Goal: Task Accomplishment & Management: Manage account settings

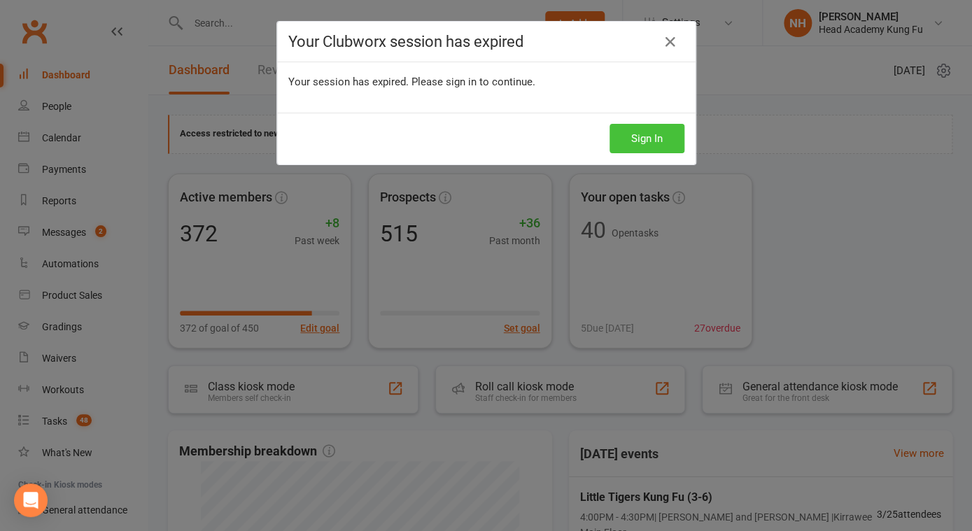
click at [665, 149] on button "Sign In" at bounding box center [646, 138] width 75 height 29
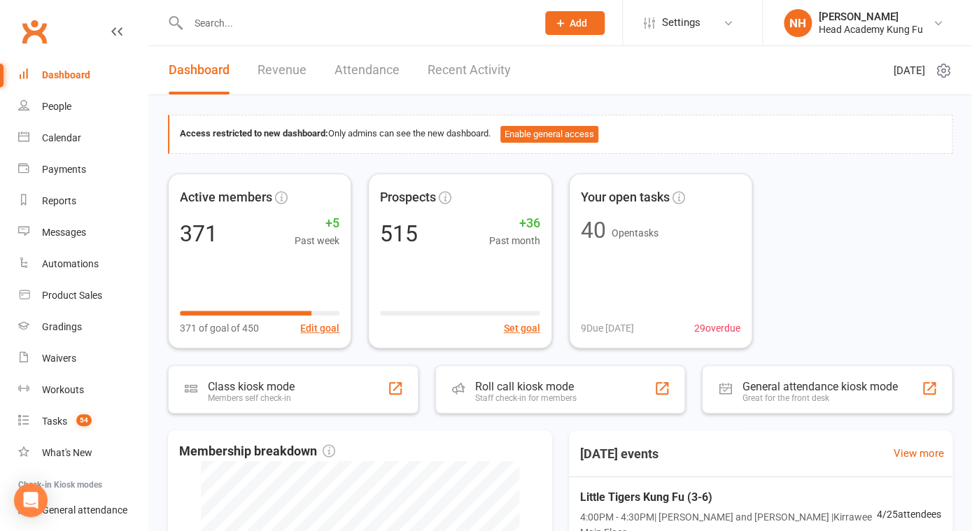
click at [280, 27] on input "text" at bounding box center [355, 23] width 343 height 20
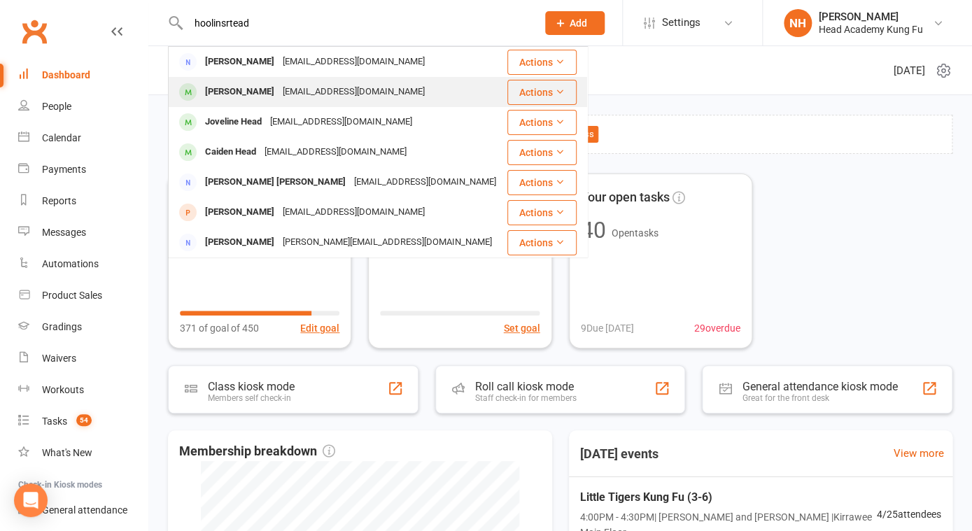
type input "hoolinsrtead"
click at [257, 91] on div "Matilda Gustavs" at bounding box center [240, 92] width 78 height 20
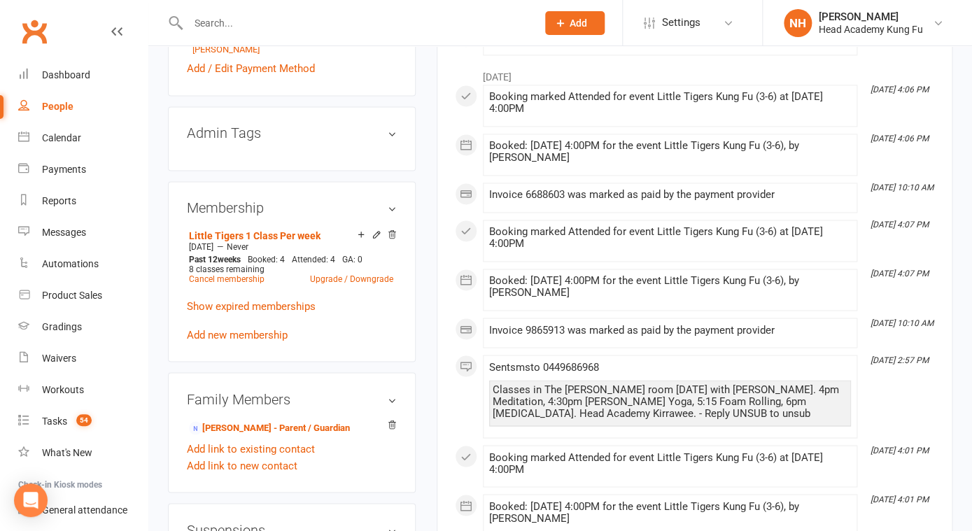
scroll to position [649, 0]
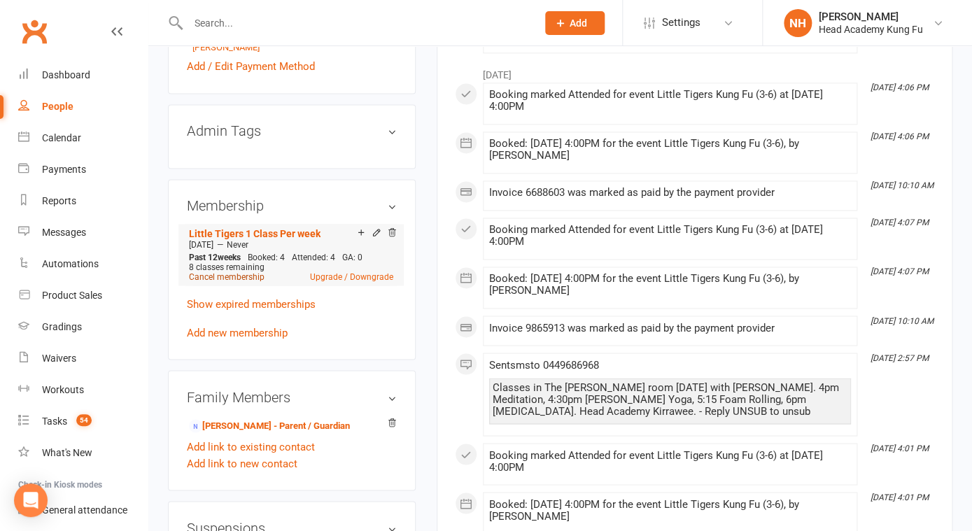
click at [245, 272] on link "Cancel membership" at bounding box center [227, 277] width 76 height 10
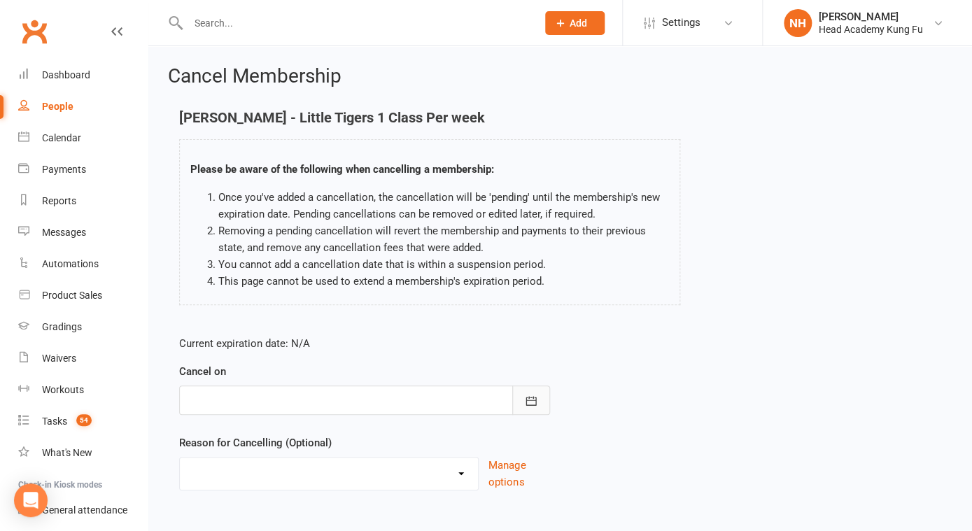
click at [528, 402] on icon "button" at bounding box center [531, 401] width 14 height 14
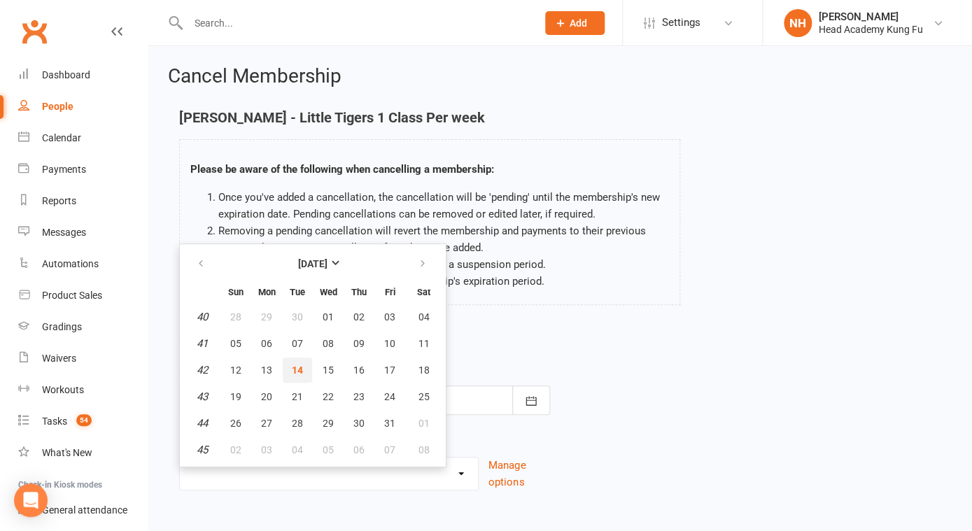
click at [292, 366] on span "14" at bounding box center [297, 370] width 11 height 11
type input "14 Oct 2025"
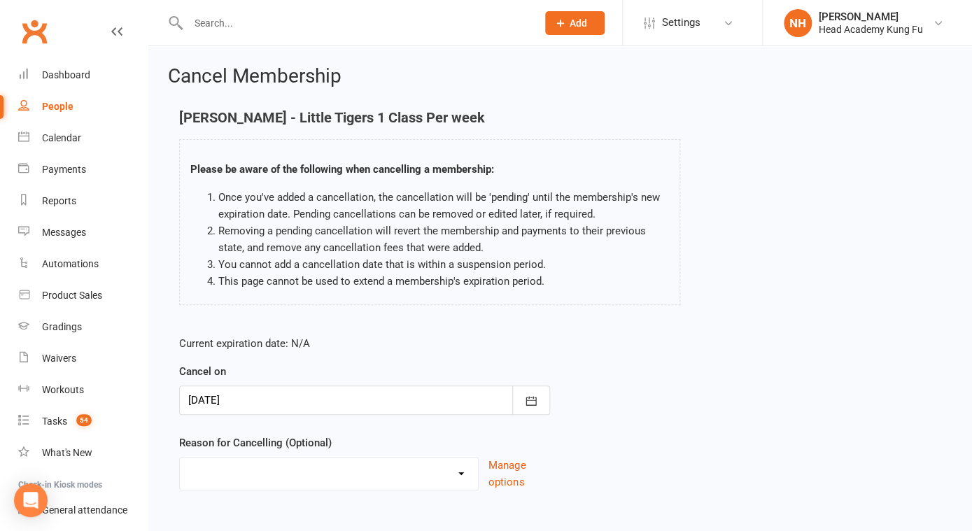
scroll to position [73, 0]
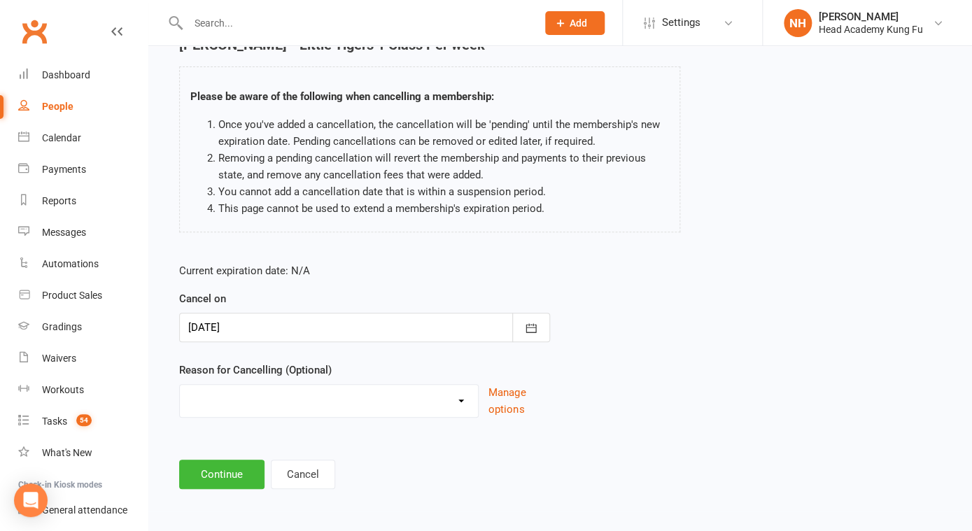
select select "3"
click option "Other reason" at bounding box center [0, 0] width 0 height 0
click at [313, 469] on input at bounding box center [364, 474] width 371 height 29
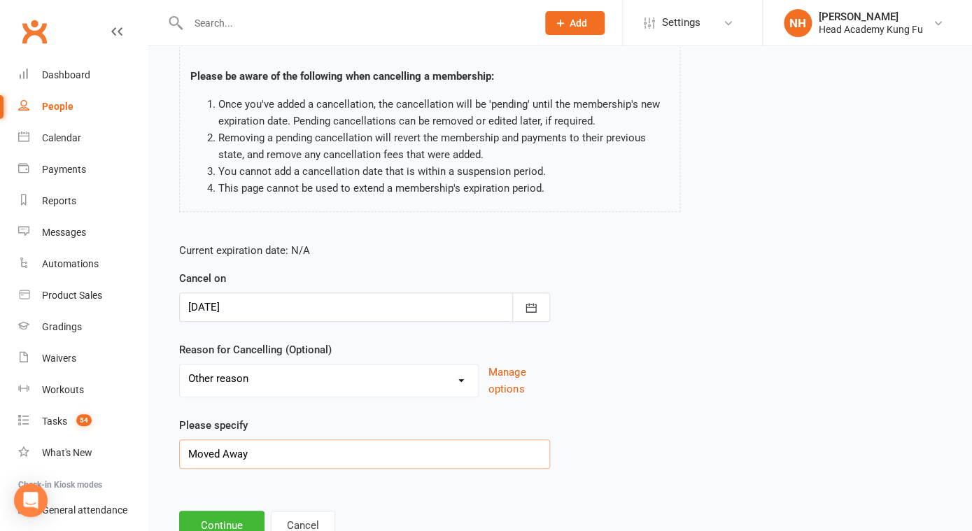
scroll to position [144, 0]
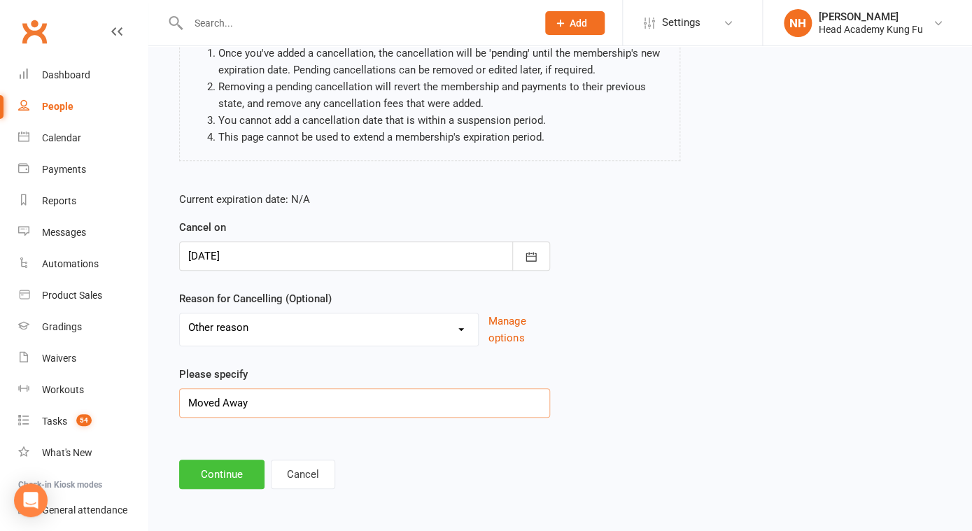
type input "Moved Away"
click at [226, 474] on button "Continue" at bounding box center [221, 474] width 85 height 29
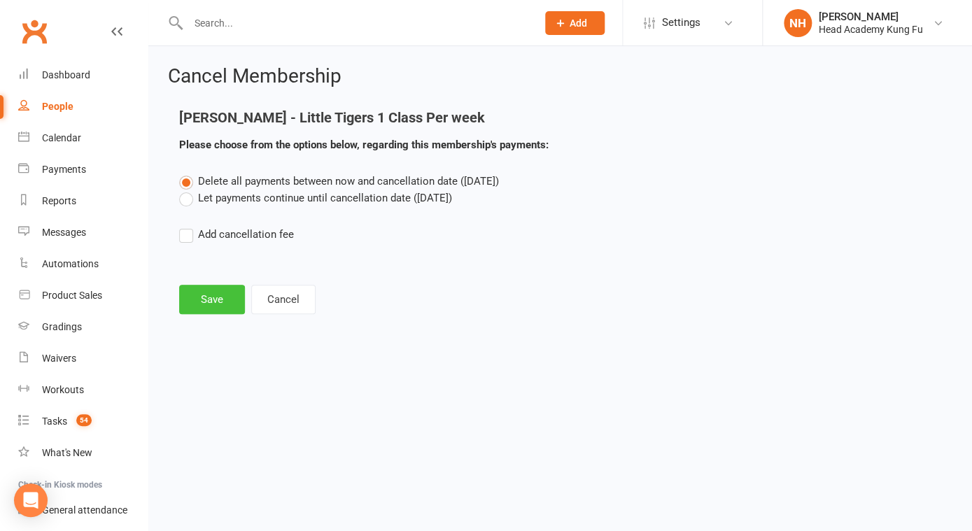
click at [215, 295] on button "Save" at bounding box center [212, 299] width 66 height 29
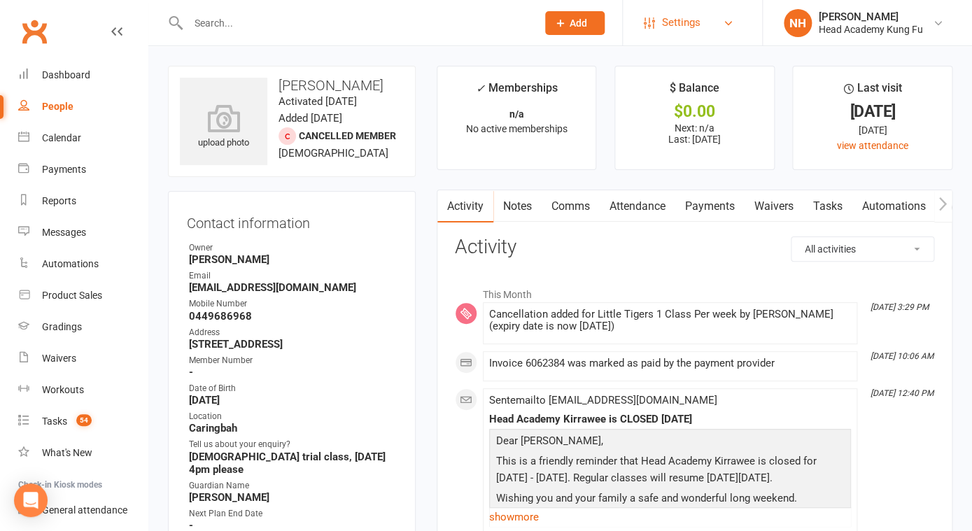
click at [705, 24] on link "Settings" at bounding box center [692, 22] width 97 height 31
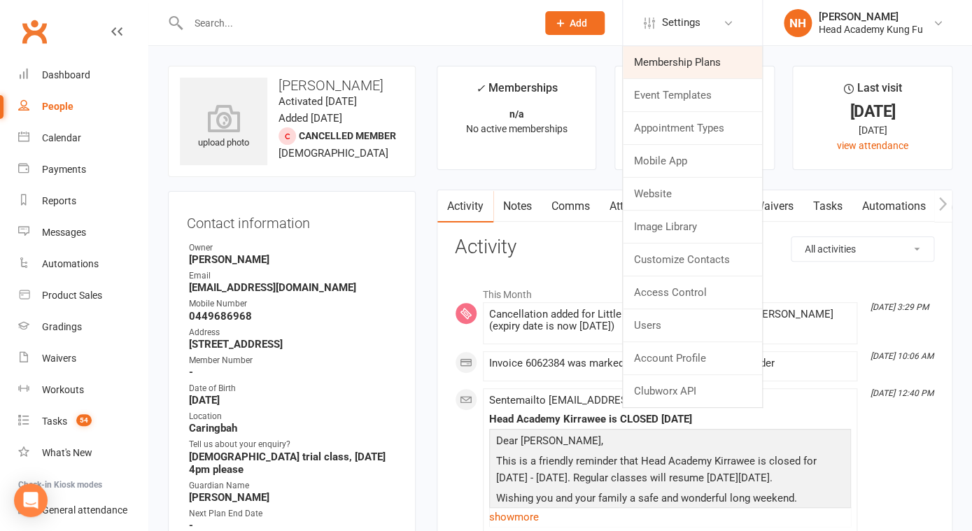
click at [698, 59] on link "Membership Plans" at bounding box center [692, 62] width 139 height 32
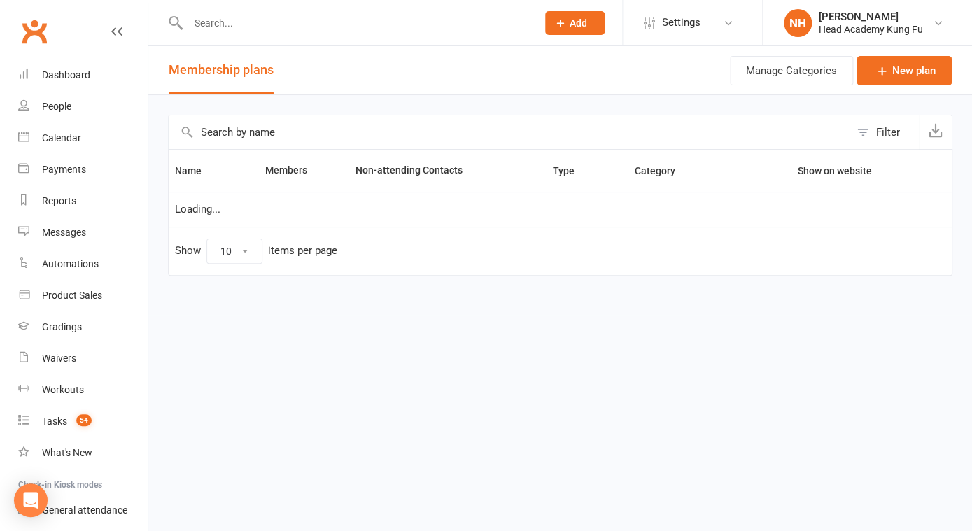
select select "100"
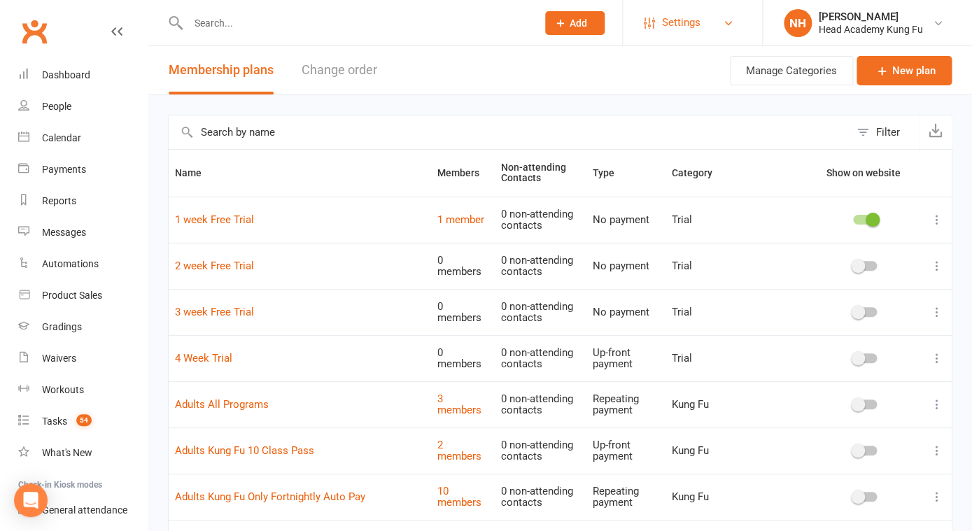
click at [681, 32] on span "Settings" at bounding box center [681, 22] width 38 height 31
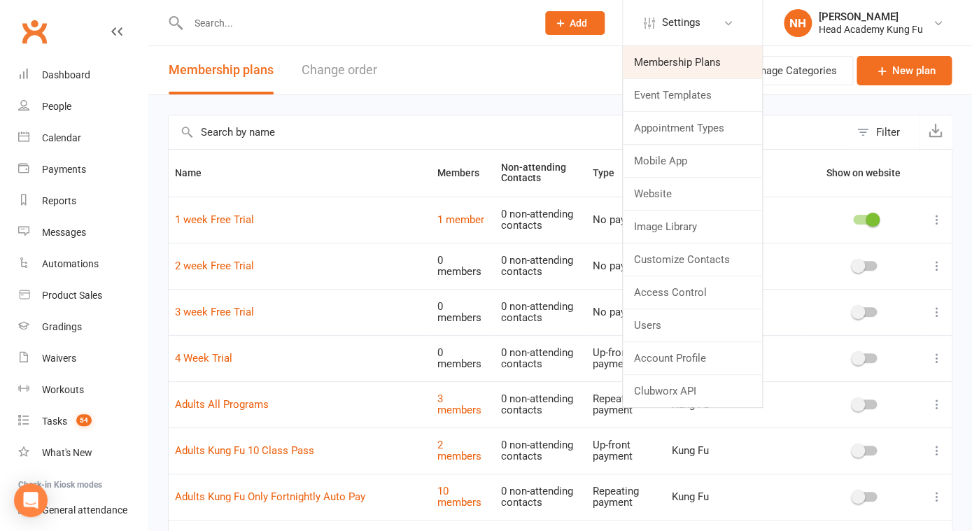
click at [672, 58] on link "Membership Plans" at bounding box center [692, 62] width 139 height 32
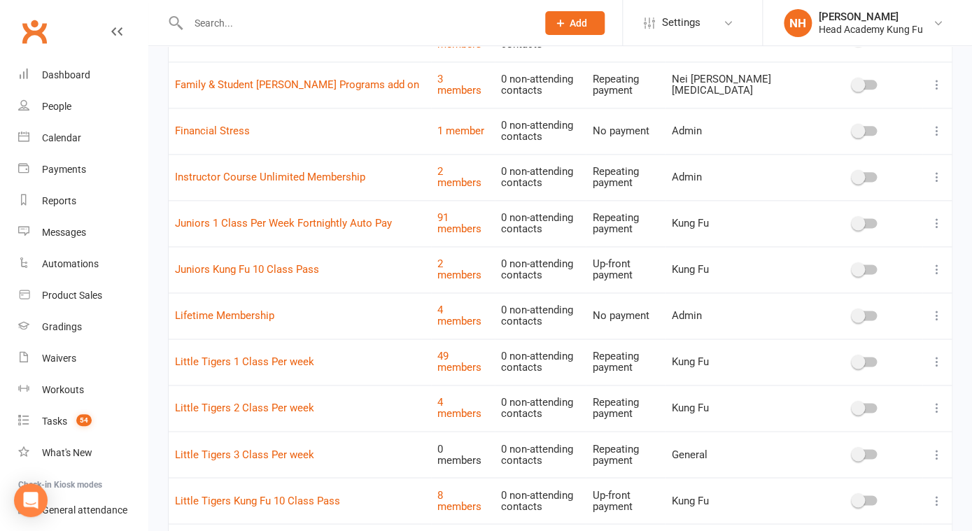
scroll to position [556, 0]
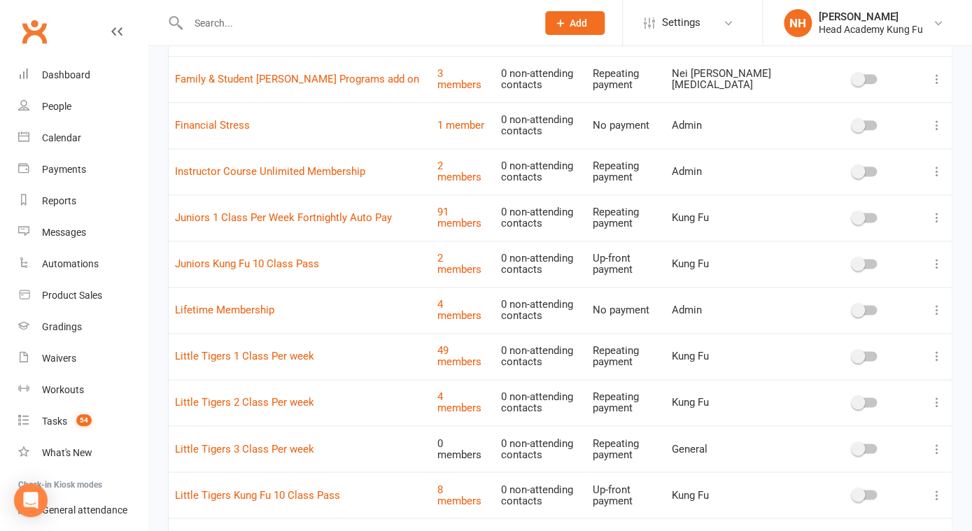
click at [934, 356] on icon at bounding box center [937, 356] width 14 height 14
click at [830, 378] on link "Edit" at bounding box center [875, 383] width 139 height 28
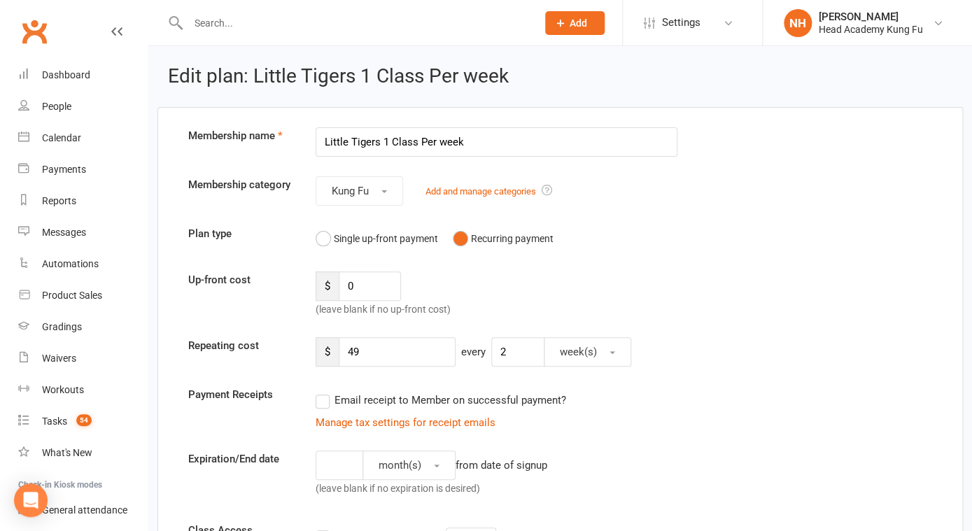
click at [736, 344] on div "$ 49 every 2 week(s)" at bounding box center [592, 351] width 574 height 29
click at [707, 30] on link "Settings" at bounding box center [692, 22] width 97 height 31
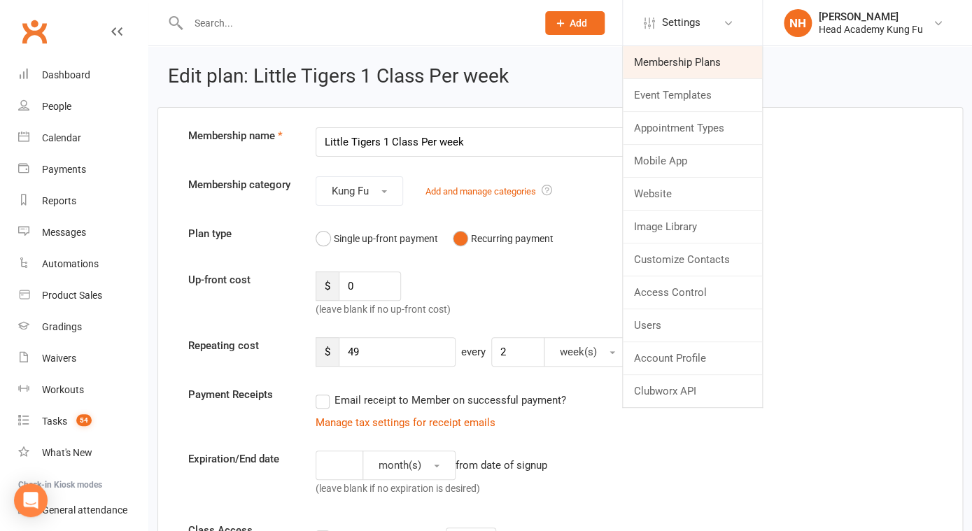
click at [670, 62] on link "Membership Plans" at bounding box center [692, 62] width 139 height 32
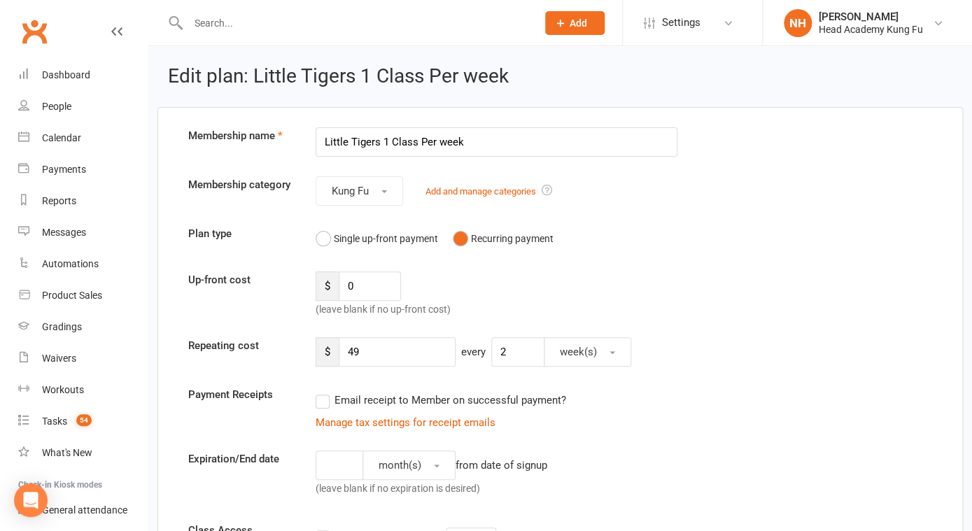
select select "100"
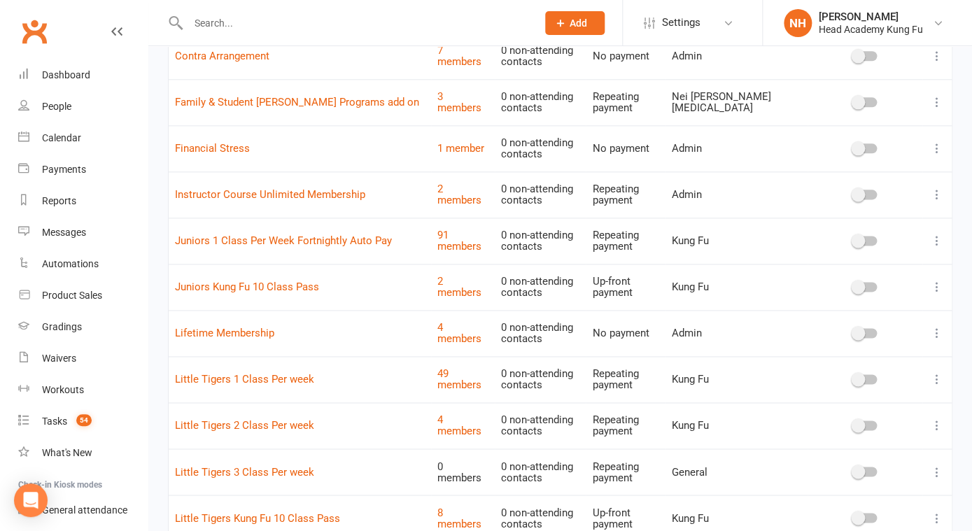
scroll to position [535, 0]
click at [935, 430] on icon at bounding box center [937, 424] width 14 height 14
click at [934, 413] on td at bounding box center [936, 424] width 29 height 46
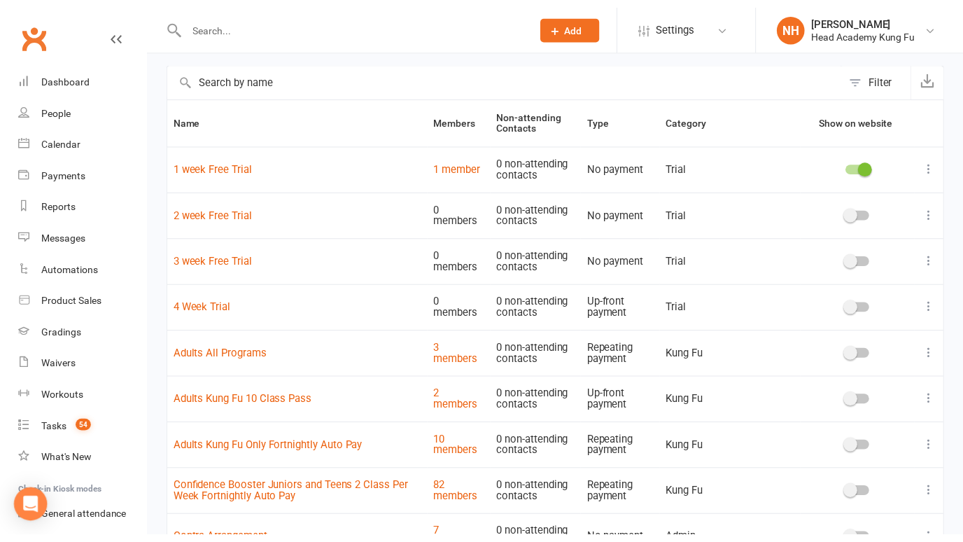
scroll to position [0, 0]
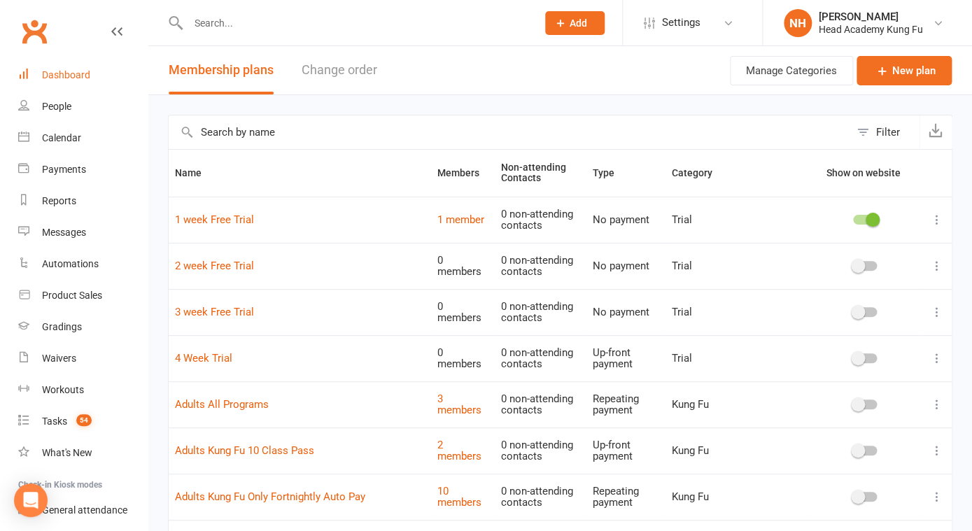
click at [62, 81] on link "Dashboard" at bounding box center [82, 74] width 129 height 31
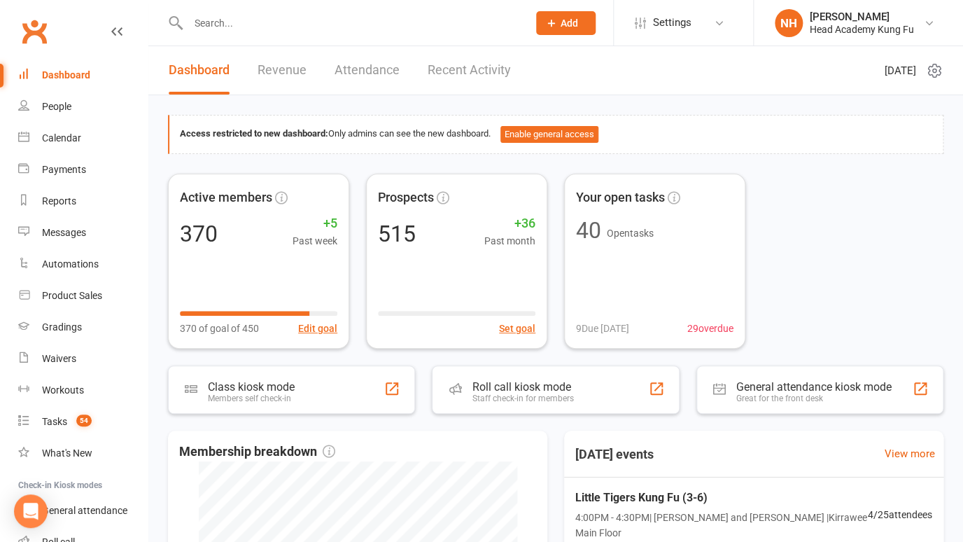
click at [552, 20] on icon at bounding box center [551, 23] width 13 height 13
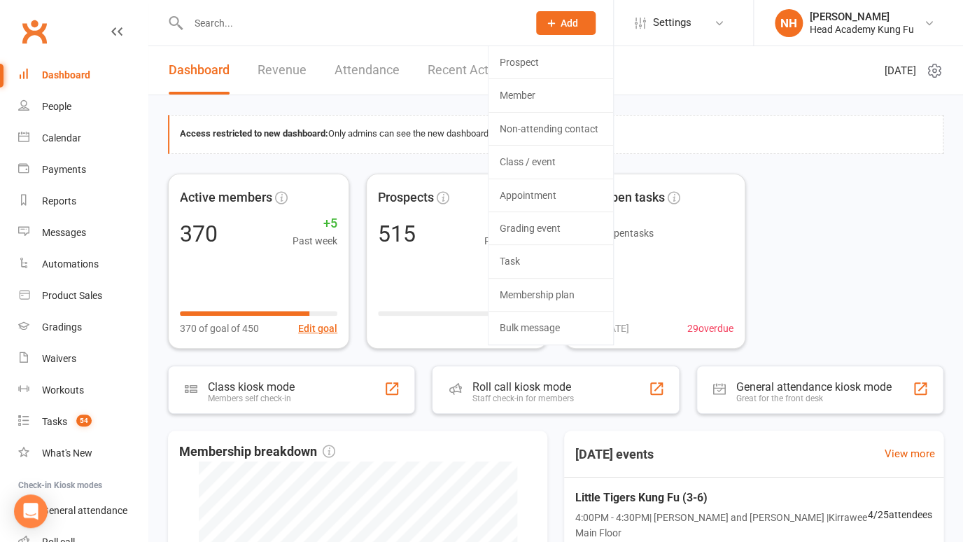
click at [348, 20] on input "text" at bounding box center [351, 23] width 334 height 20
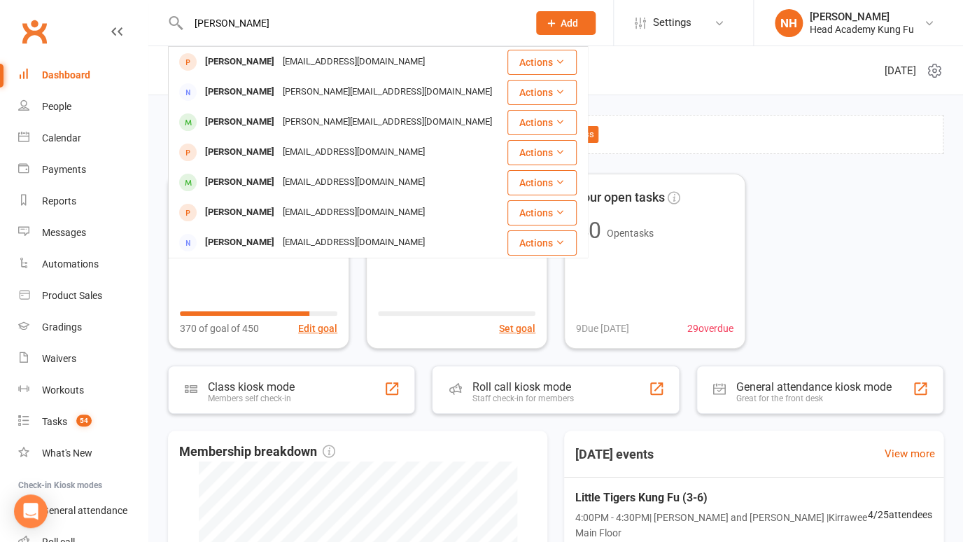
type input "rod craw"
click at [646, 58] on header "Dashboard Revenue Attendance Recent Activity Tuesday 14th, October 2025" at bounding box center [555, 70] width 814 height 49
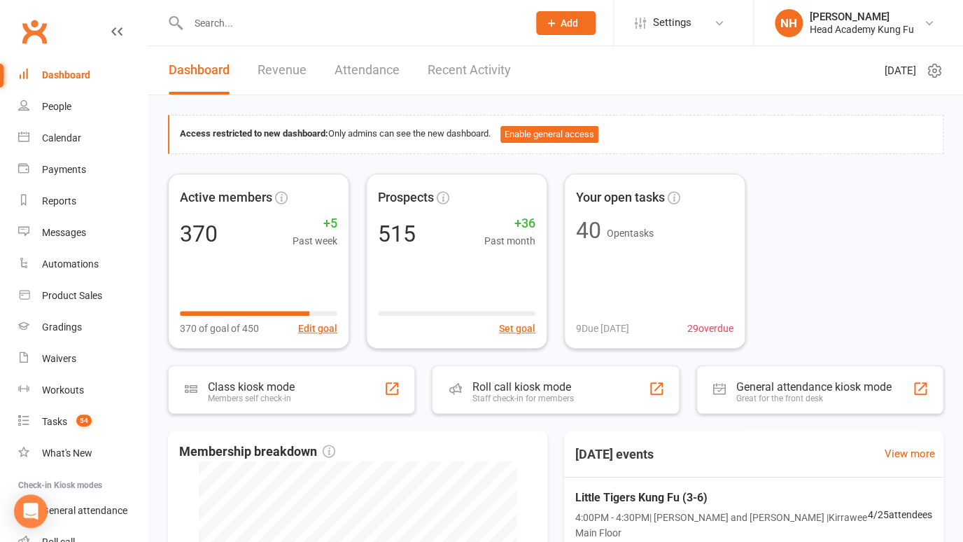
click at [557, 26] on icon at bounding box center [551, 23] width 13 height 13
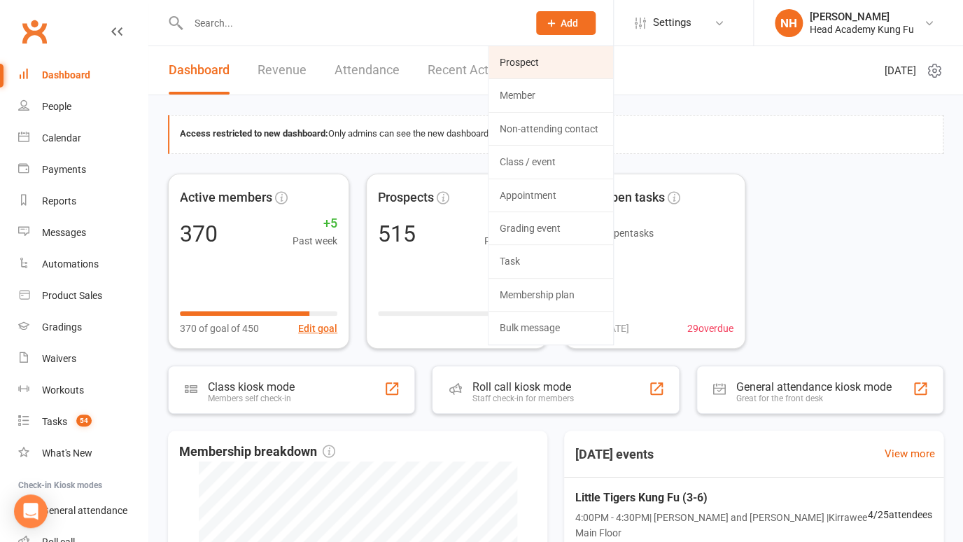
click at [542, 61] on link "Prospect" at bounding box center [550, 62] width 125 height 32
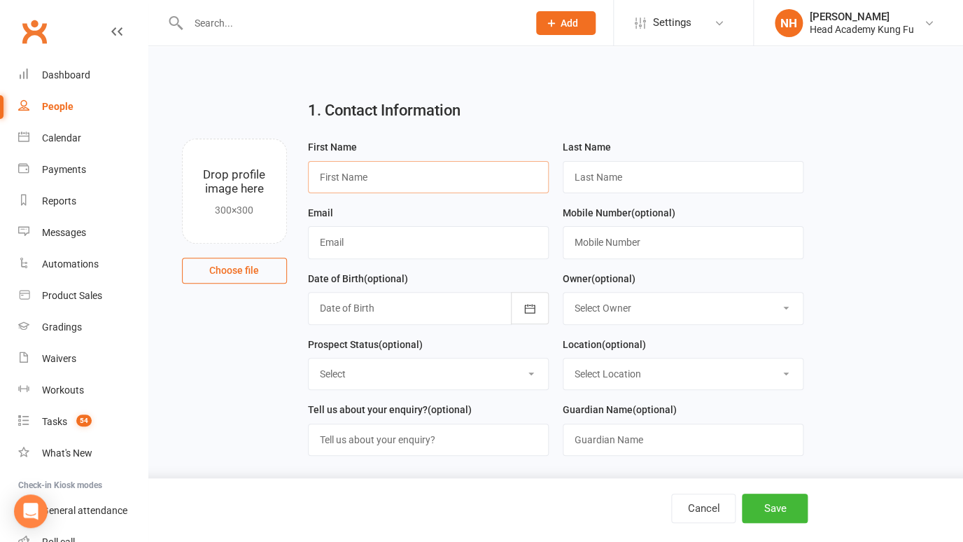
click at [358, 174] on input "text" at bounding box center [428, 177] width 241 height 32
type input "Rod"
type input "Crawford"
paste input "0419 149 837"
type input "0419 149 837"
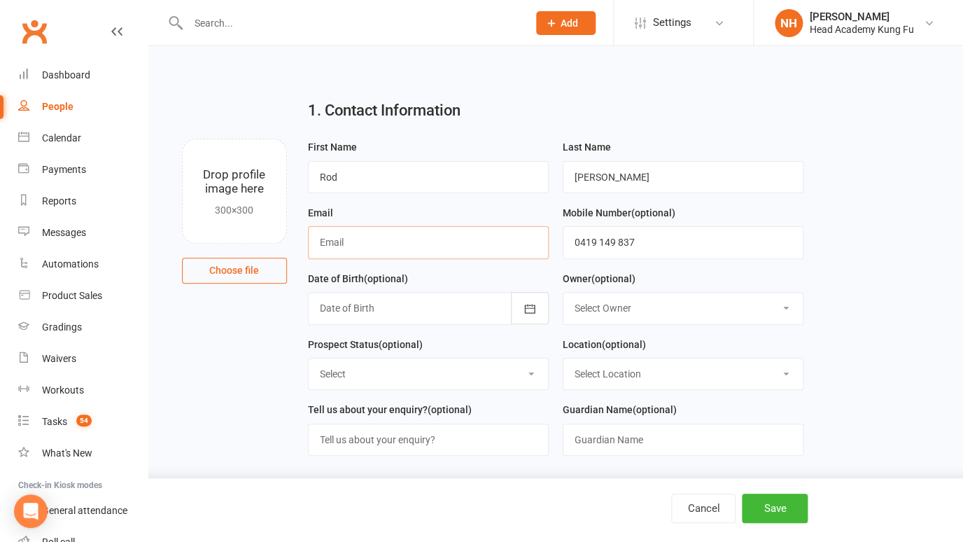
click at [369, 248] on input "text" at bounding box center [428, 242] width 241 height 32
click at [355, 240] on input "text" at bounding box center [428, 242] width 241 height 32
paste input "rodcrawford@woodland.net.au"
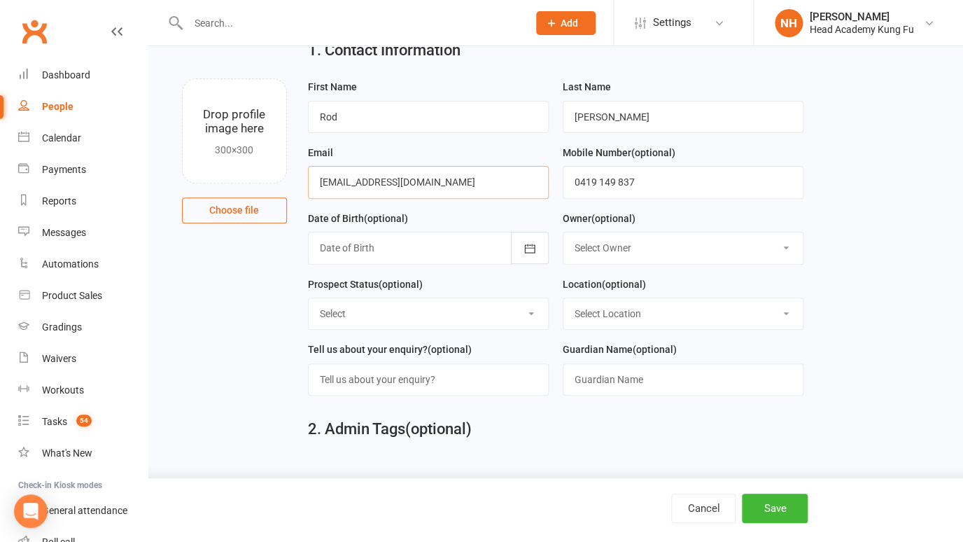
scroll to position [62, 0]
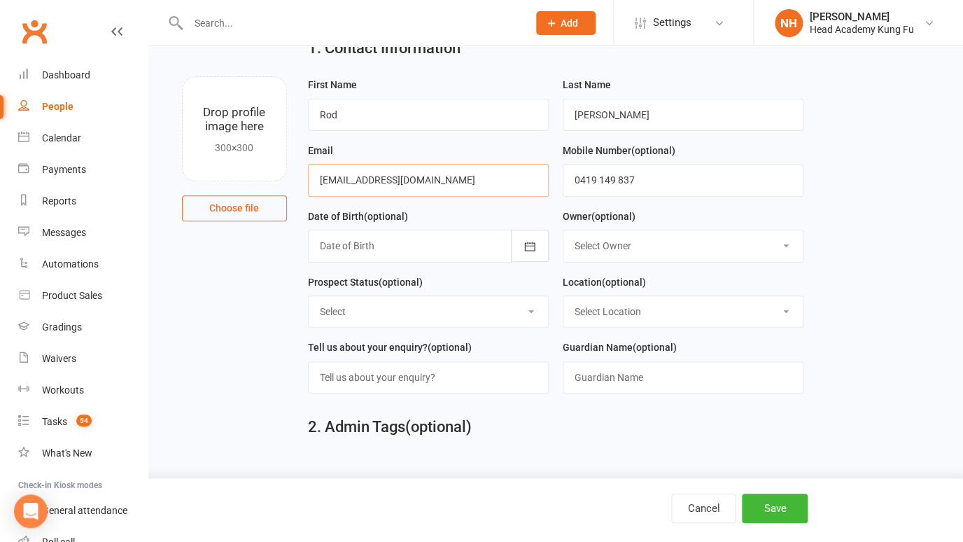
type input "rodcrawford@woodland.net.au"
select select "0"
click option "[PERSON_NAME]" at bounding box center [0, 0] width 0 height 0
select select "Initial Contact"
click option "Initial Contact" at bounding box center [0, 0] width 0 height 0
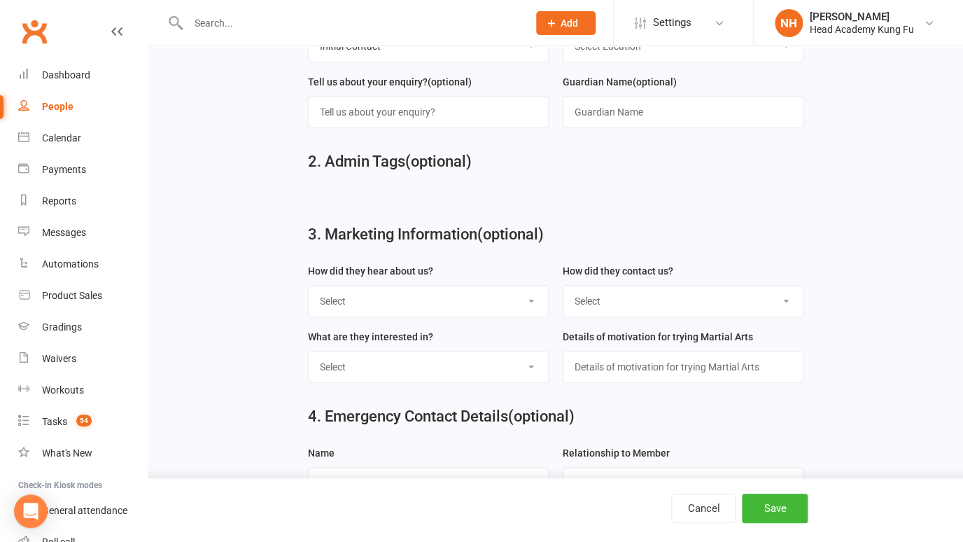
scroll to position [339, 0]
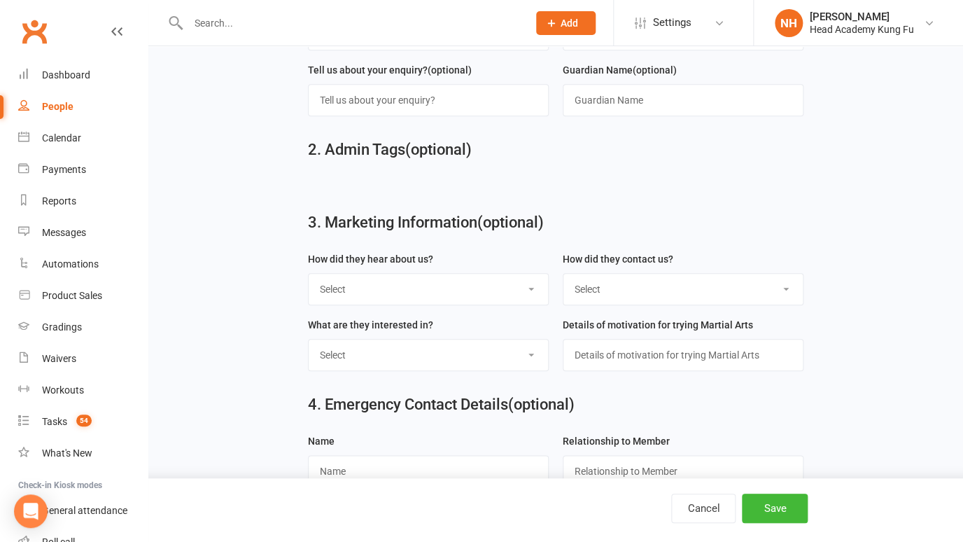
select select "Website Form"
click option "Website Form" at bounding box center [0, 0] width 0 height 0
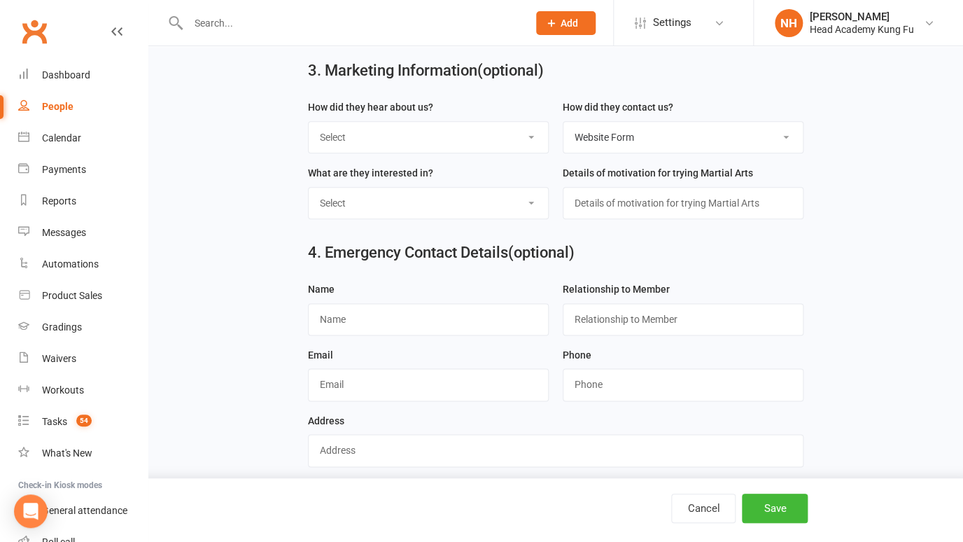
scroll to position [504, 0]
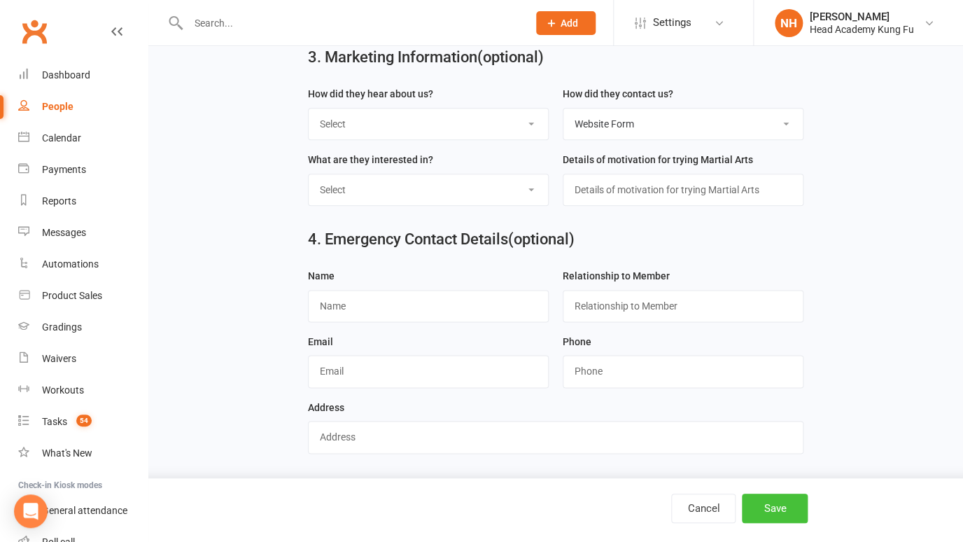
click at [779, 504] on button "Save" at bounding box center [775, 507] width 66 height 29
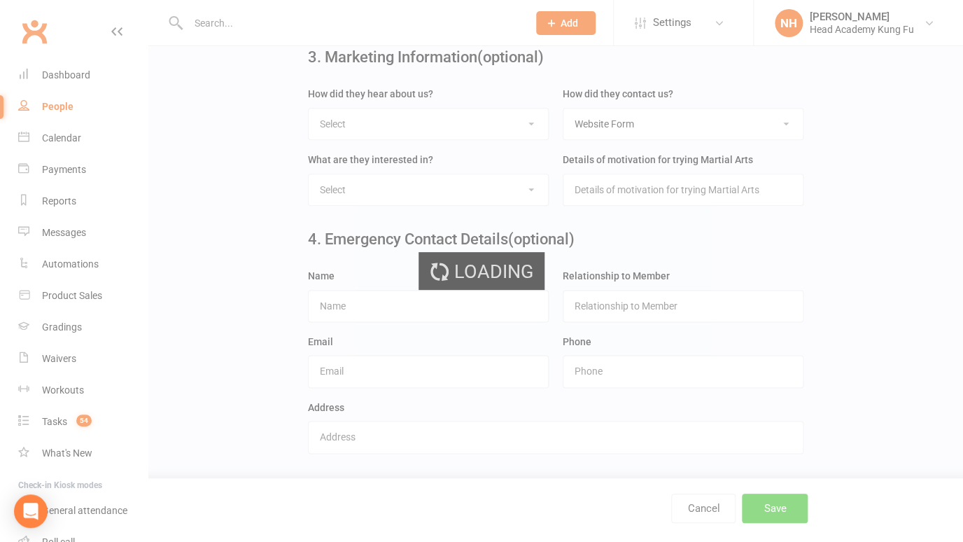
scroll to position [0, 0]
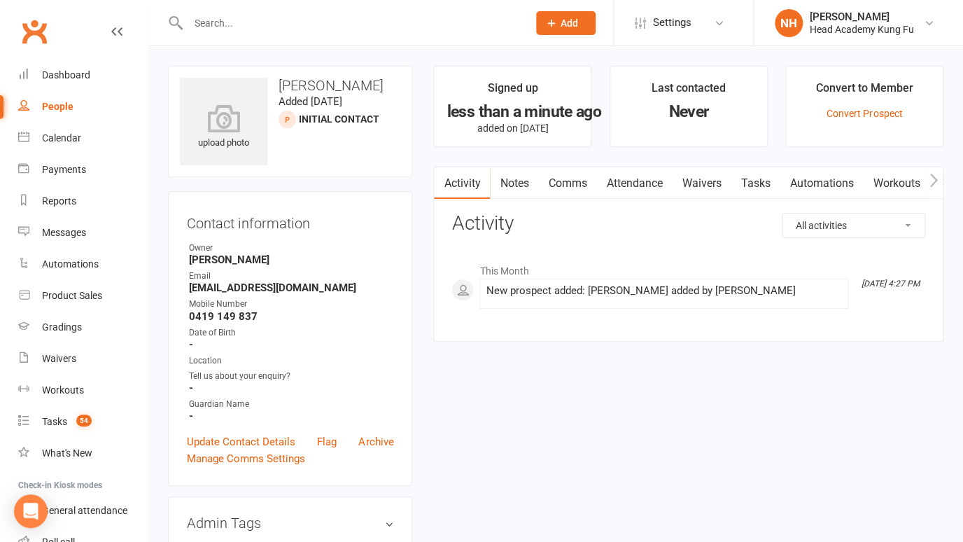
click at [756, 185] on link "Tasks" at bounding box center [754, 183] width 49 height 32
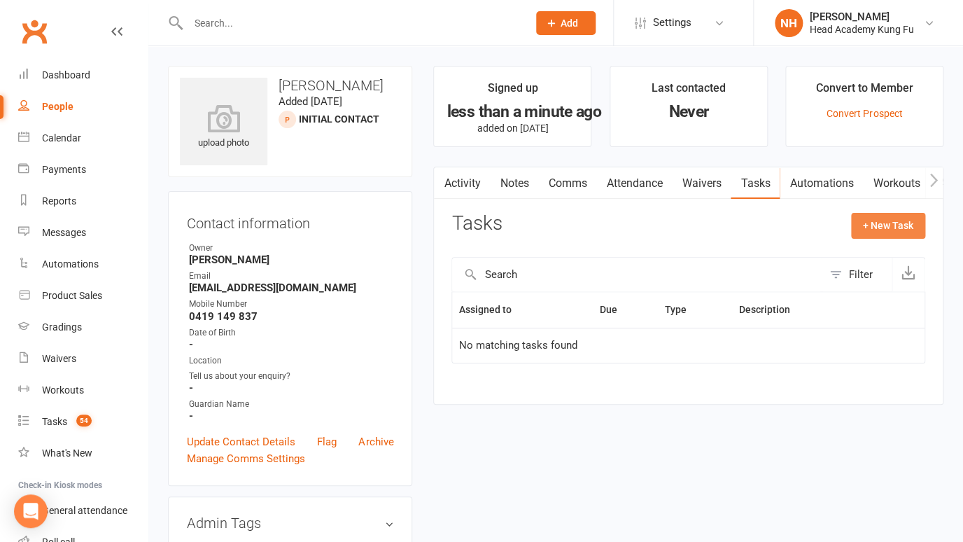
click at [883, 222] on button "+ New Task" at bounding box center [888, 225] width 74 height 25
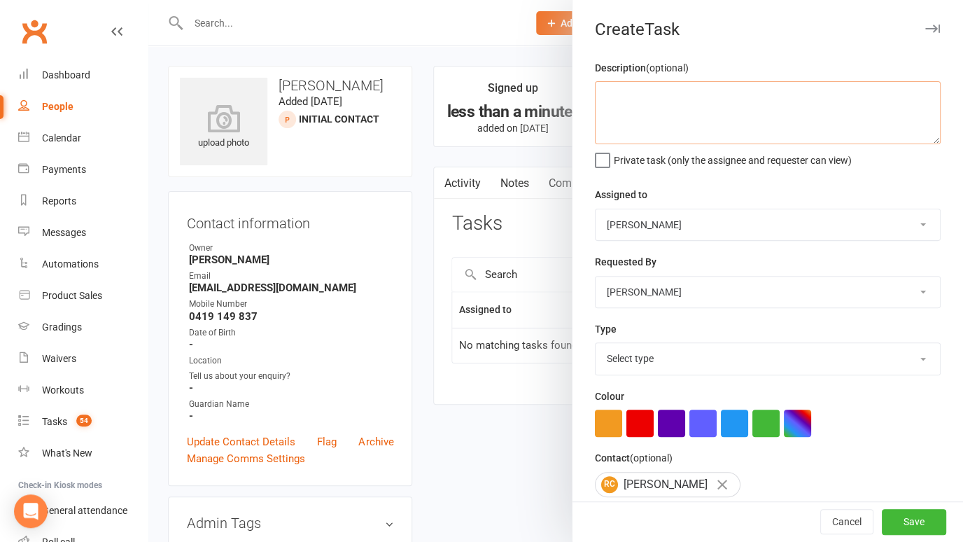
click at [640, 106] on textarea at bounding box center [768, 112] width 346 height 63
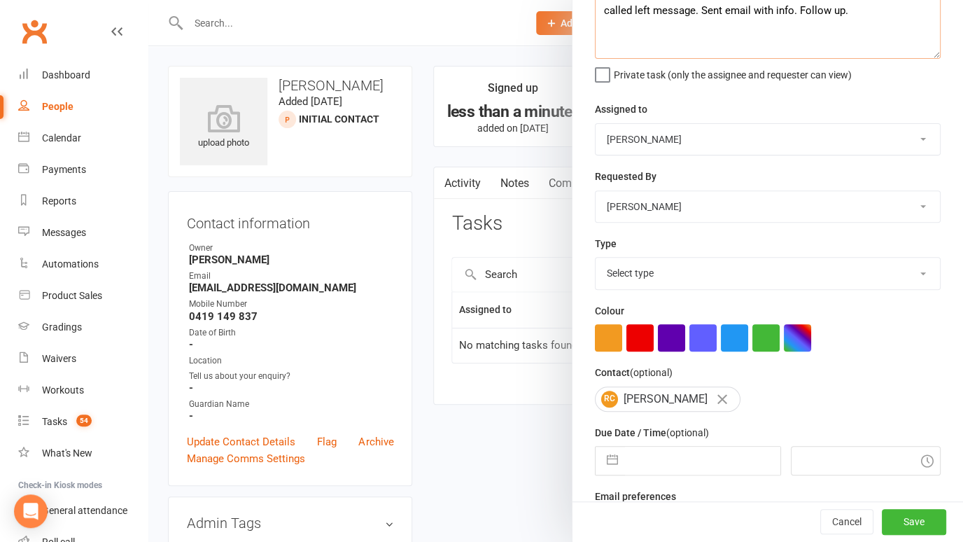
scroll to position [94, 0]
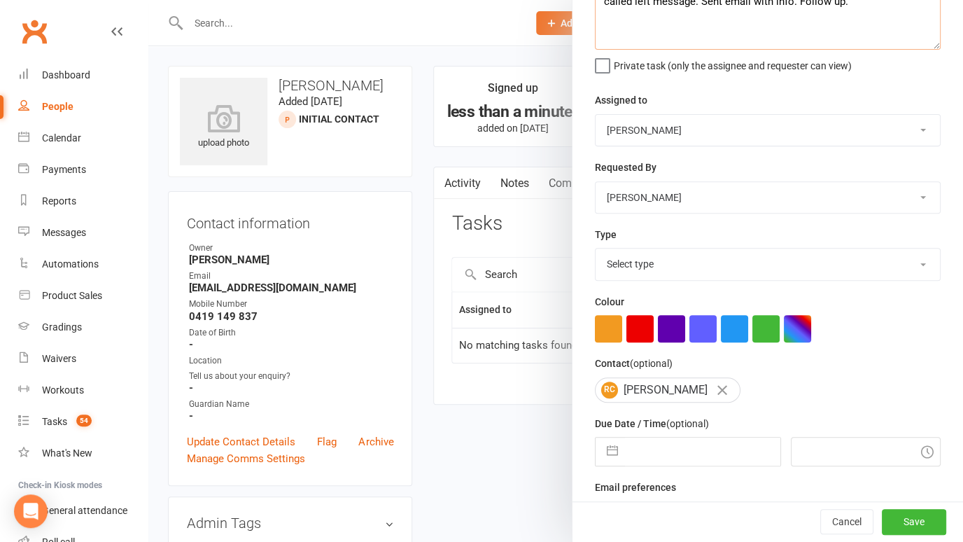
type textarea "called left message. Sent email with info. Follow up."
select select "14820"
click option "Phone call" at bounding box center [0, 0] width 0 height 0
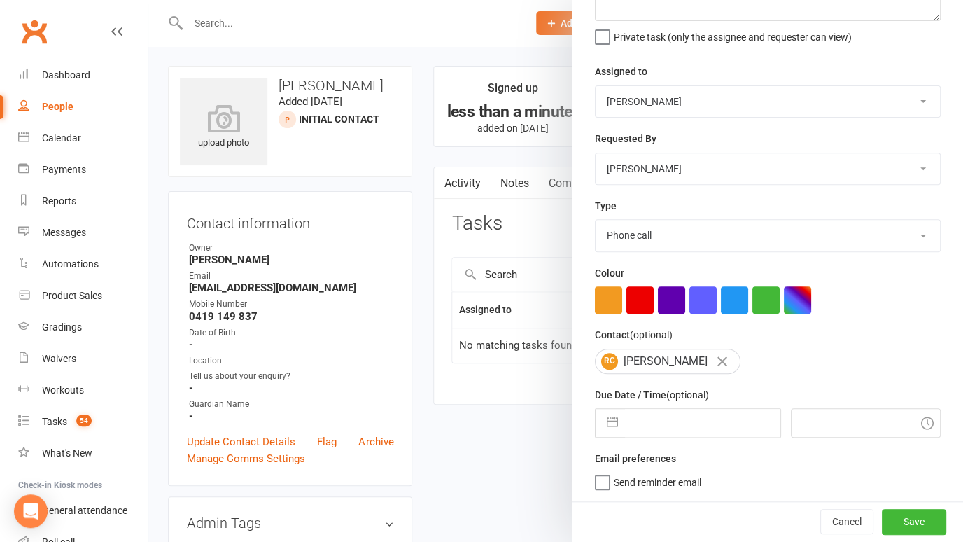
click at [672, 425] on input "text" at bounding box center [702, 423] width 155 height 28
select select "8"
select select "2025"
select select "9"
select select "2025"
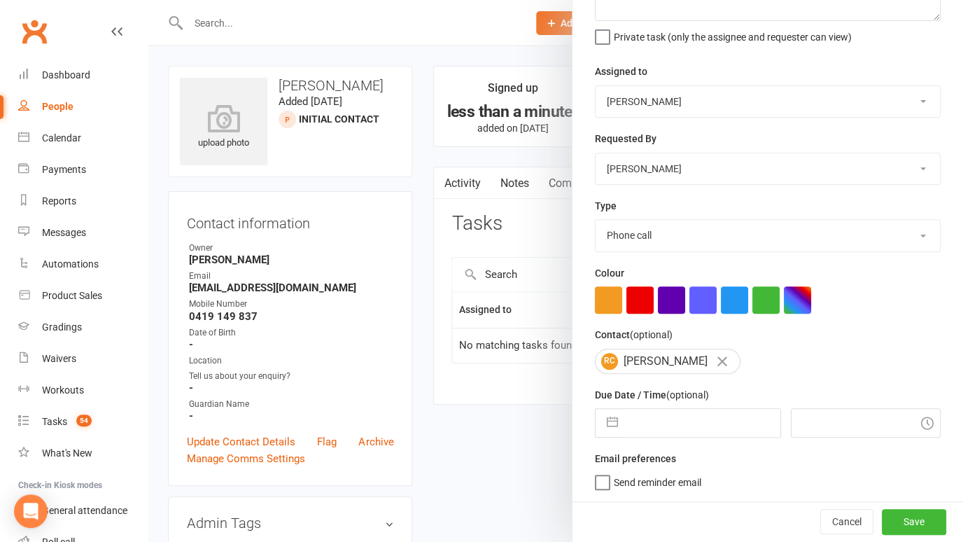
select select "10"
select select "2025"
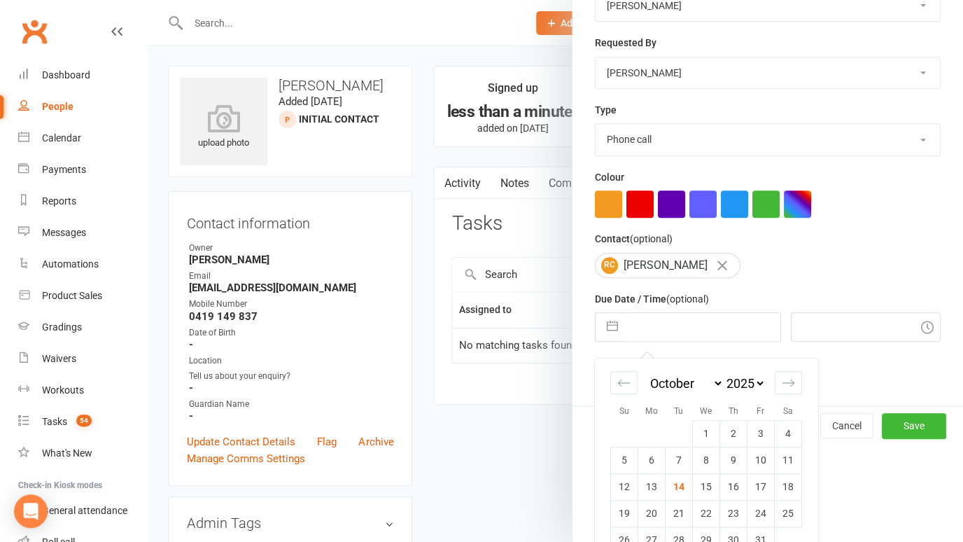
scroll to position [248, 0]
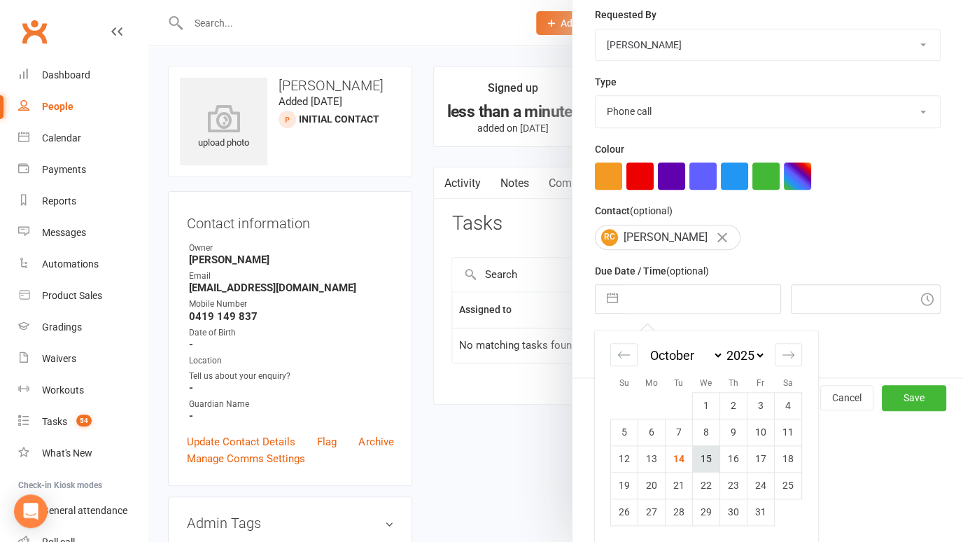
click at [705, 461] on td "15" at bounding box center [706, 458] width 27 height 27
type input "15 Oct 2025"
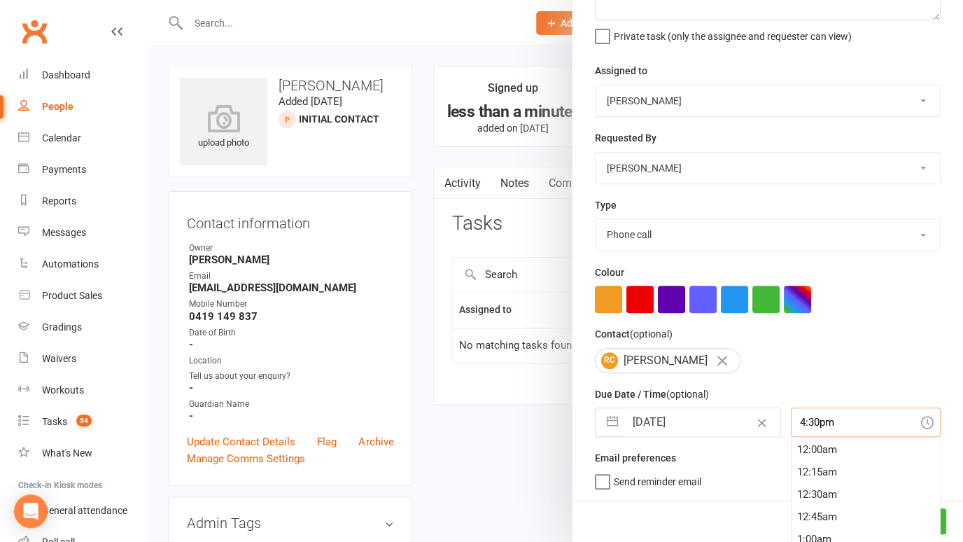
click at [831, 419] on input "4:30pm" at bounding box center [866, 421] width 150 height 29
click at [821, 453] on div "10:00am" at bounding box center [865, 448] width 148 height 22
type input "10:00am"
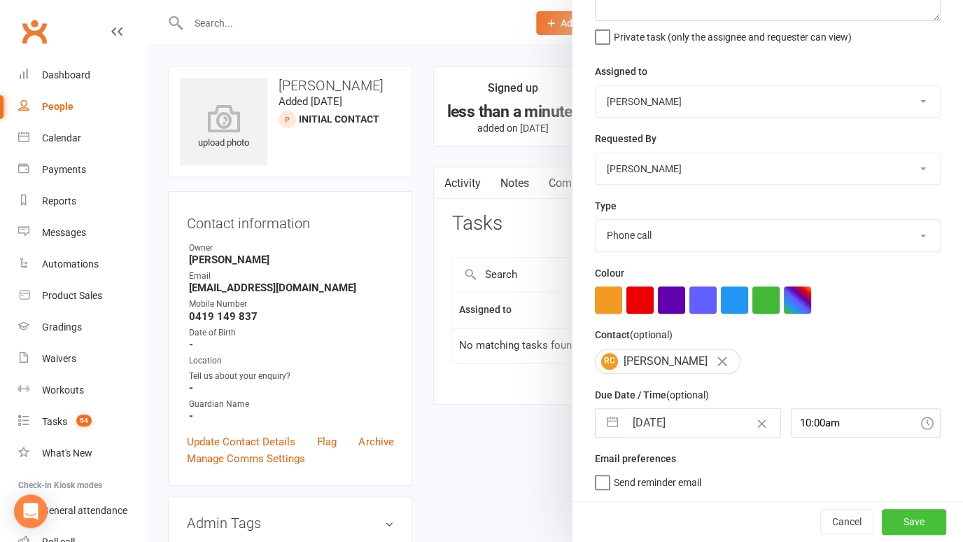
click at [910, 525] on button "Save" at bounding box center [914, 521] width 64 height 25
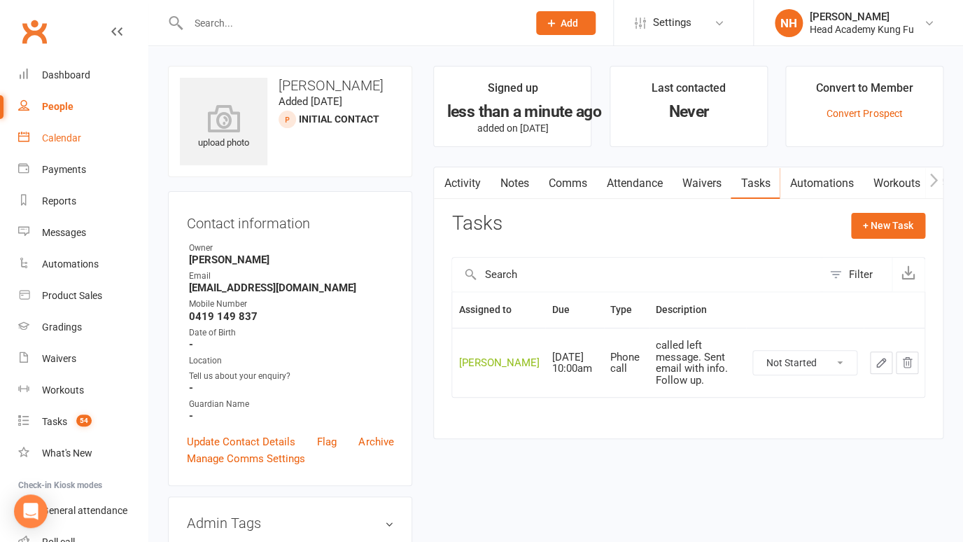
click at [68, 139] on div "Calendar" at bounding box center [61, 137] width 39 height 11
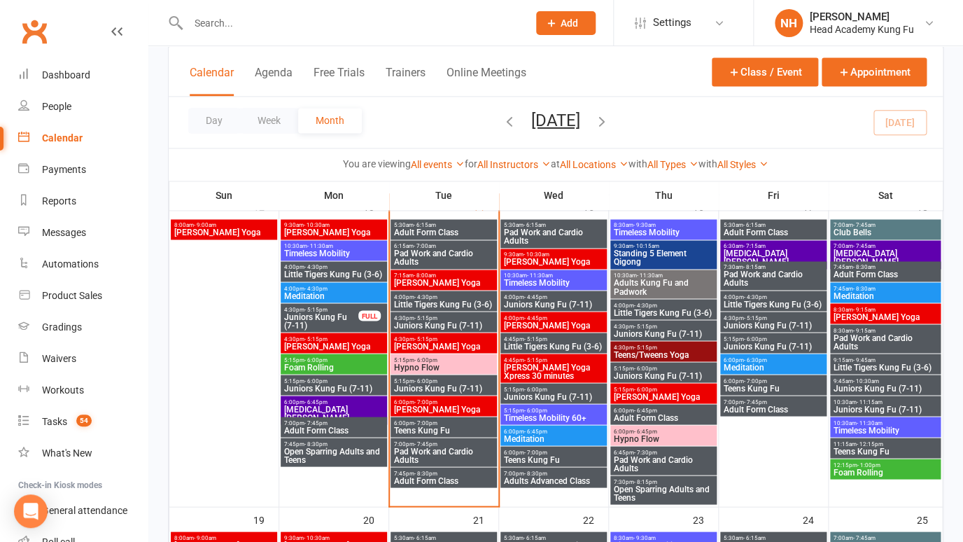
scroll to position [671, 0]
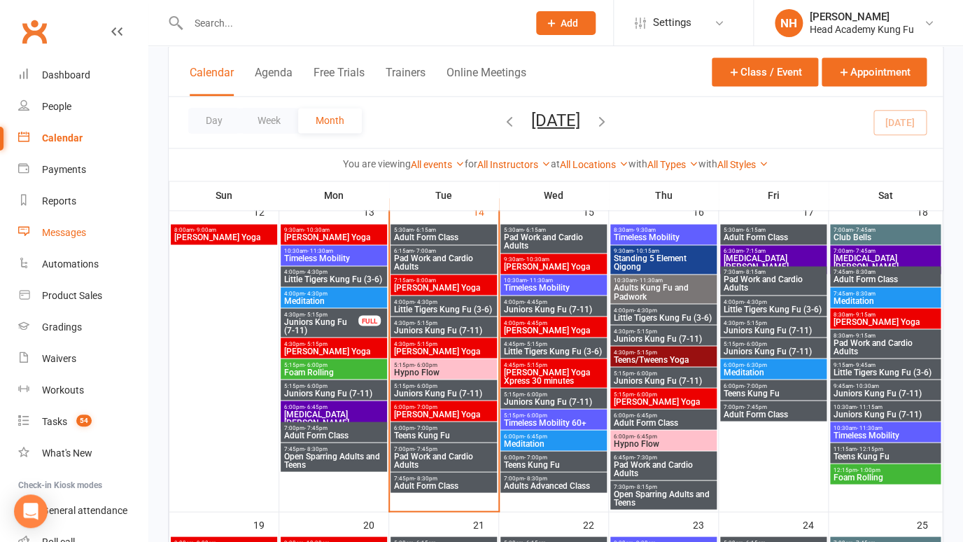
click at [69, 229] on div "Messages" at bounding box center [64, 232] width 44 height 11
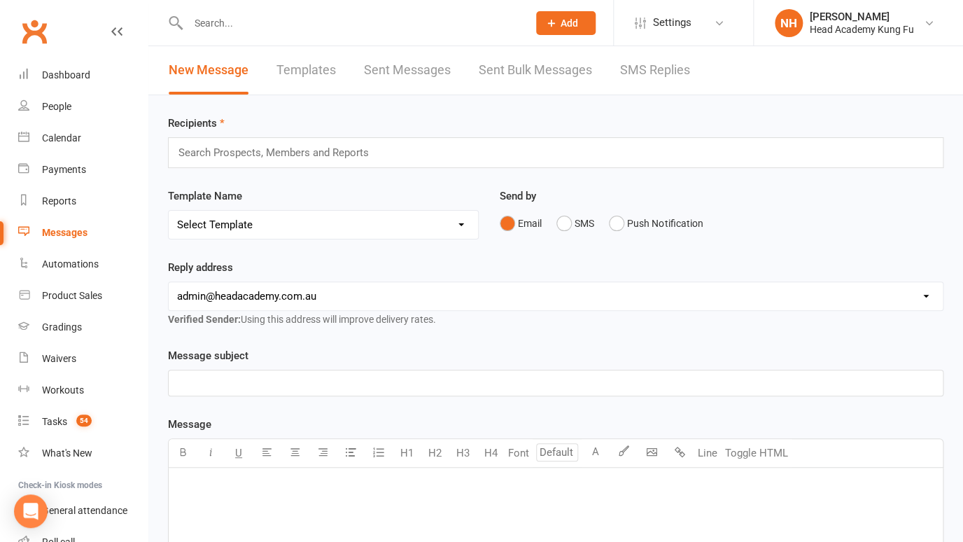
click at [644, 59] on link "SMS Replies" at bounding box center [655, 70] width 70 height 48
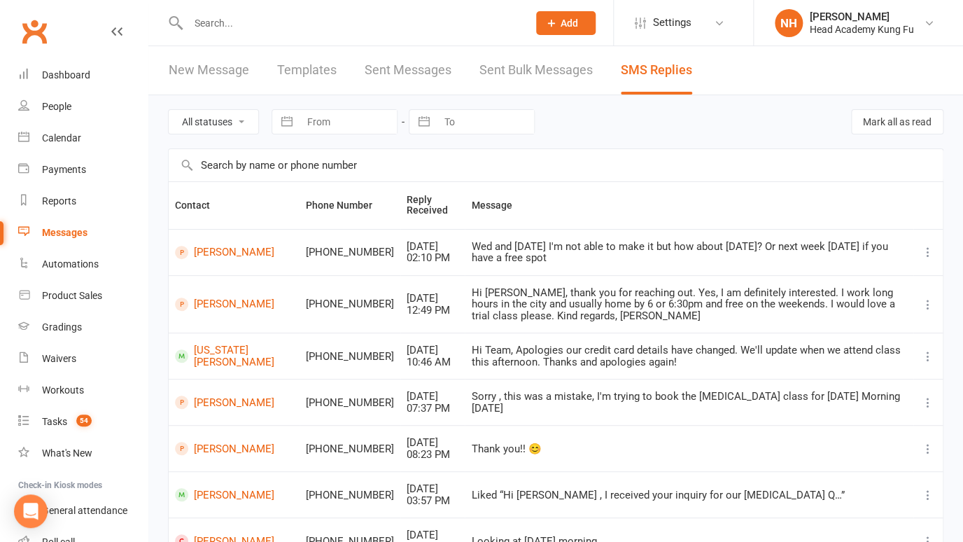
click at [333, 22] on input "text" at bounding box center [351, 23] width 334 height 20
paste input "honeypotgirls-@live.com.au"
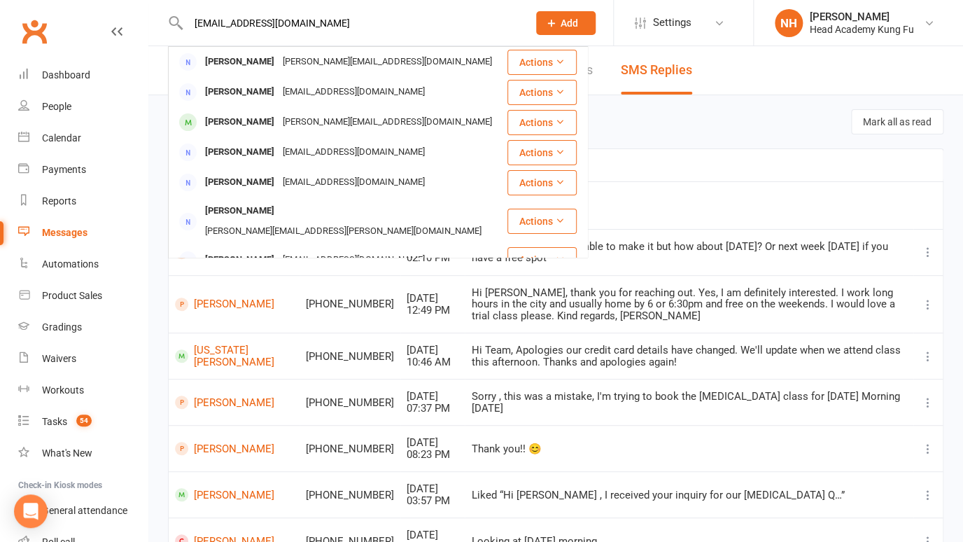
type input "honeypotgirls-@live.com.au"
click at [571, 27] on span "Add" at bounding box center [568, 22] width 17 height 11
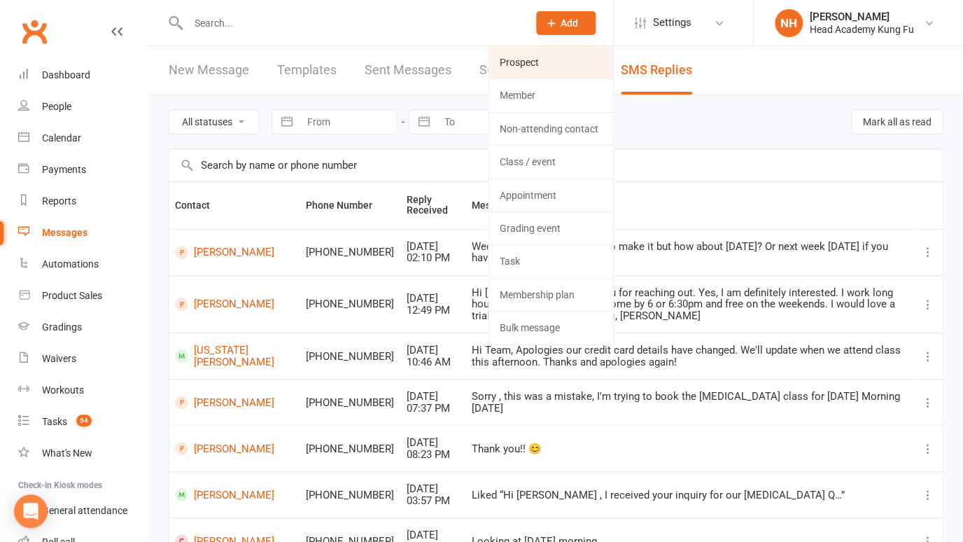
click at [540, 61] on link "Prospect" at bounding box center [550, 62] width 125 height 32
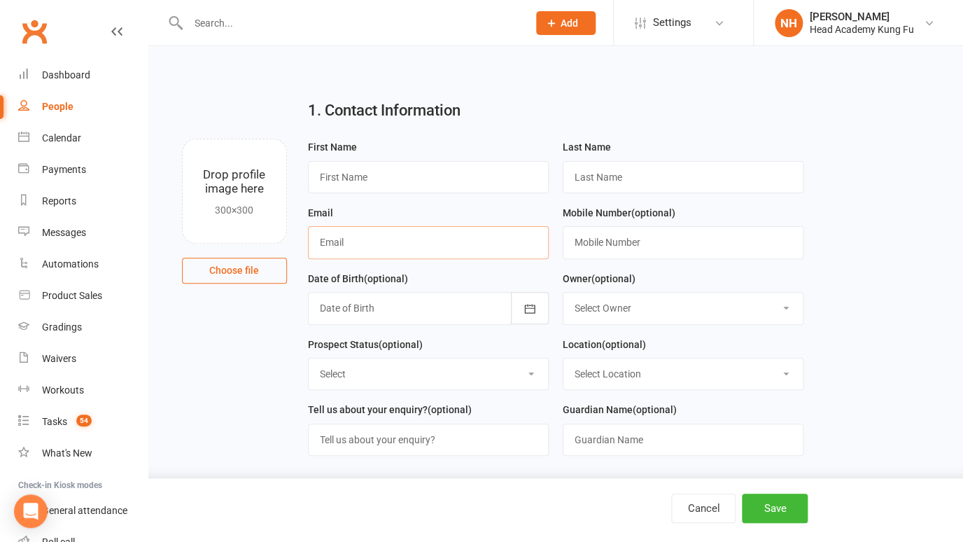
click at [371, 250] on input "text" at bounding box center [428, 242] width 241 height 32
paste input "honeypotgirls-@live.com.au"
type input "honeypotgirls-@live.com.au"
click at [423, 176] on input "text" at bounding box center [428, 177] width 241 height 32
type input "Louisa"
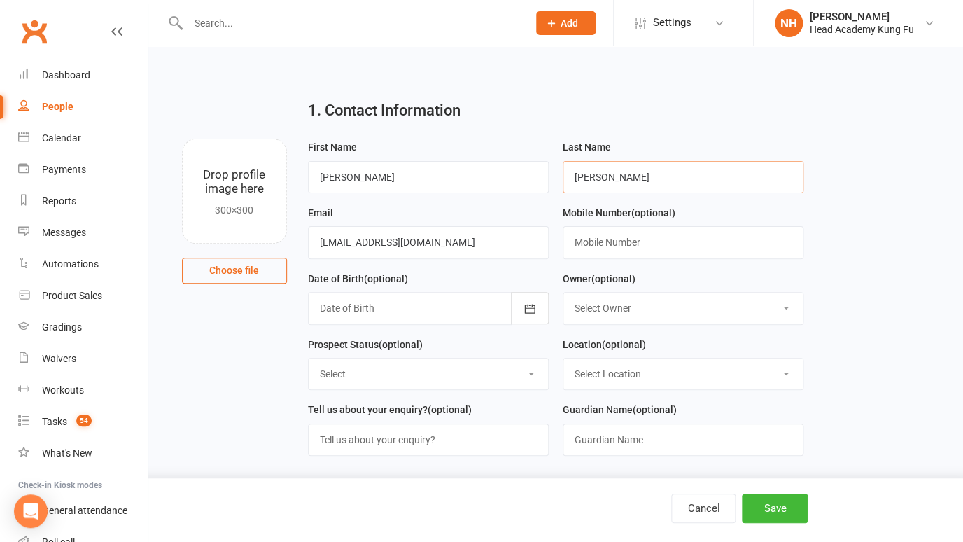
type input "Seaton"
paste input "0415 168 160"
type input "0415 168 160"
select select "0"
click option "[PERSON_NAME]" at bounding box center [0, 0] width 0 height 0
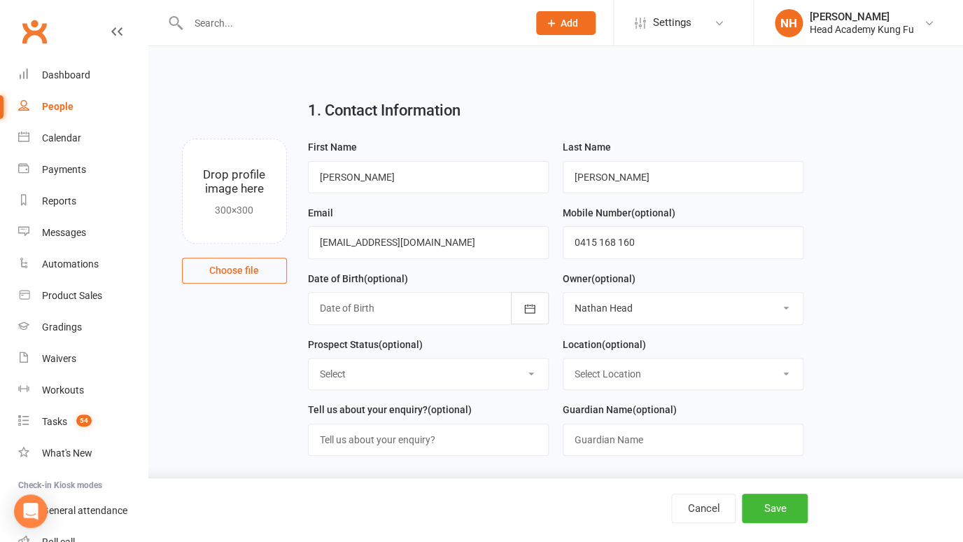
click at [309, 358] on select "Select Initial Contact Follow-up Call No Contact Follow-up Email No Contact Int…" at bounding box center [428, 373] width 239 height 31
select select "Initial Contact"
click option "Initial Contact" at bounding box center [0, 0] width 0 height 0
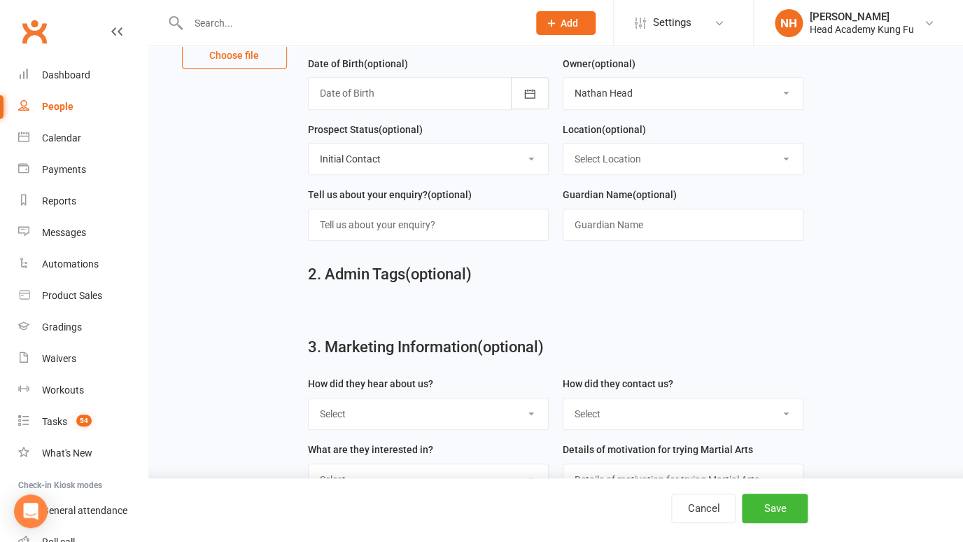
scroll to position [241, 0]
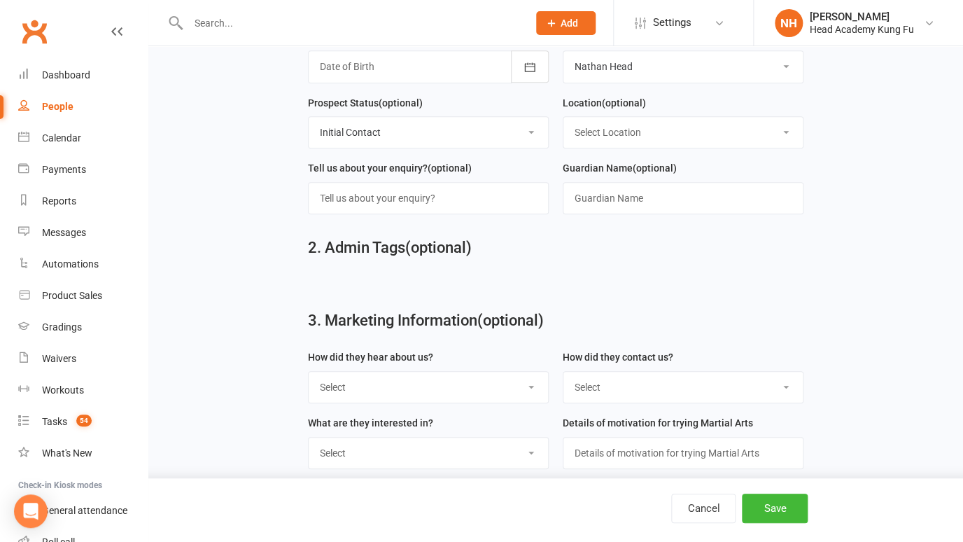
select select "Website Form"
click option "Website Form" at bounding box center [0, 0] width 0 height 0
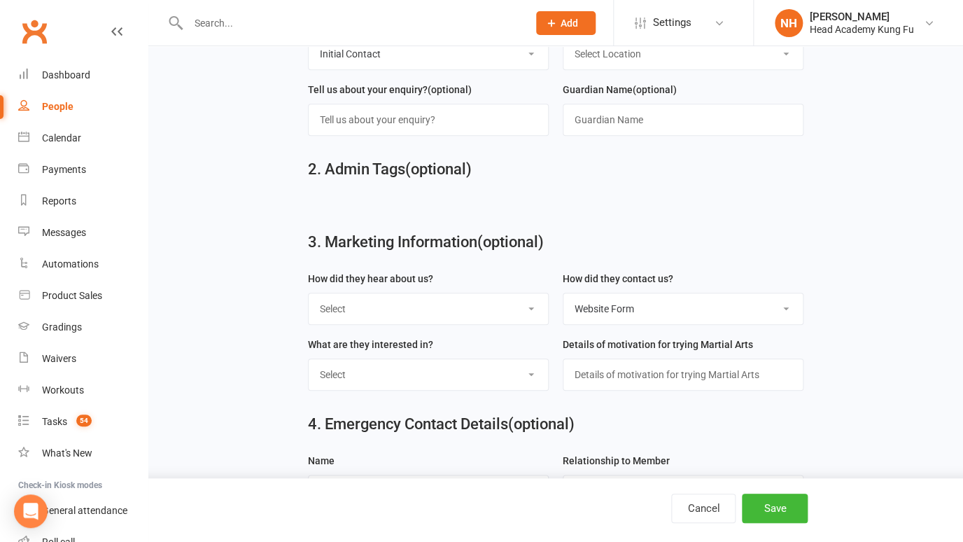
scroll to position [322, 0]
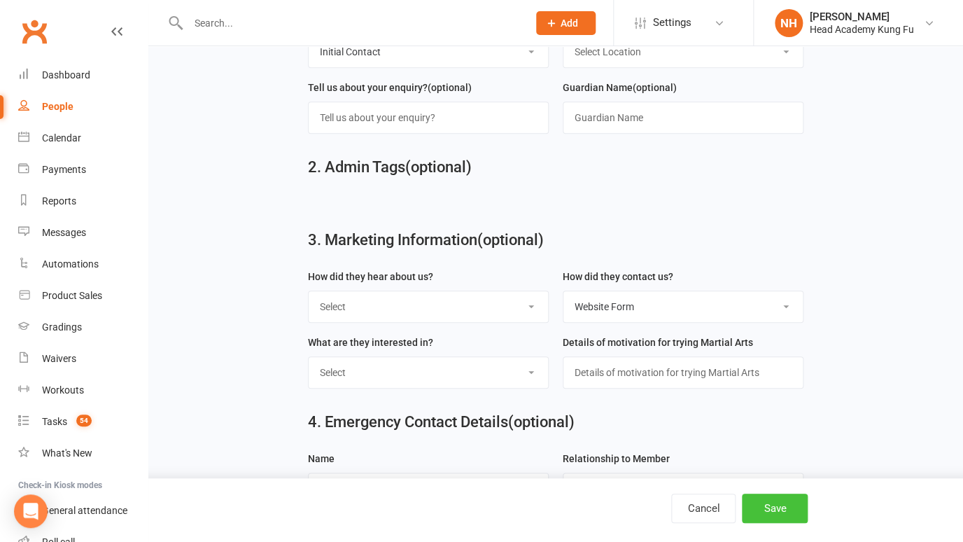
click at [775, 510] on button "Save" at bounding box center [775, 507] width 66 height 29
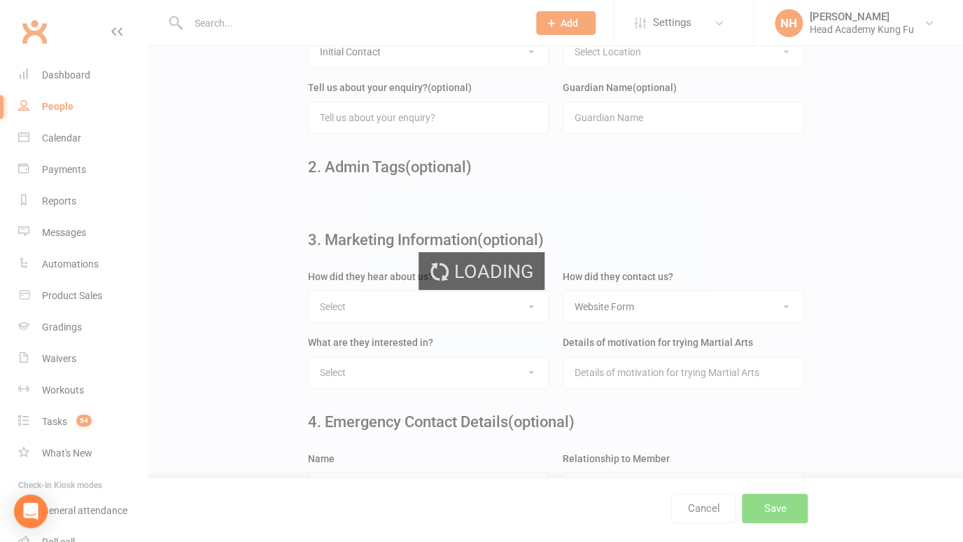
scroll to position [0, 0]
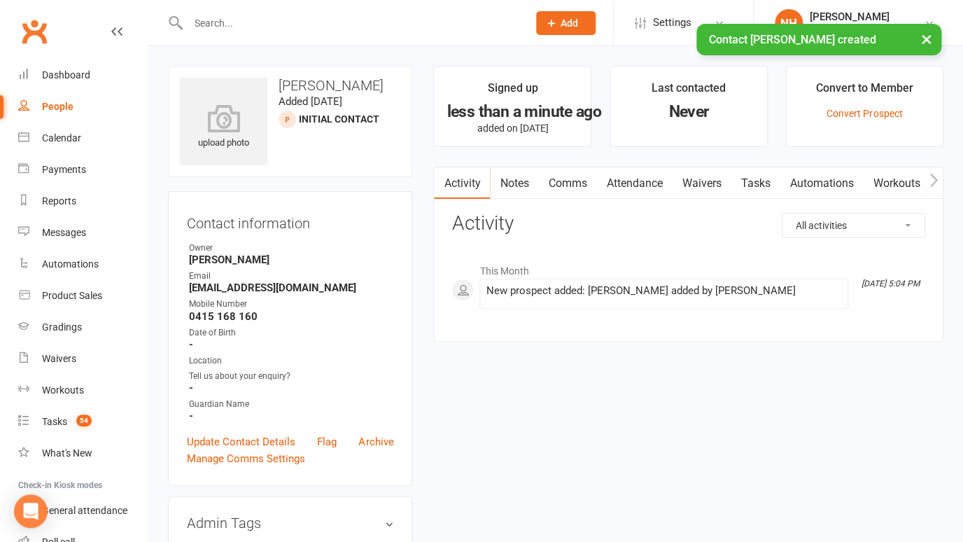
click at [787, 164] on main "Signed up less than a minute ago added on 14 Oct 2025 Last contacted Never Conv…" at bounding box center [688, 211] width 531 height 290
click at [758, 177] on link "Tasks" at bounding box center [754, 183] width 49 height 32
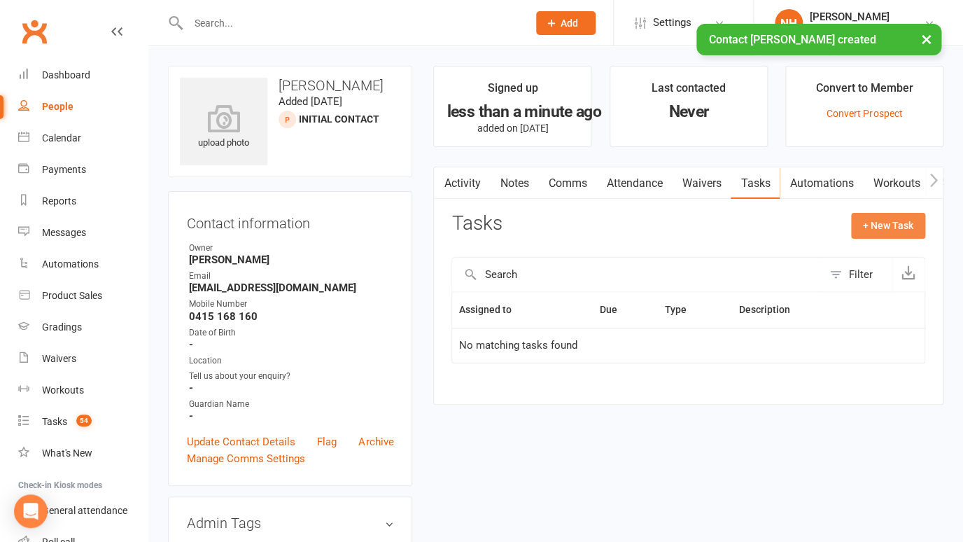
click at [886, 219] on button "+ New Task" at bounding box center [888, 225] width 74 height 25
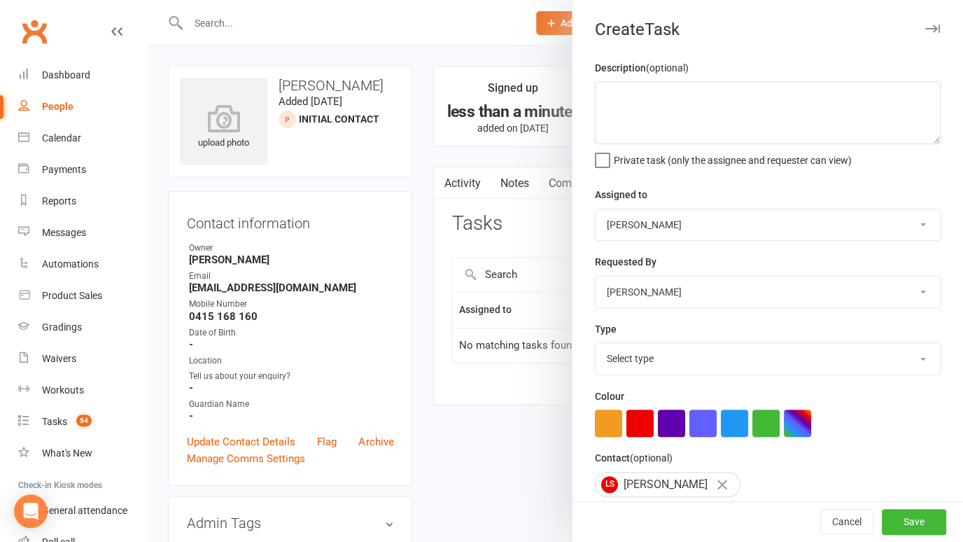
click at [404, 173] on div at bounding box center [555, 271] width 814 height 542
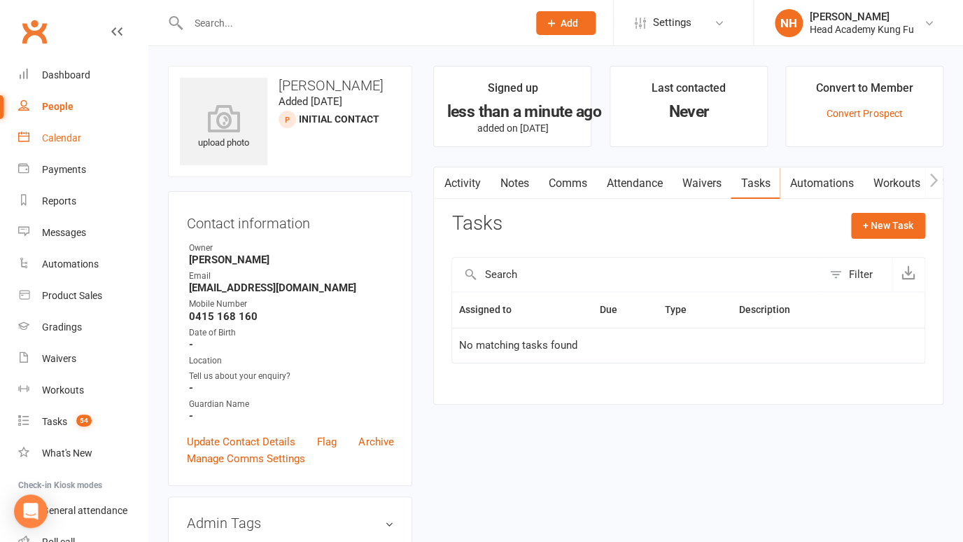
click at [63, 139] on div "Calendar" at bounding box center [61, 137] width 39 height 11
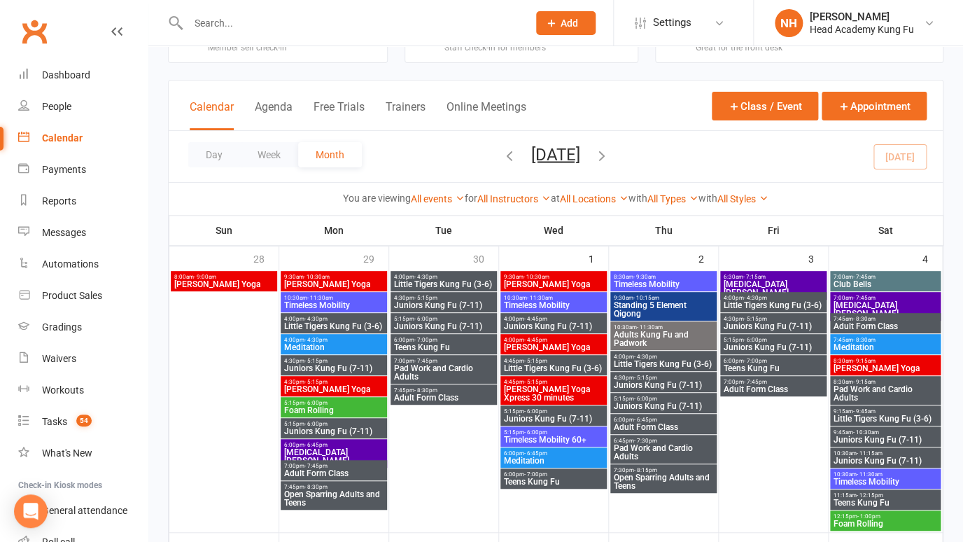
scroll to position [54, 0]
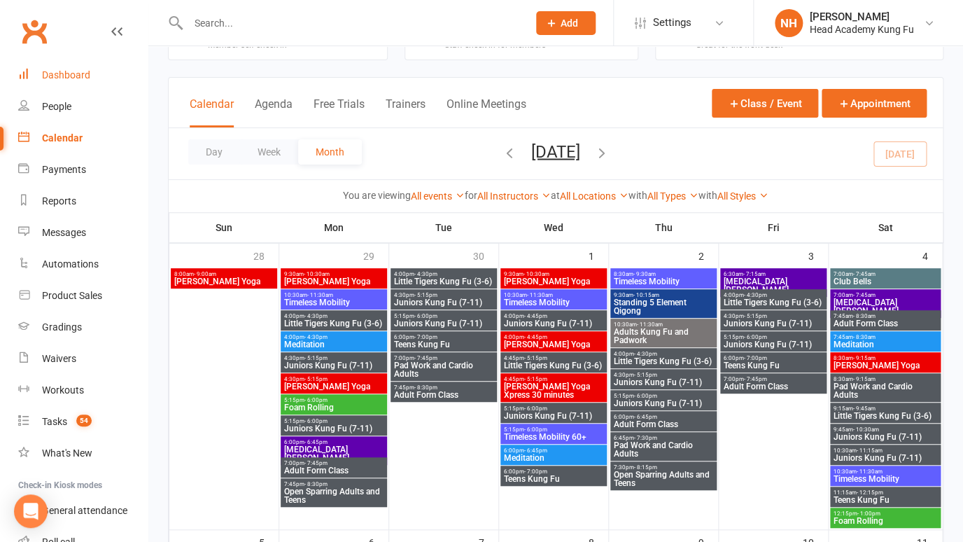
click at [66, 76] on div "Dashboard" at bounding box center [66, 74] width 48 height 11
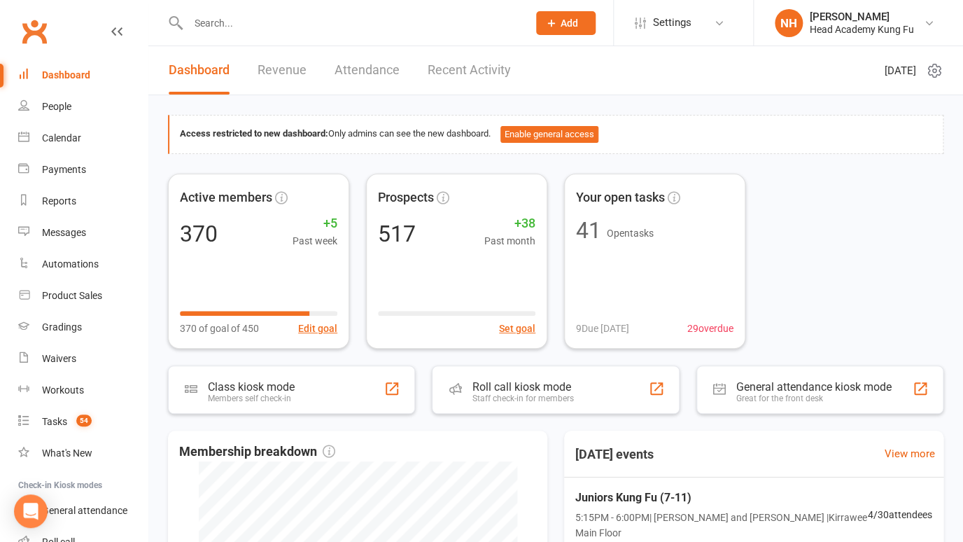
click at [215, 31] on input "text" at bounding box center [351, 23] width 334 height 20
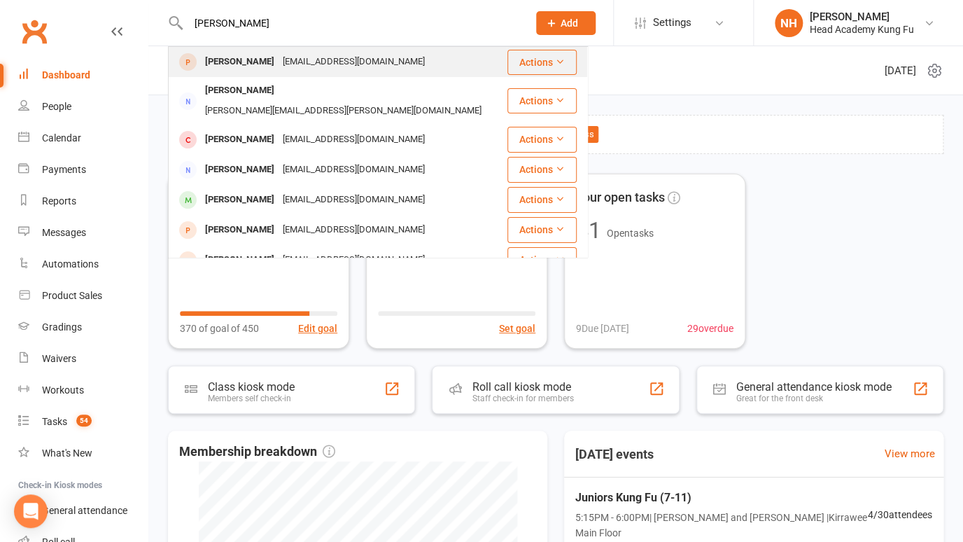
type input "louisa"
click at [243, 65] on div "Louisa Seaton" at bounding box center [240, 62] width 78 height 20
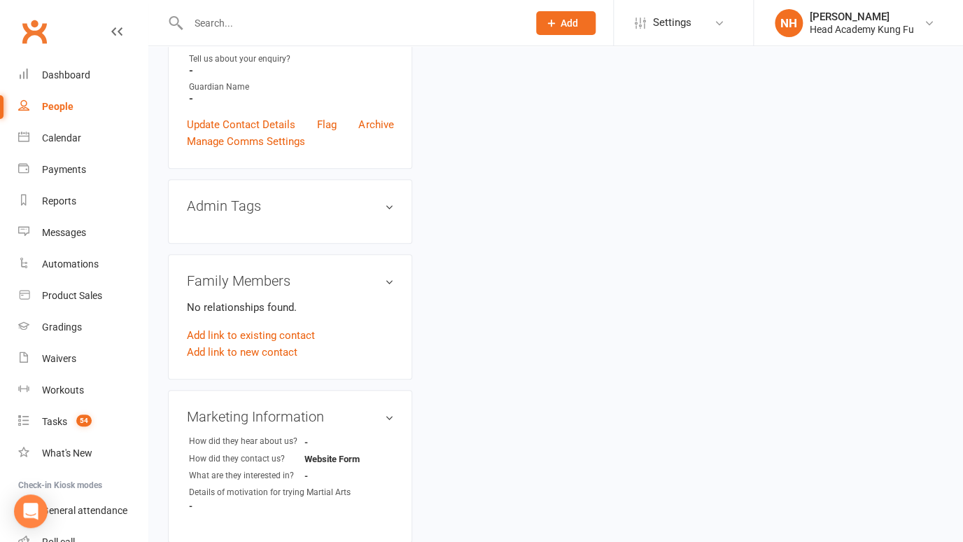
scroll to position [320, 0]
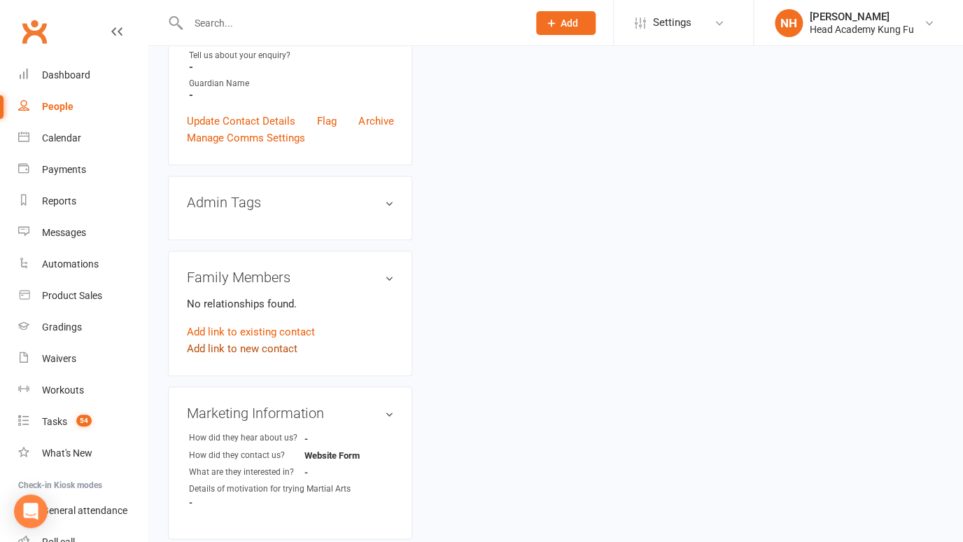
click at [258, 347] on link "Add link to new contact" at bounding box center [242, 348] width 111 height 17
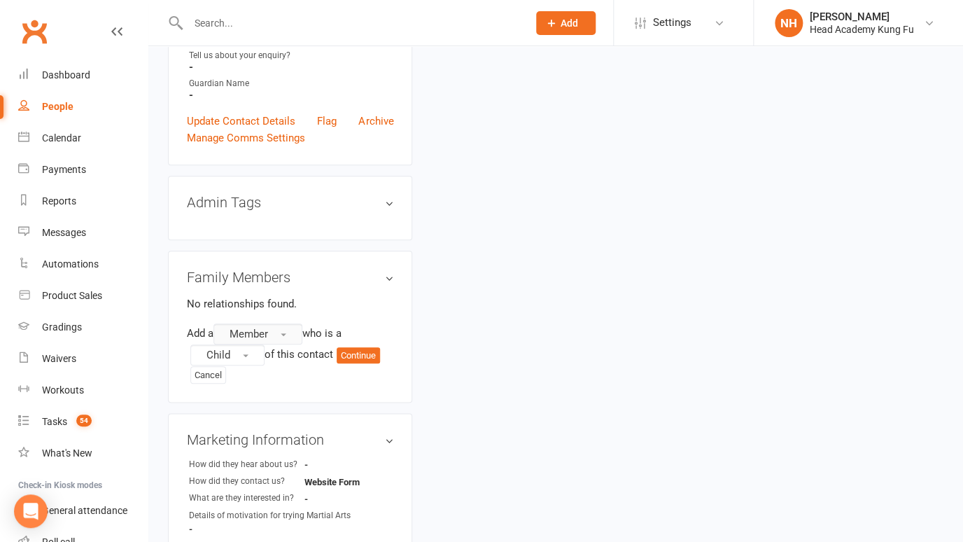
click at [268, 340] on span "Member" at bounding box center [248, 333] width 38 height 13
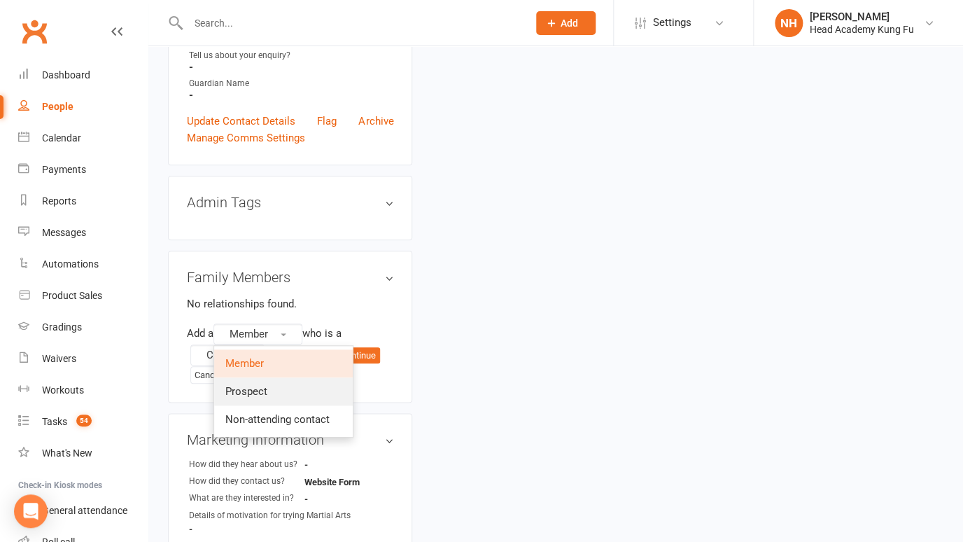
click at [260, 394] on span "Prospect" at bounding box center [246, 391] width 42 height 13
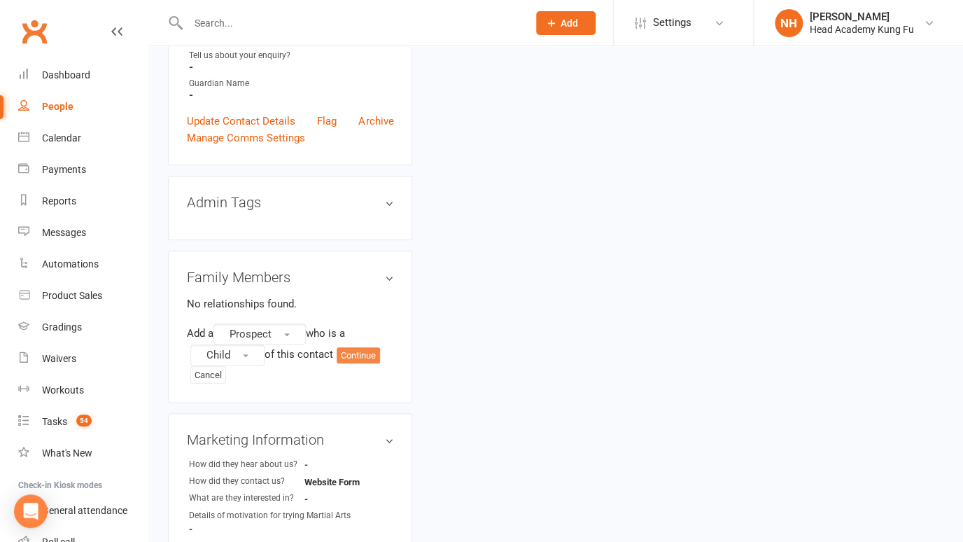
click at [364, 358] on button "Continue" at bounding box center [358, 355] width 43 height 17
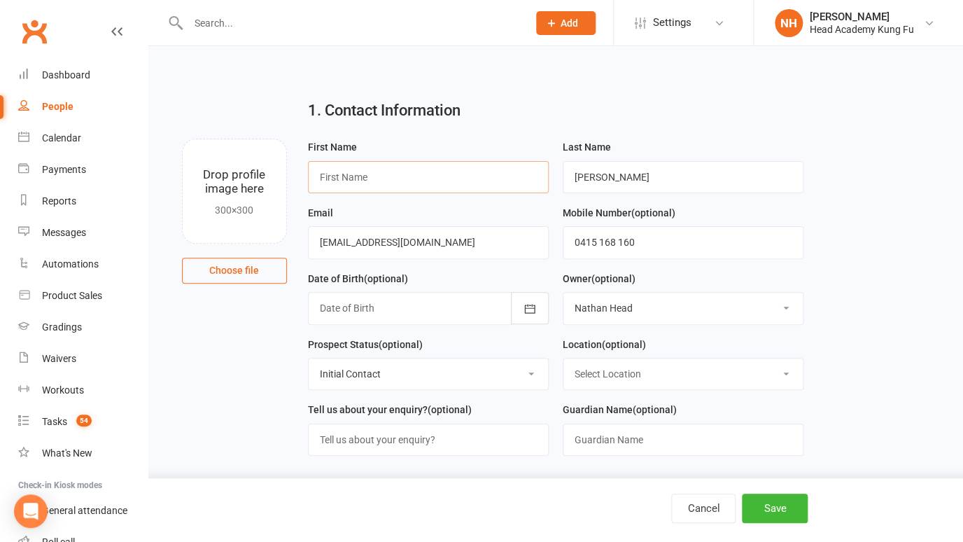
click at [397, 171] on input "text" at bounding box center [428, 177] width 241 height 32
type input "Ryder"
click at [512, 271] on div "Date of Birth (optional) 2021 - 2040 2021 2022 2023 2024 2025 2026 2027 2028 20…" at bounding box center [428, 297] width 241 height 55
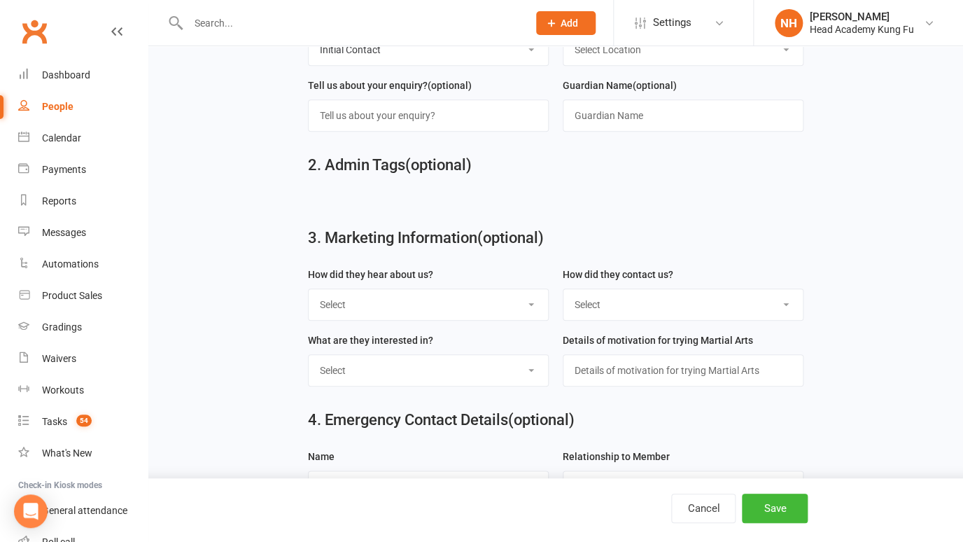
scroll to position [336, 0]
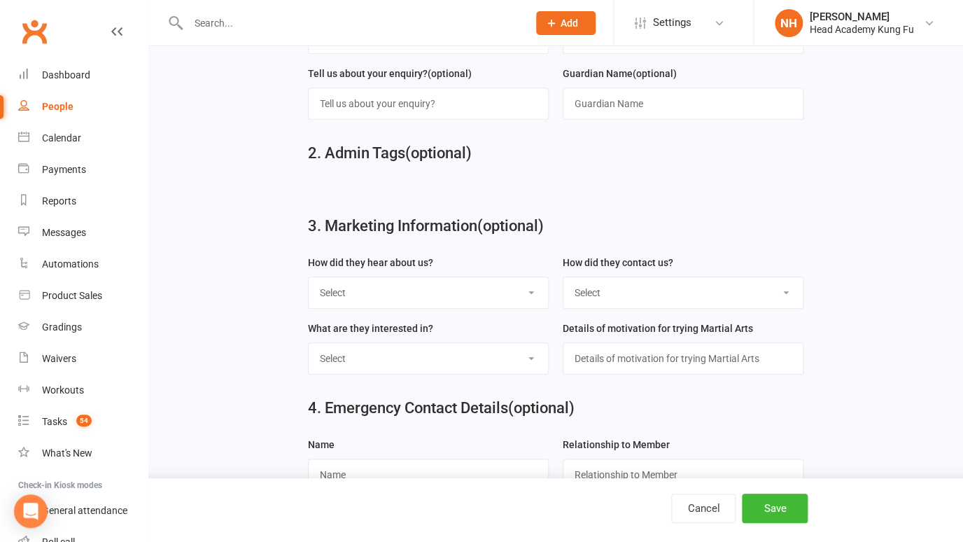
select select "Website Form"
click option "Website Form" at bounding box center [0, 0] width 0 height 0
select select "Referral by a current member"
click option "Referral by a current member" at bounding box center [0, 0] width 0 height 0
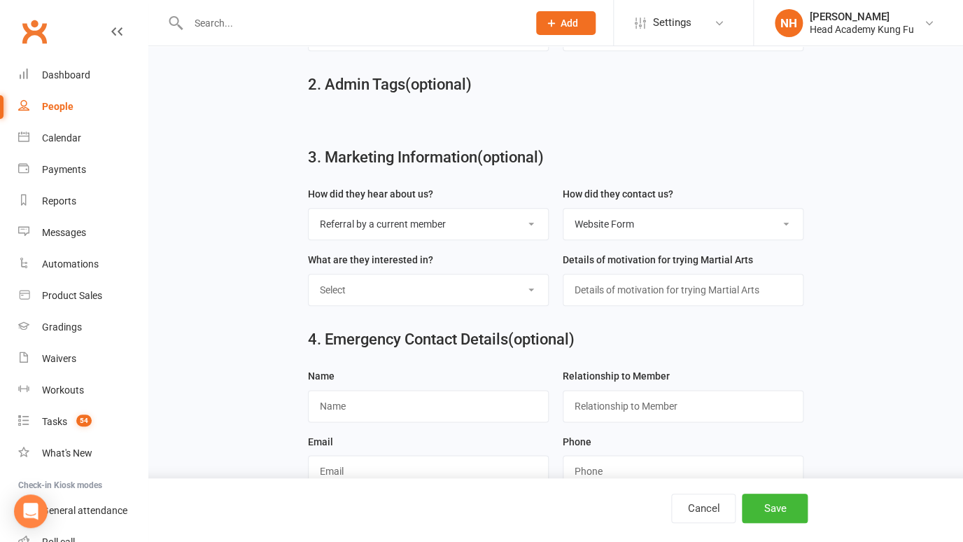
scroll to position [504, 0]
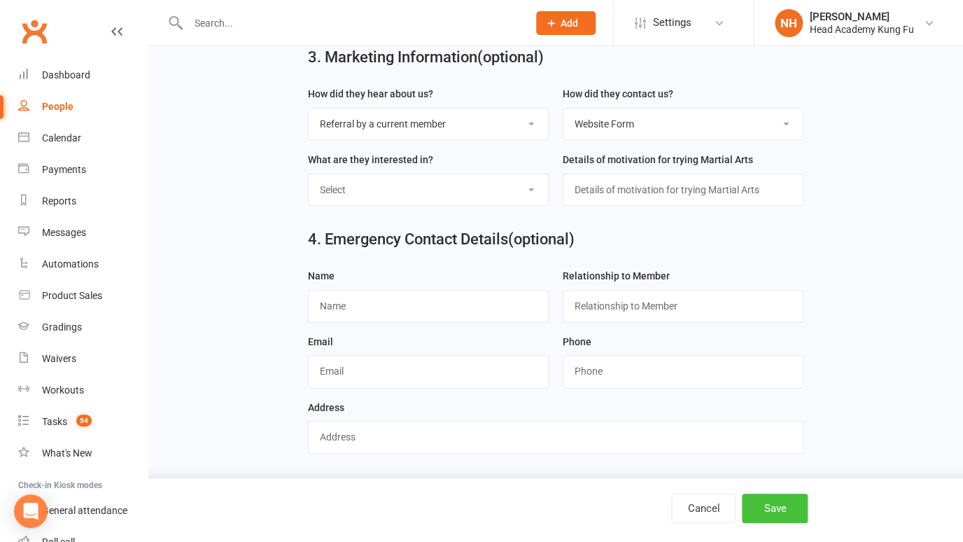
click at [781, 502] on button "Save" at bounding box center [775, 507] width 66 height 29
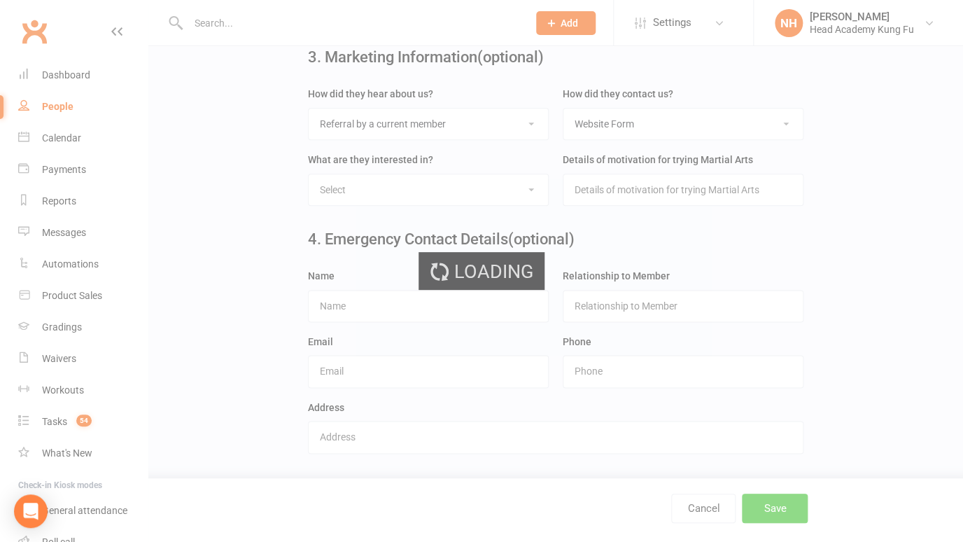
scroll to position [0, 0]
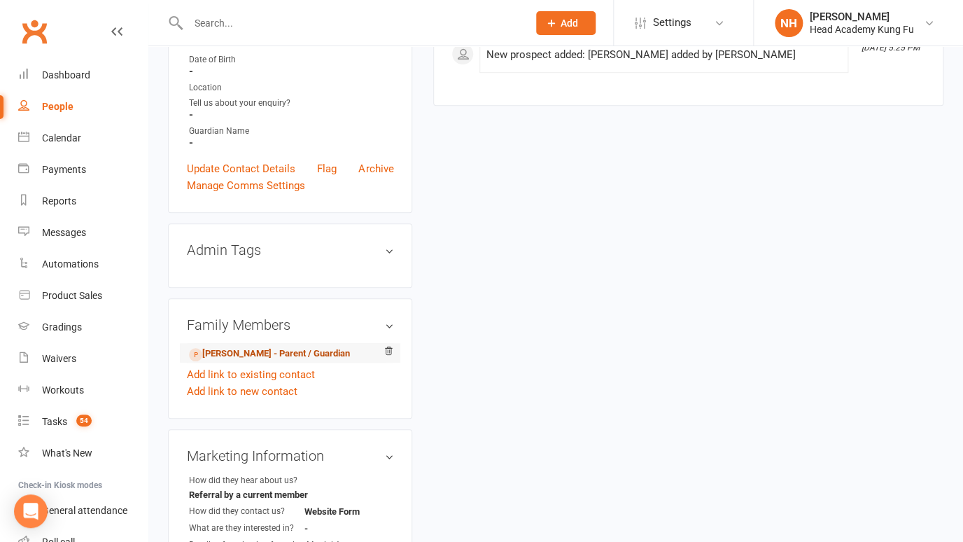
scroll to position [282, 0]
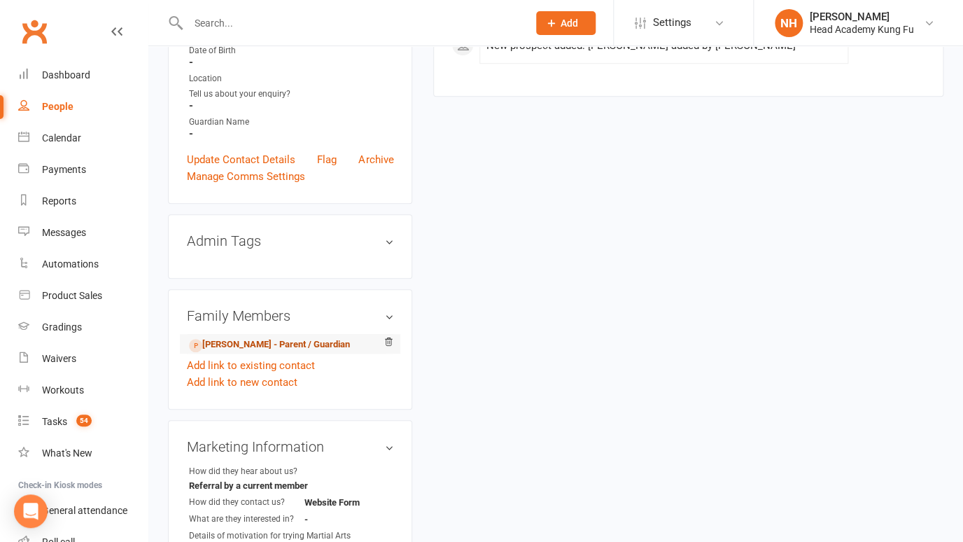
click at [248, 343] on link "Louisa Seaton - Parent / Guardian" at bounding box center [269, 344] width 161 height 15
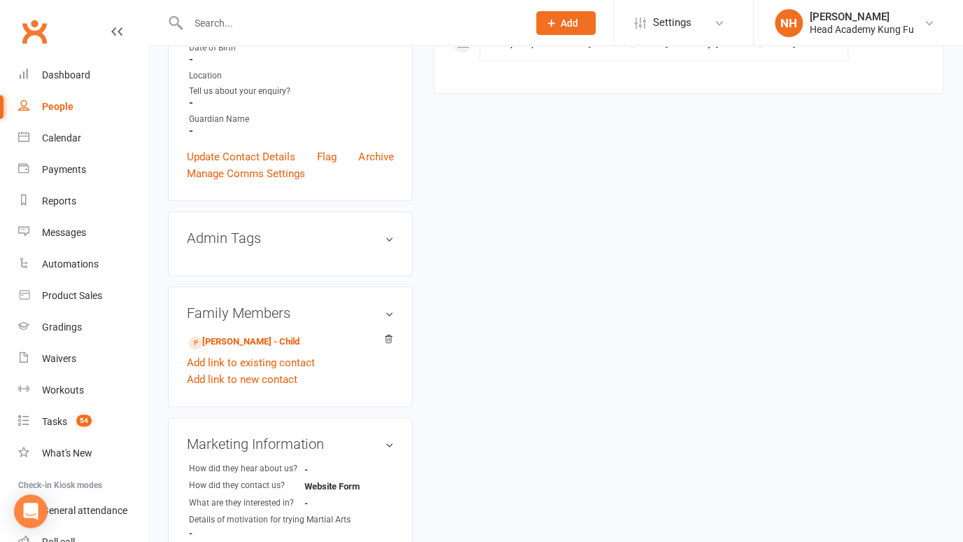
scroll to position [287, 0]
click at [249, 371] on link "Add link to new contact" at bounding box center [242, 377] width 111 height 17
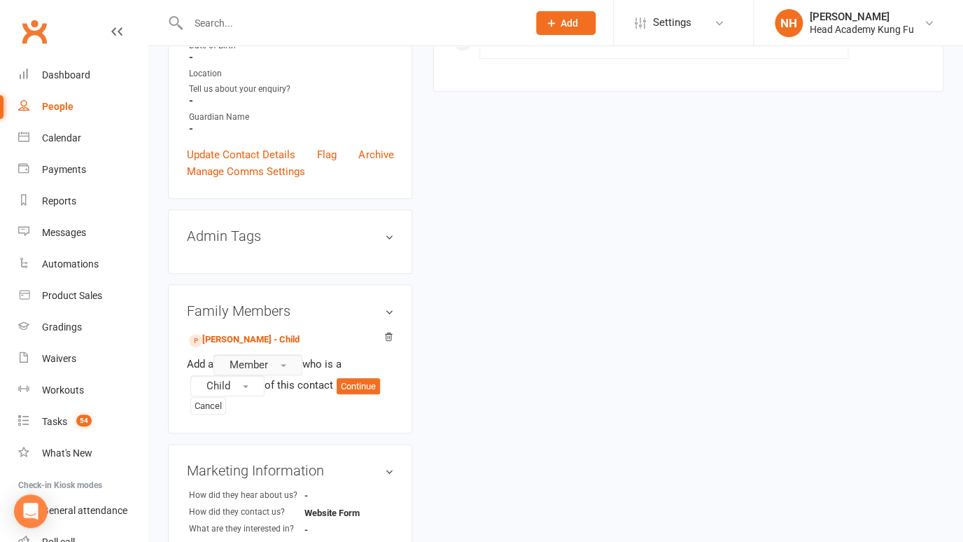
click at [283, 362] on button "Member" at bounding box center [257, 364] width 89 height 21
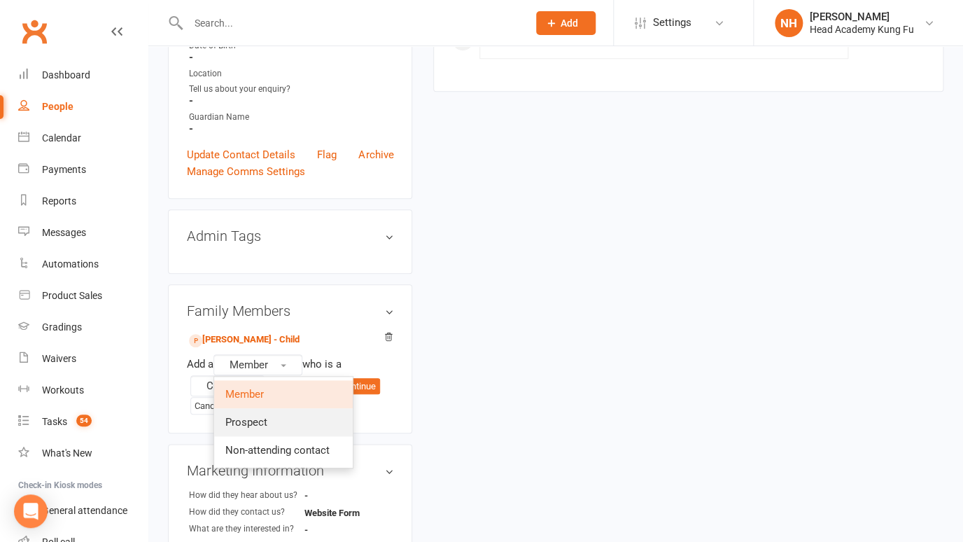
click at [273, 420] on link "Prospect" at bounding box center [283, 422] width 139 height 28
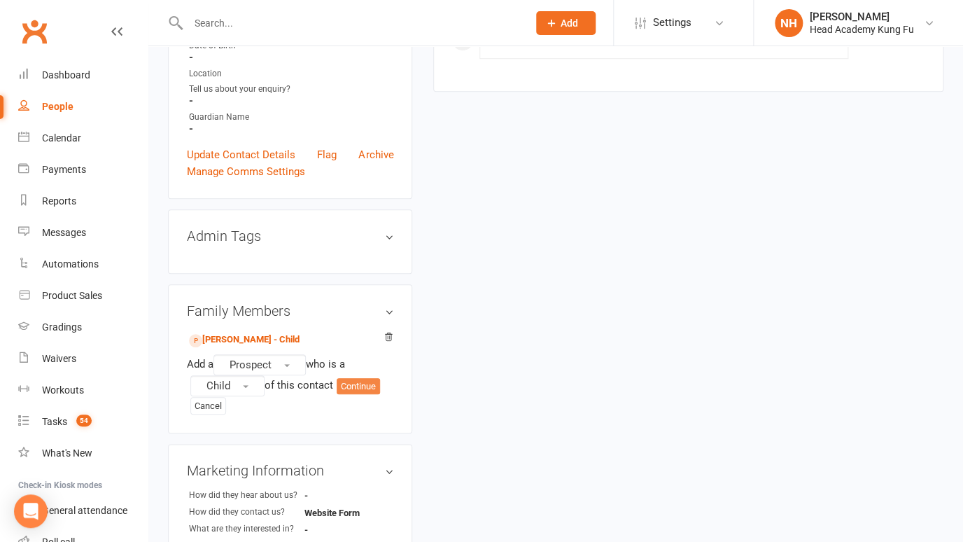
click at [375, 390] on button "Continue" at bounding box center [358, 386] width 43 height 17
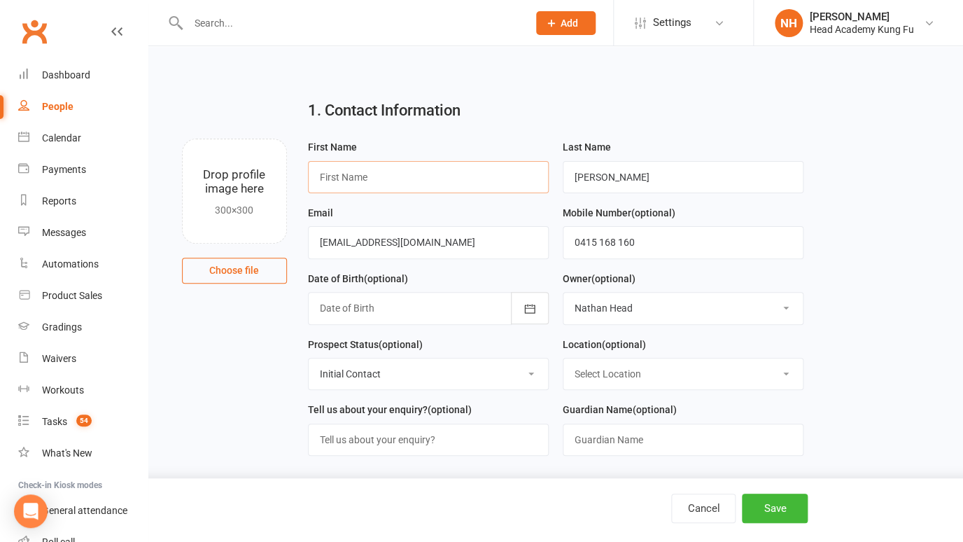
click at [374, 176] on input "text" at bounding box center [428, 177] width 241 height 32
type input "Billie"
click at [727, 281] on div "Owner (optional) Select Owner Nathan Head Instructor Staff Leonardo Lis Jun Lie…" at bounding box center [682, 297] width 241 height 55
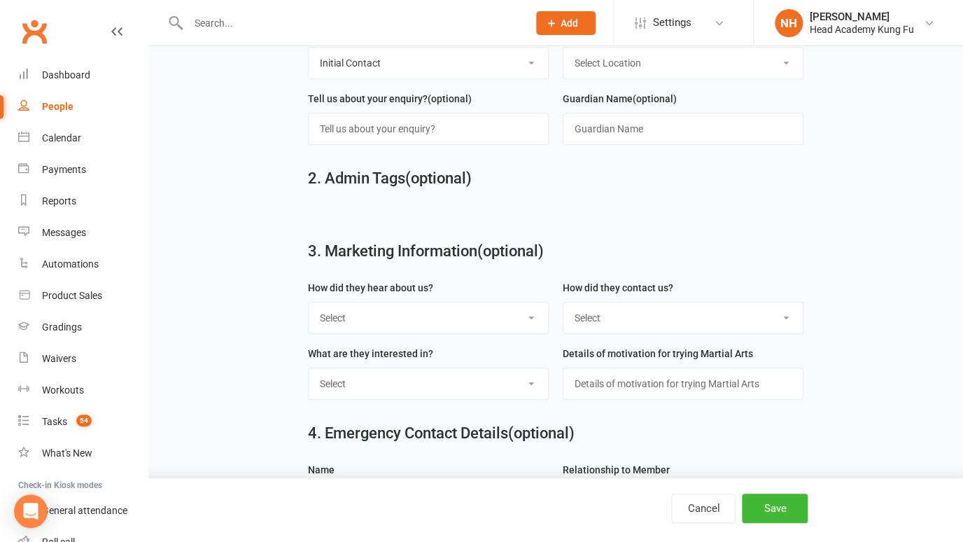
scroll to position [315, 0]
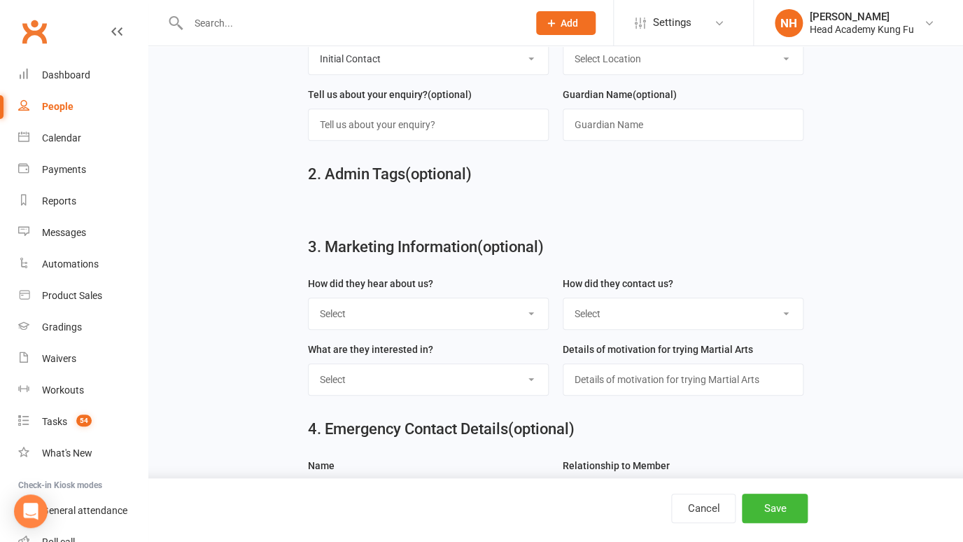
select select "Website Form"
click option "Website Form" at bounding box center [0, 0] width 0 height 0
click at [309, 298] on select "Select Google or web Search Through A Friend Non Member Poster Walk by Location…" at bounding box center [428, 313] width 239 height 31
select select "Referral by a current member"
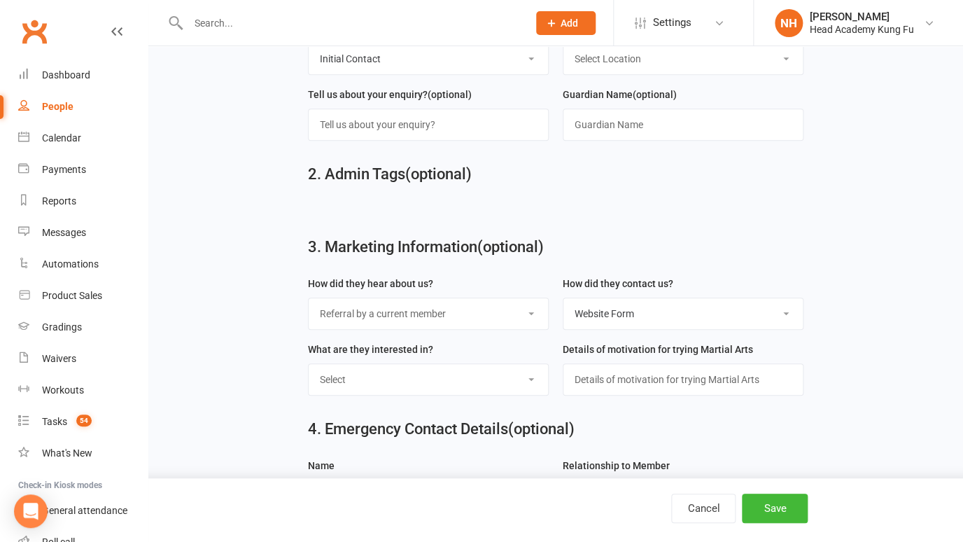
click option "Referral by a current member" at bounding box center [0, 0] width 0 height 0
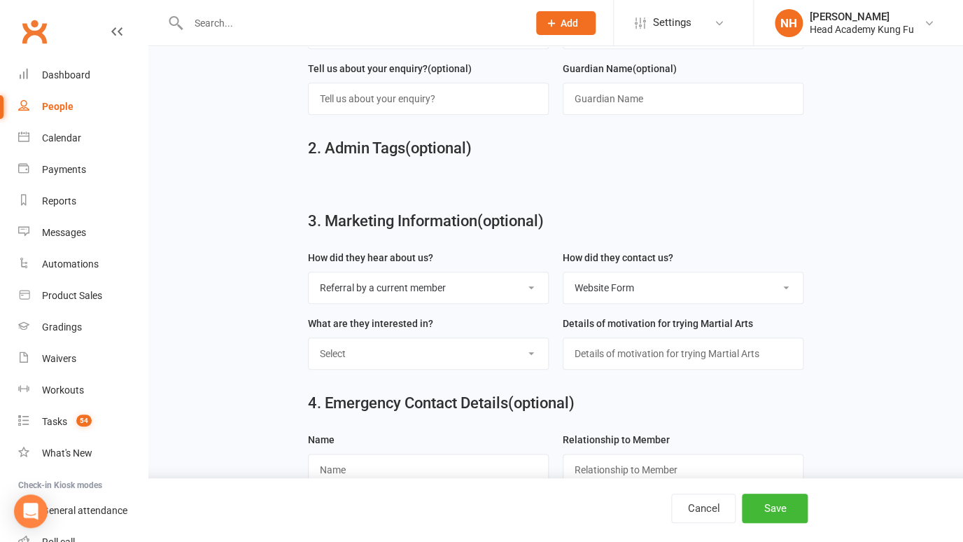
scroll to position [348, 0]
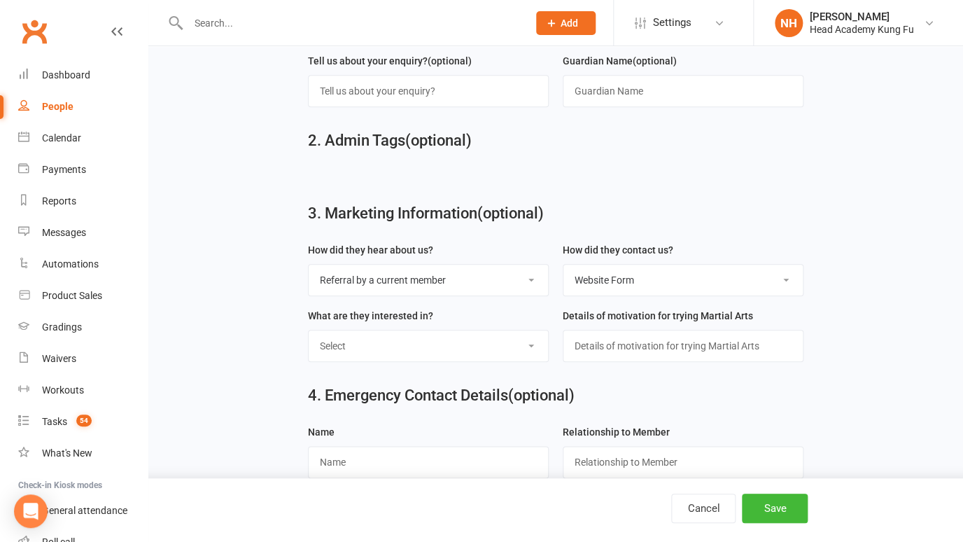
click at [309, 330] on select "Select Just an activity Self Defence Anti Bullying Focus and Discipline Burn en…" at bounding box center [428, 345] width 239 height 31
select select "Self Defence"
click option "Self Defence" at bounding box center [0, 0] width 0 height 0
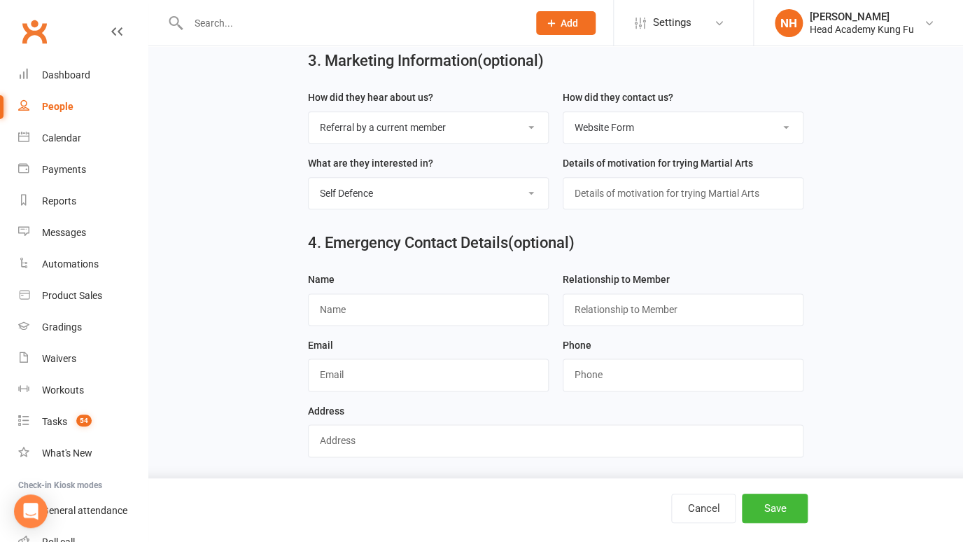
scroll to position [504, 0]
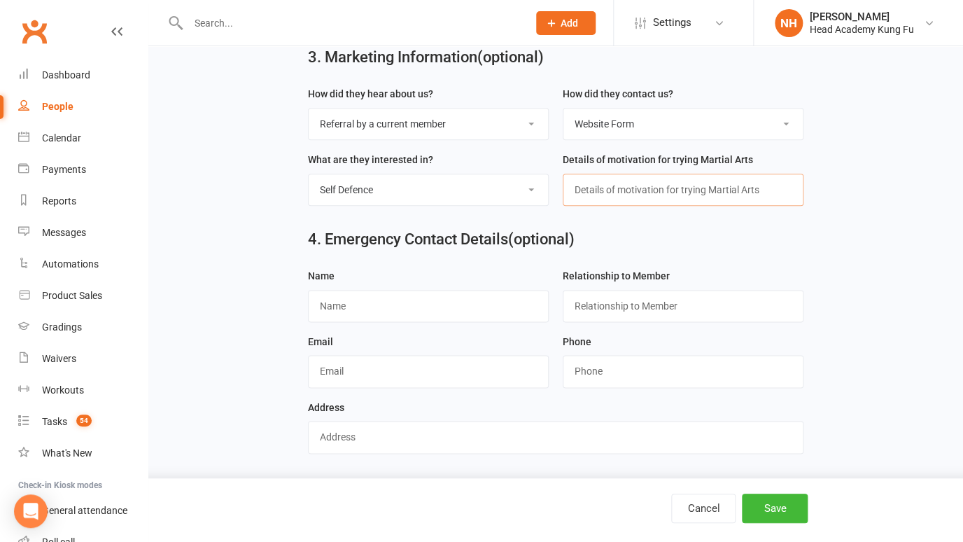
click at [635, 197] on input "text" at bounding box center [682, 190] width 241 height 32
type input "moving from Kinetic"
click at [772, 511] on button "Save" at bounding box center [775, 507] width 66 height 29
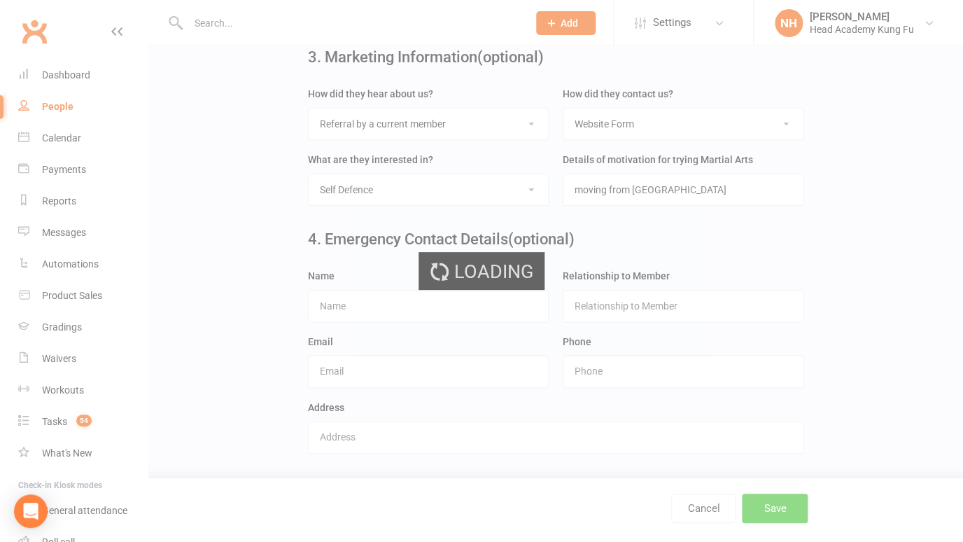
scroll to position [0, 0]
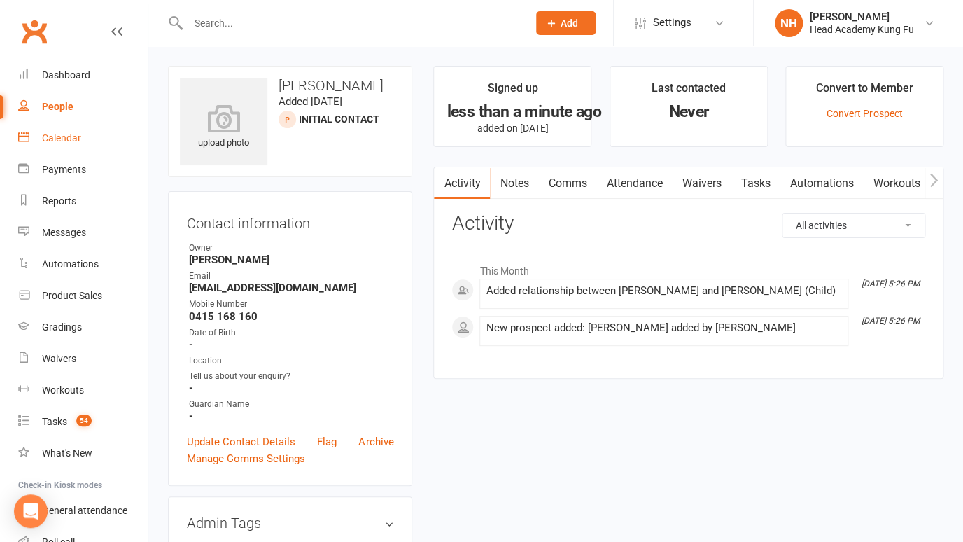
click at [64, 140] on div "Calendar" at bounding box center [61, 137] width 39 height 11
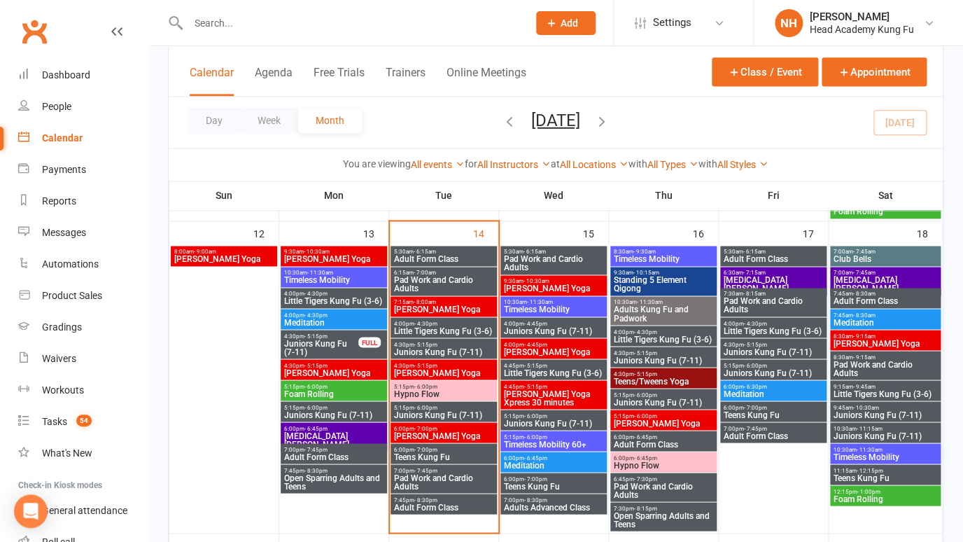
scroll to position [651, 0]
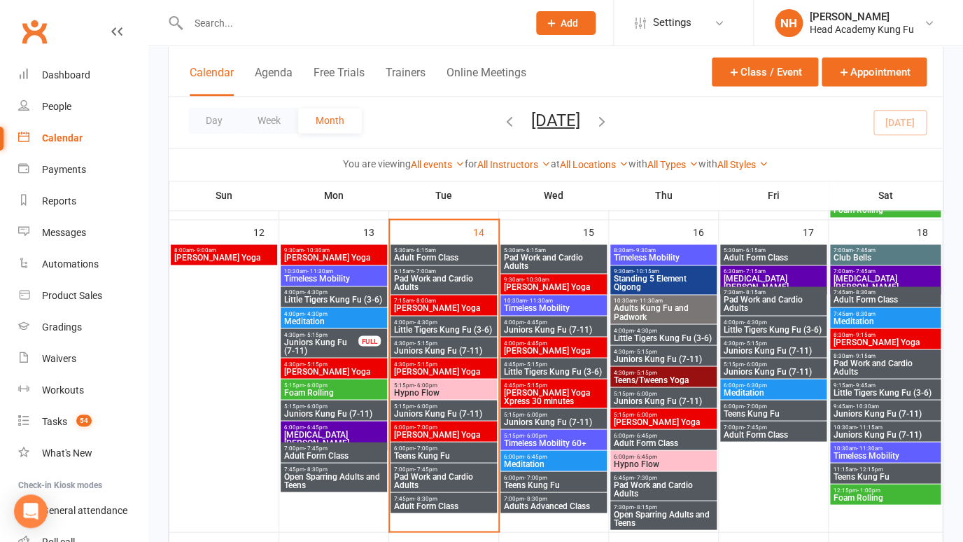
click at [878, 425] on span "- 11:15am" at bounding box center [869, 426] width 26 height 6
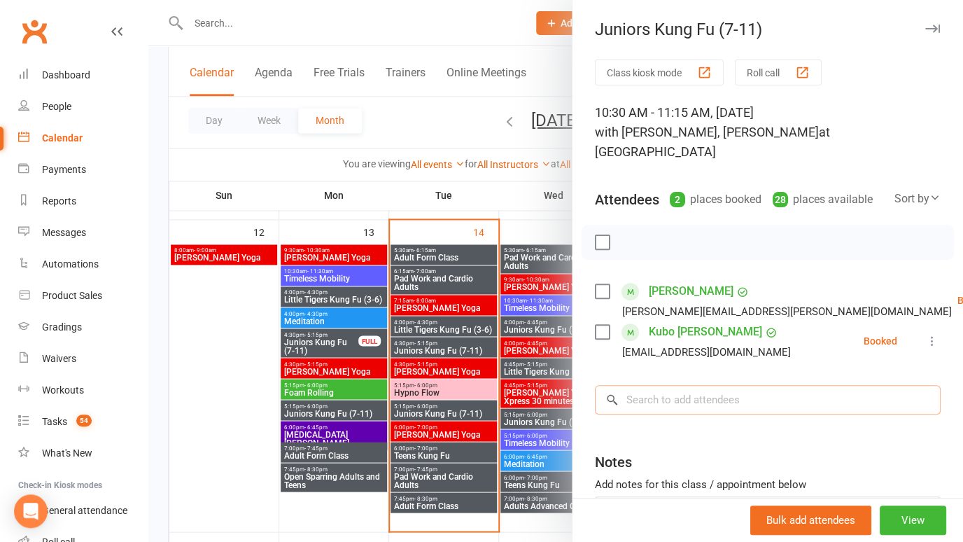
click at [691, 385] on input "search" at bounding box center [768, 399] width 346 height 29
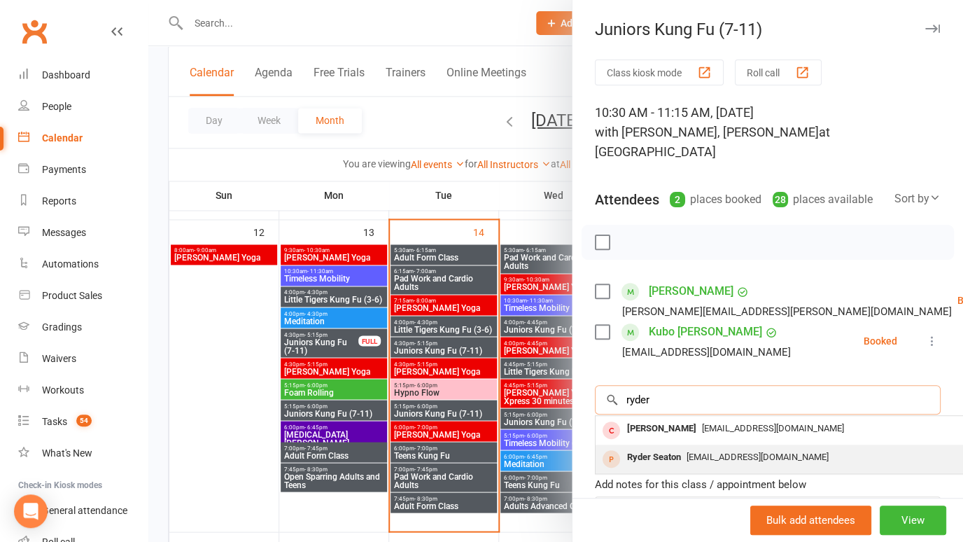
type input "ryder"
click at [691, 451] on span "honeypotgirls-@live.com.au" at bounding box center [757, 456] width 142 height 10
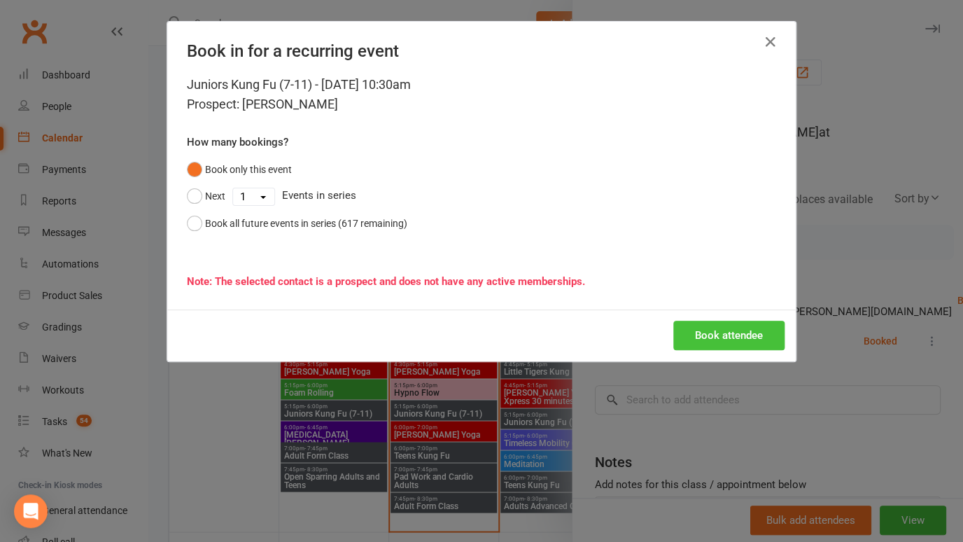
click at [728, 335] on button "Book attendee" at bounding box center [728, 334] width 111 height 29
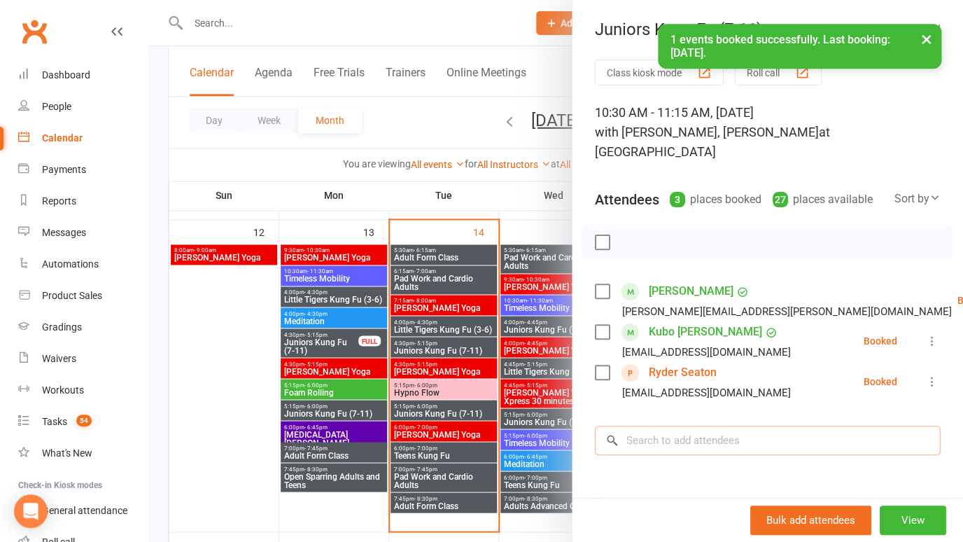
click at [671, 425] on input "search" at bounding box center [768, 439] width 346 height 29
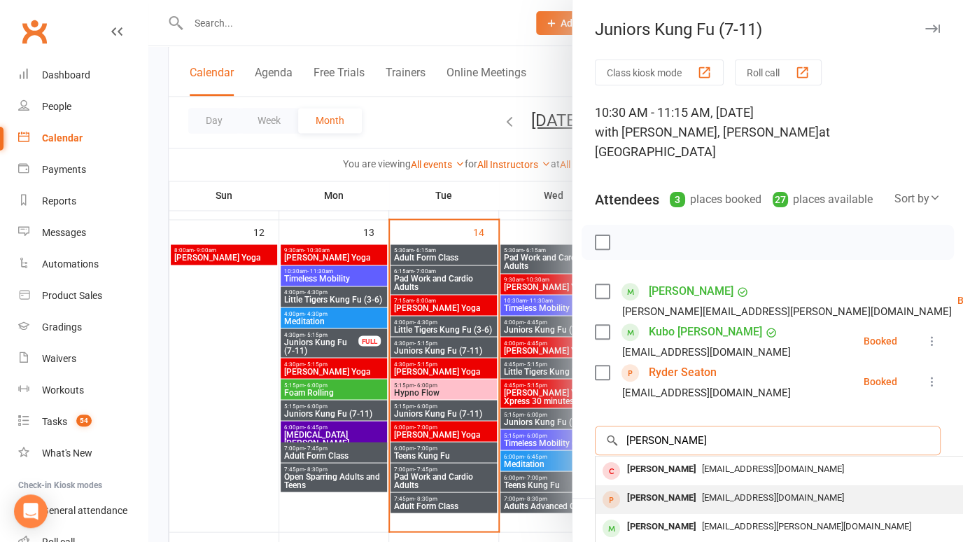
type input "Billie"
click at [667, 488] on div "Billie Seaton" at bounding box center [661, 498] width 80 height 20
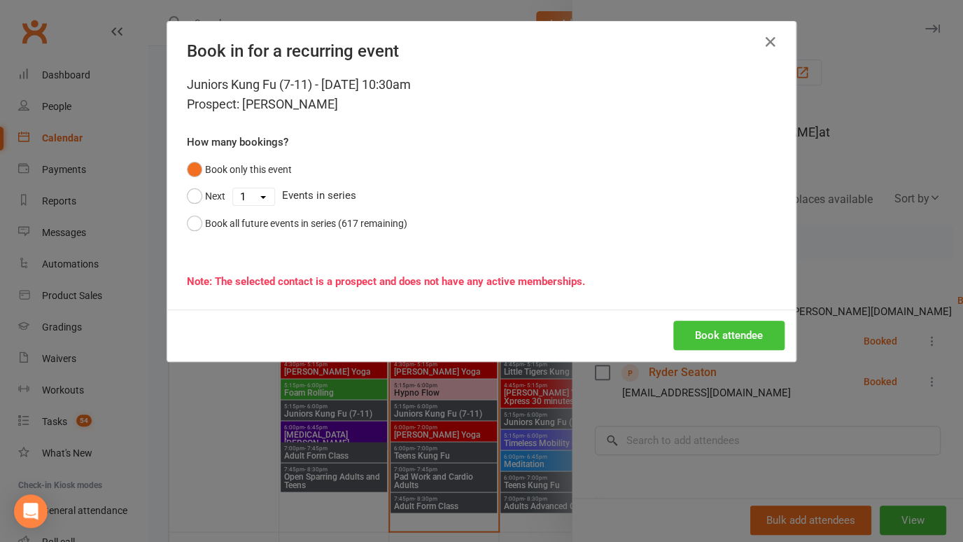
click at [749, 336] on button "Book attendee" at bounding box center [728, 334] width 111 height 29
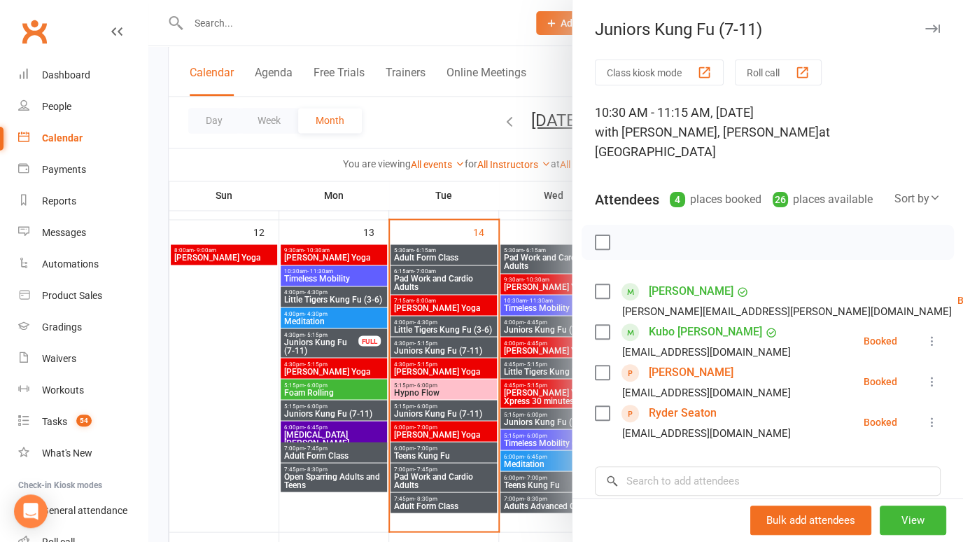
click at [935, 28] on icon "button" at bounding box center [932, 28] width 15 height 8
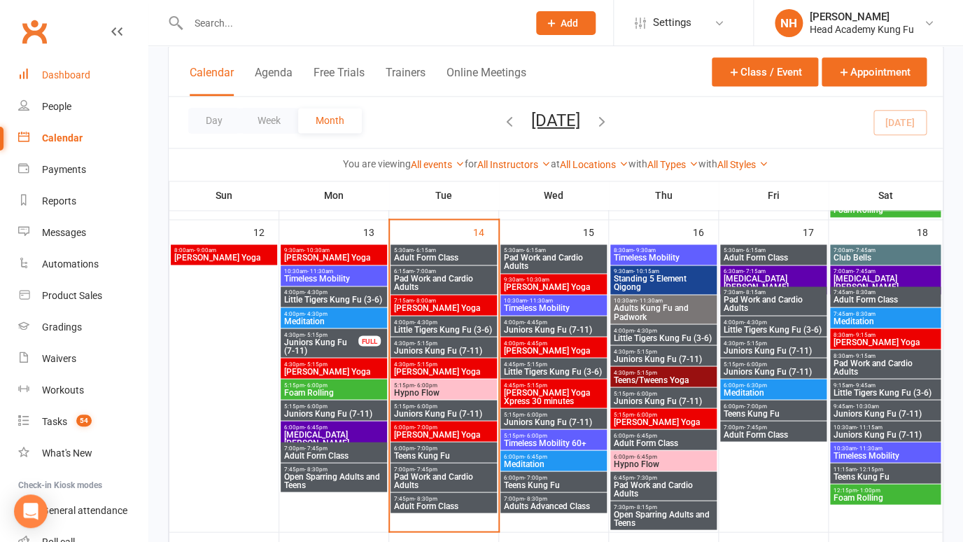
click at [70, 79] on div "Dashboard" at bounding box center [66, 74] width 48 height 11
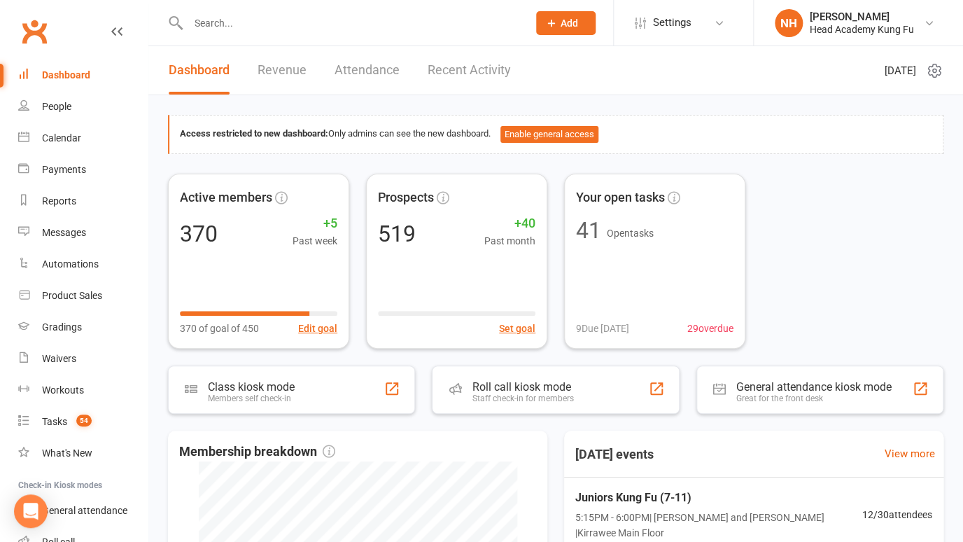
click at [77, 76] on div "Dashboard" at bounding box center [66, 74] width 48 height 11
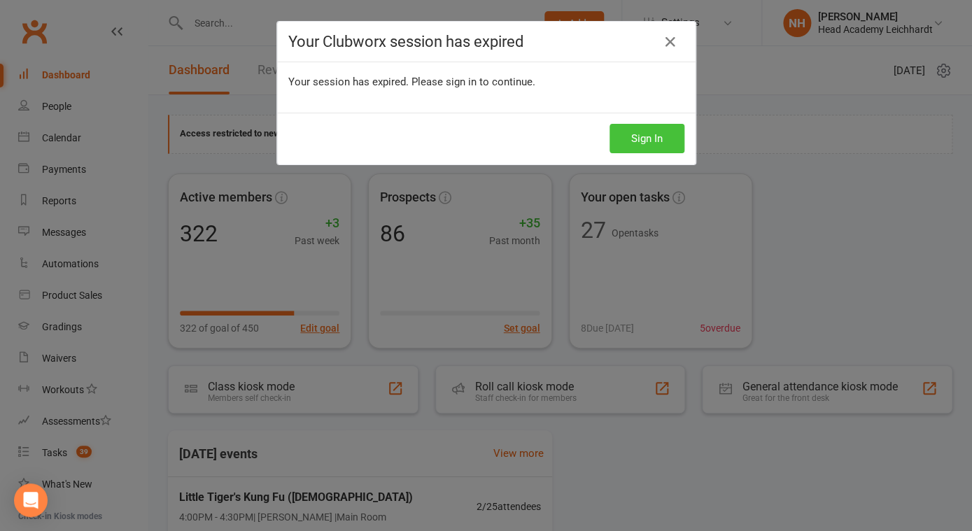
click at [661, 129] on button "Sign In" at bounding box center [646, 138] width 75 height 29
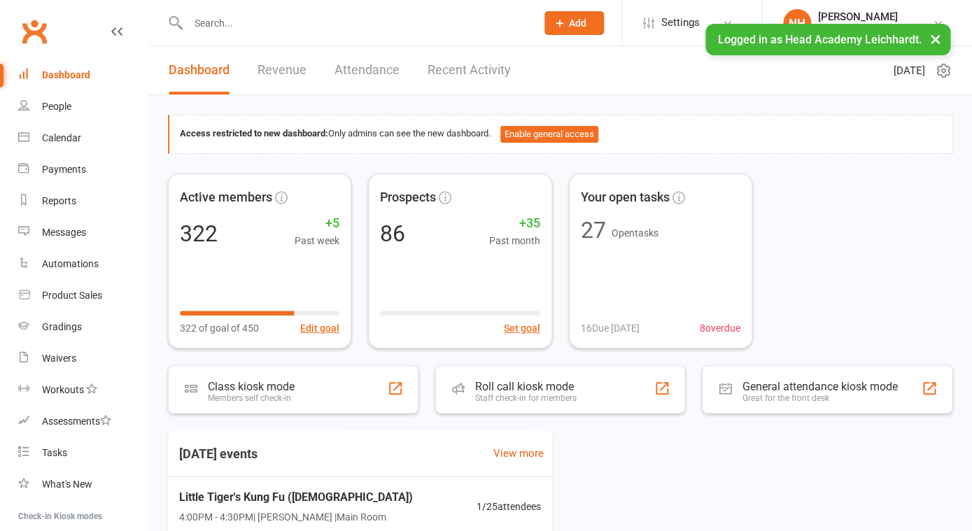
click at [271, 16] on input "text" at bounding box center [355, 23] width 342 height 20
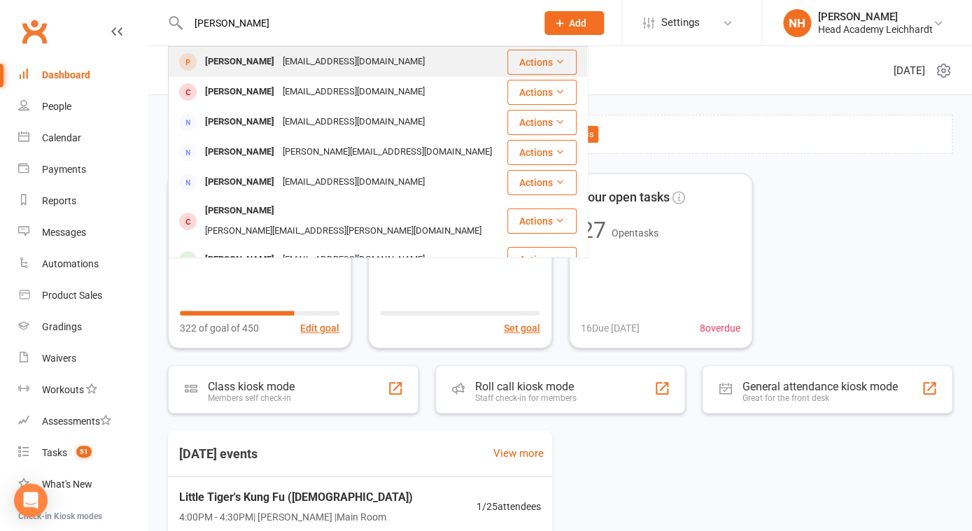
type input "[PERSON_NAME]"
click at [278, 57] on div "cbeaman111@gmail.com" at bounding box center [353, 62] width 150 height 20
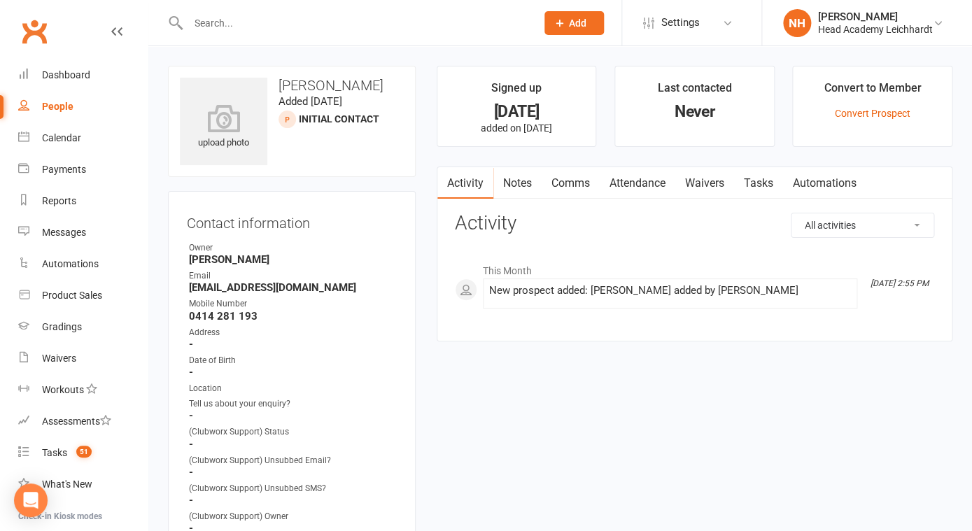
click at [228, 28] on input "text" at bounding box center [355, 23] width 342 height 20
click at [391, 25] on input "text" at bounding box center [355, 23] width 342 height 20
paste input "andrew@greenfieldaccounting.com.au"
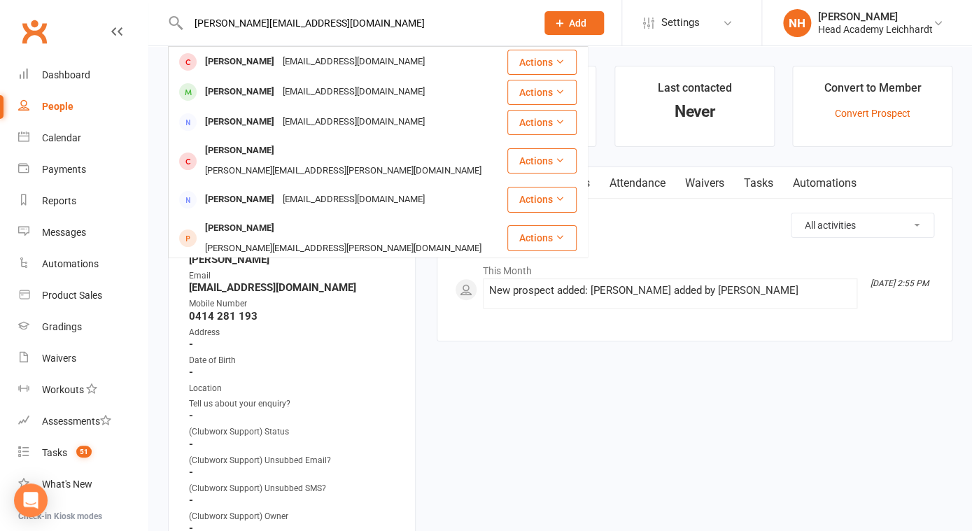
type input "andrew@greenfieldaccounting.com.au"
click at [574, 24] on span "Add" at bounding box center [577, 22] width 17 height 11
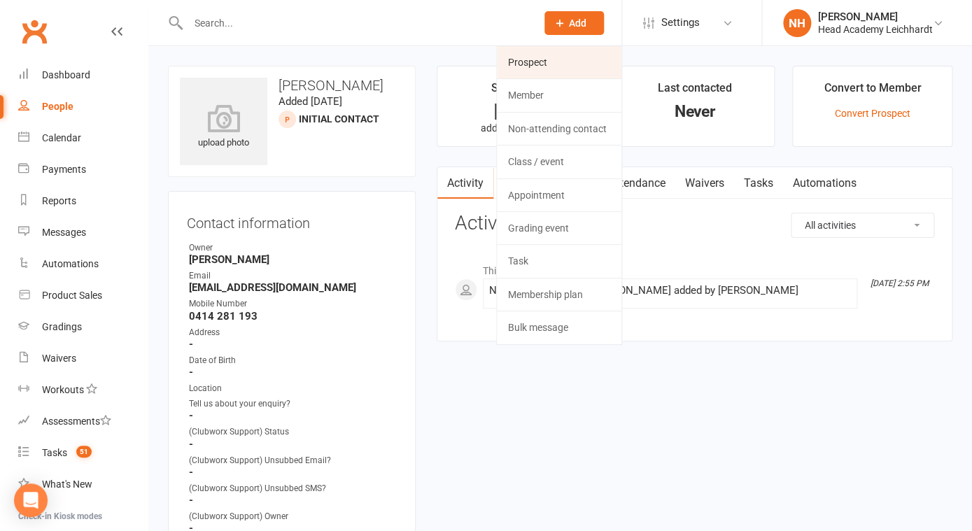
click at [557, 61] on link "Prospect" at bounding box center [559, 62] width 125 height 32
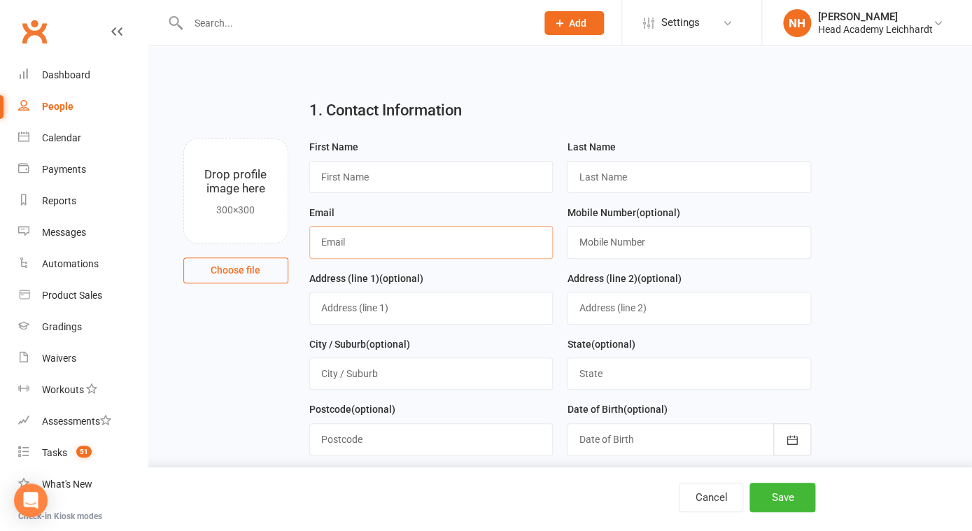
click at [402, 241] on input "text" at bounding box center [431, 242] width 244 height 32
paste input "andrew@greenfieldaccounting.com.au"
type input "andrew@greenfieldaccounting.com.au"
click at [420, 184] on input "text" at bounding box center [431, 177] width 244 height 32
type input "Andrew"
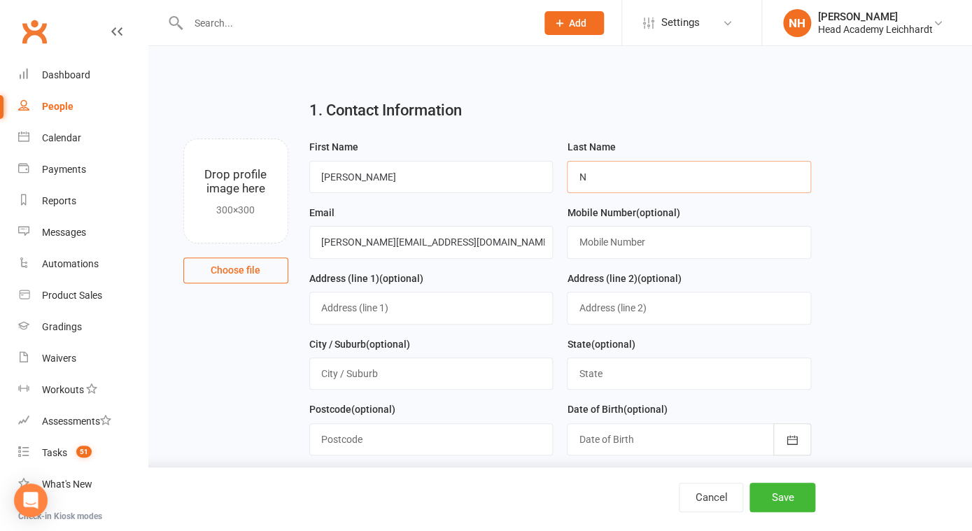
drag, startPoint x: 598, startPoint y: 176, endPoint x: 542, endPoint y: 173, distance: 56.7
click at [567, 173] on input "N" at bounding box center [689, 177] width 244 height 32
paste input "guyen"
type input "Nguyen"
click at [615, 250] on input "text" at bounding box center [689, 242] width 244 height 32
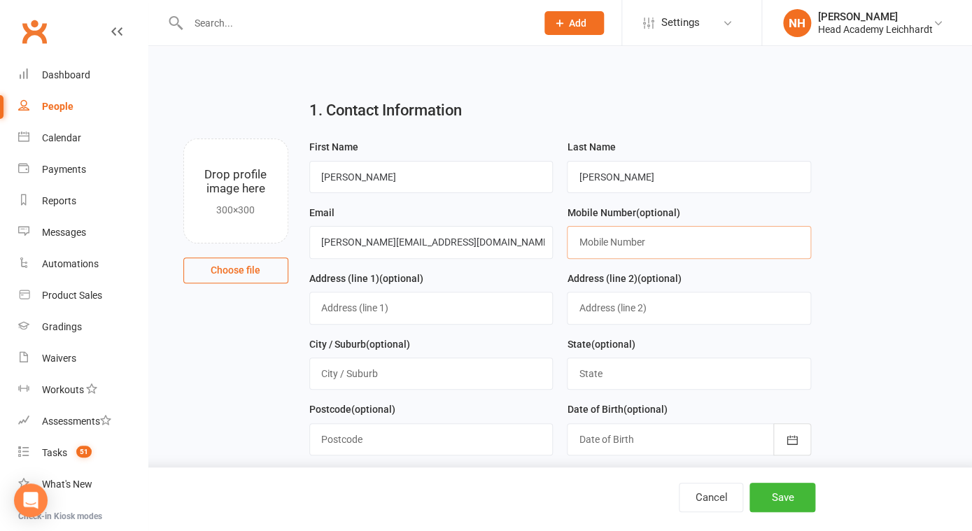
paste input "0402 114 916"
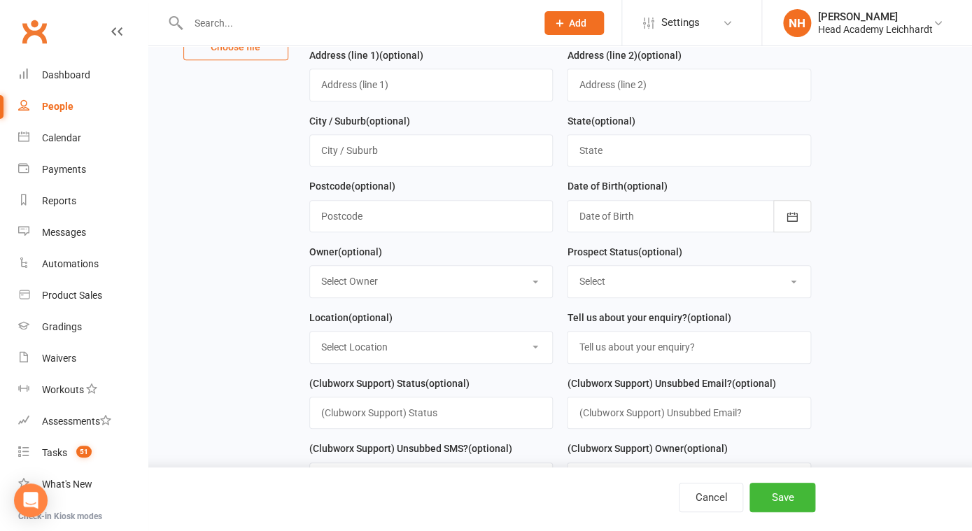
scroll to position [225, 0]
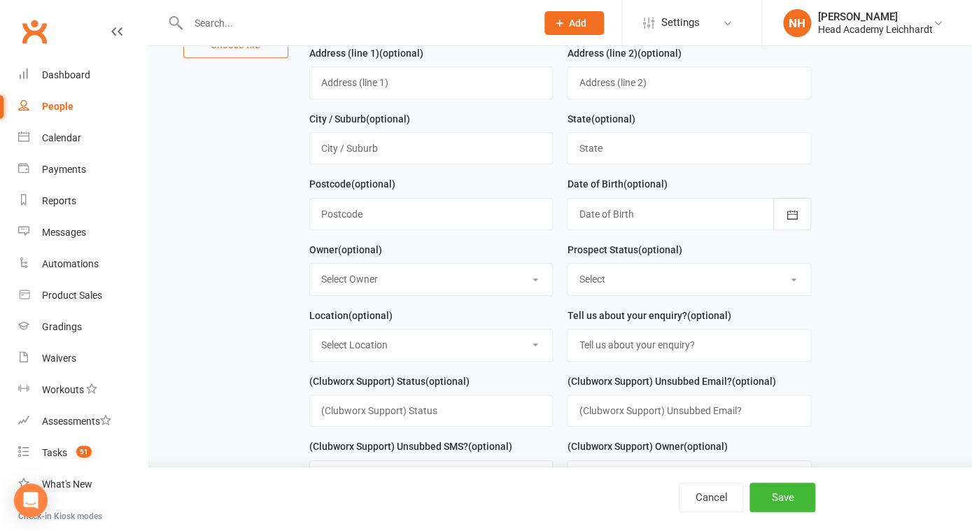
type input "0402 114 916"
select select "Initial Contact"
click option "Initial Contact" at bounding box center [0, 0] width 0 height 0
select select "0"
click option "[PERSON_NAME]" at bounding box center [0, 0] width 0 height 0
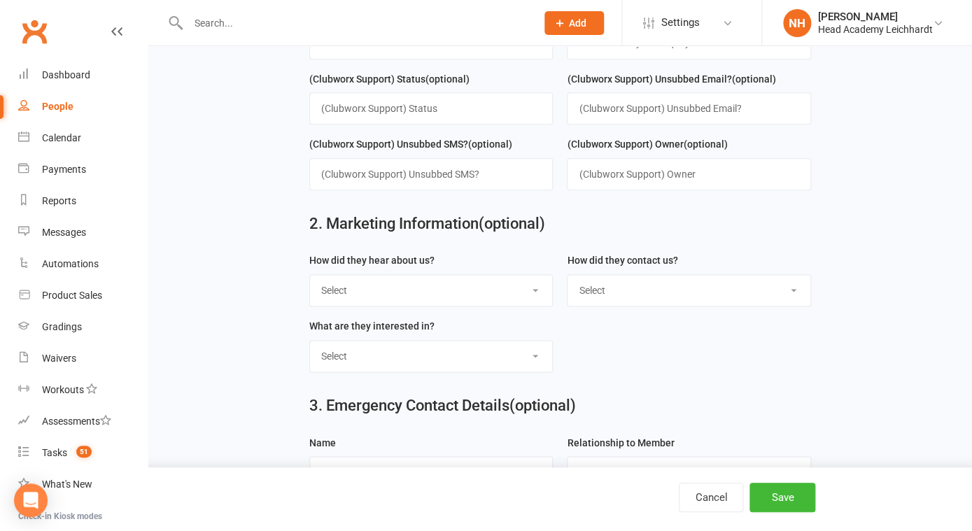
scroll to position [543, 0]
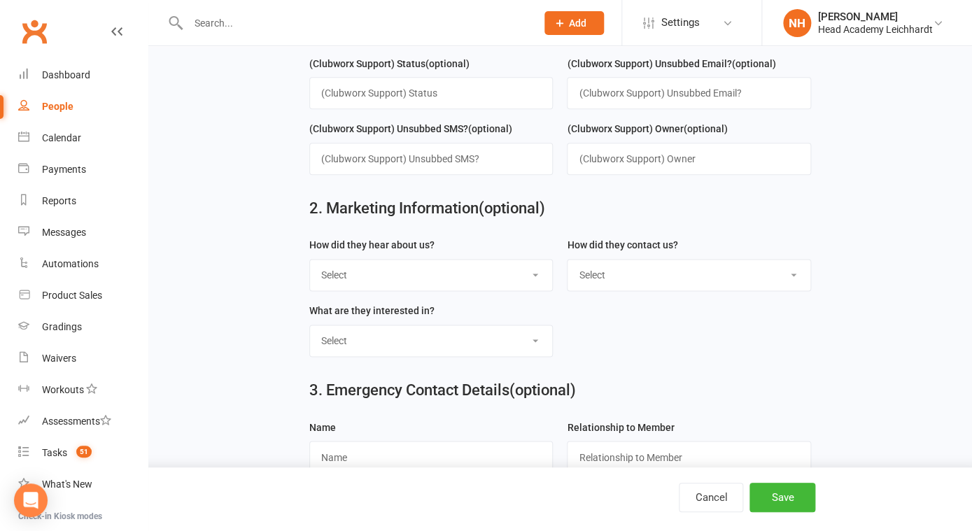
select select "Website Form"
click option "Website Form" at bounding box center [0, 0] width 0 height 0
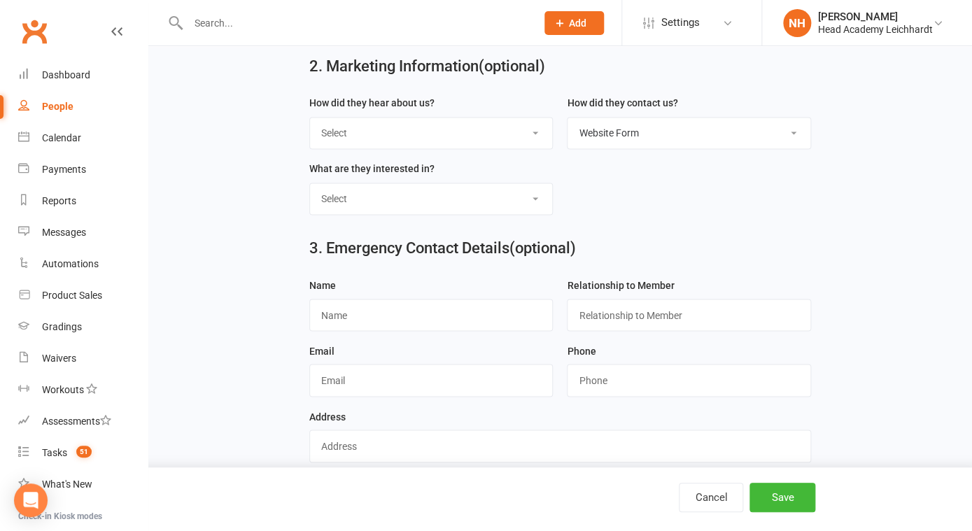
scroll to position [705, 0]
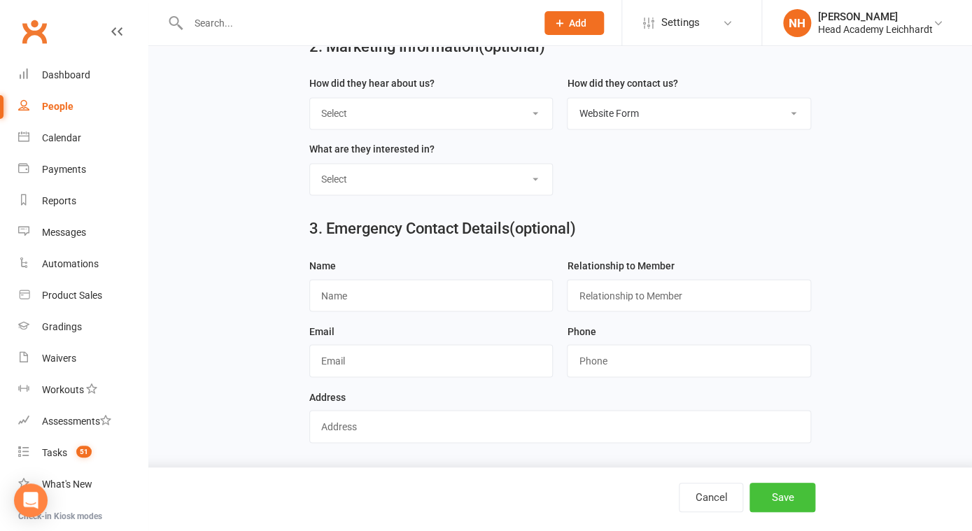
click at [777, 493] on button "Save" at bounding box center [782, 497] width 66 height 29
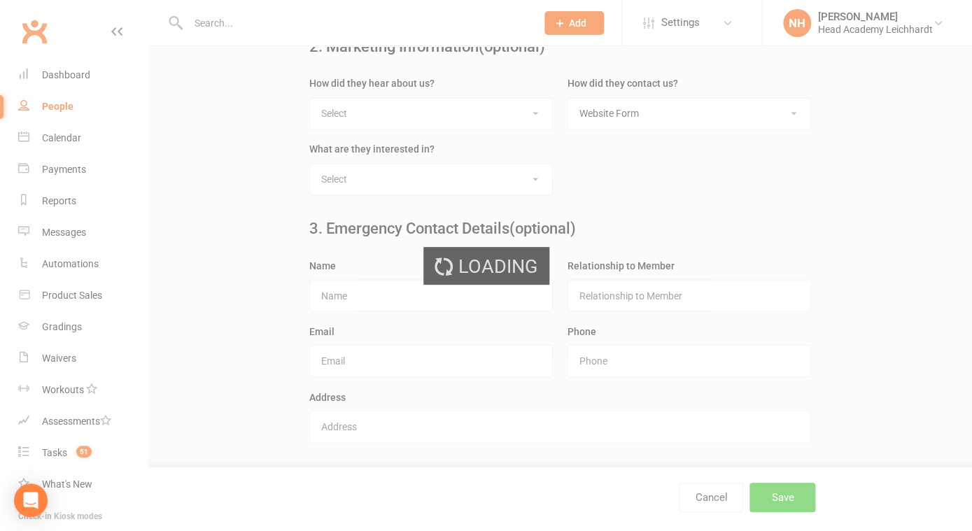
scroll to position [0, 0]
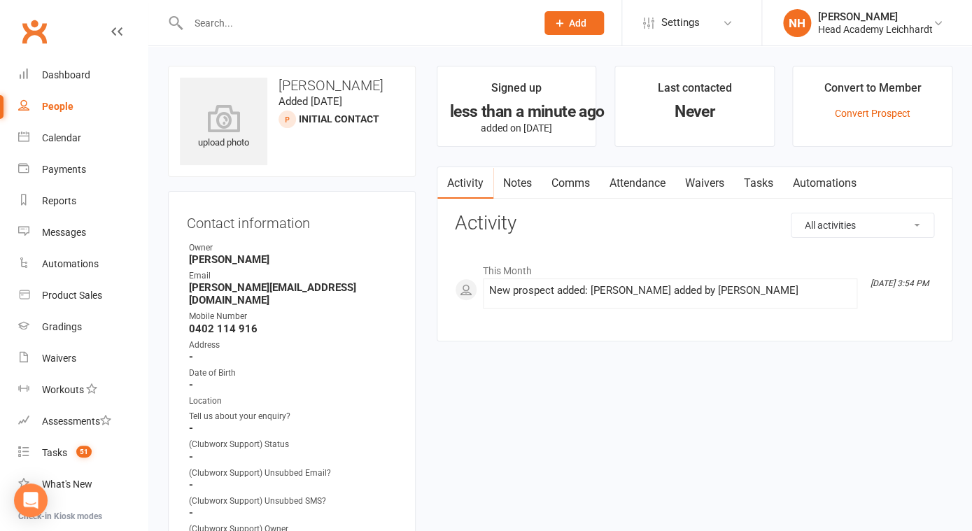
click at [278, 24] on input "text" at bounding box center [355, 23] width 342 height 20
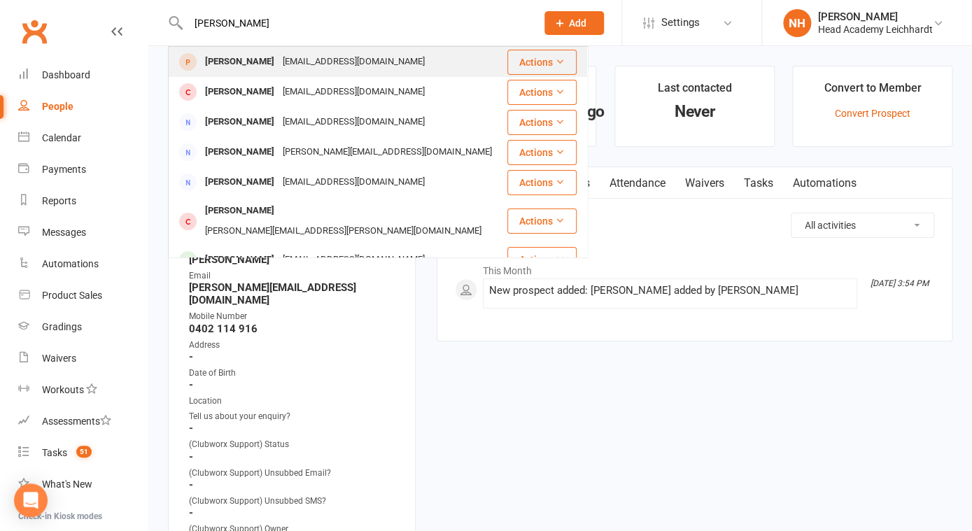
type input "chris beaman"
click at [245, 58] on div "Chris Beaman" at bounding box center [240, 62] width 78 height 20
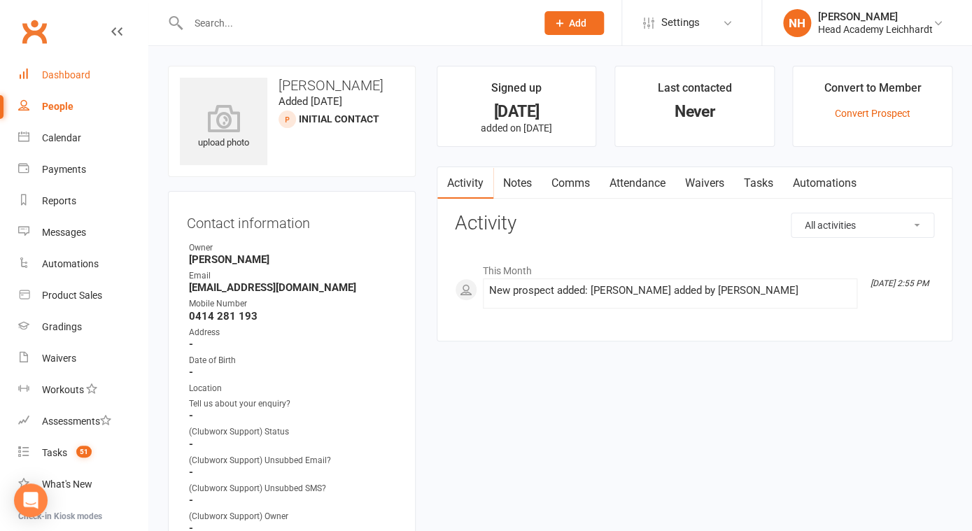
click at [70, 72] on div "Dashboard" at bounding box center [66, 74] width 48 height 11
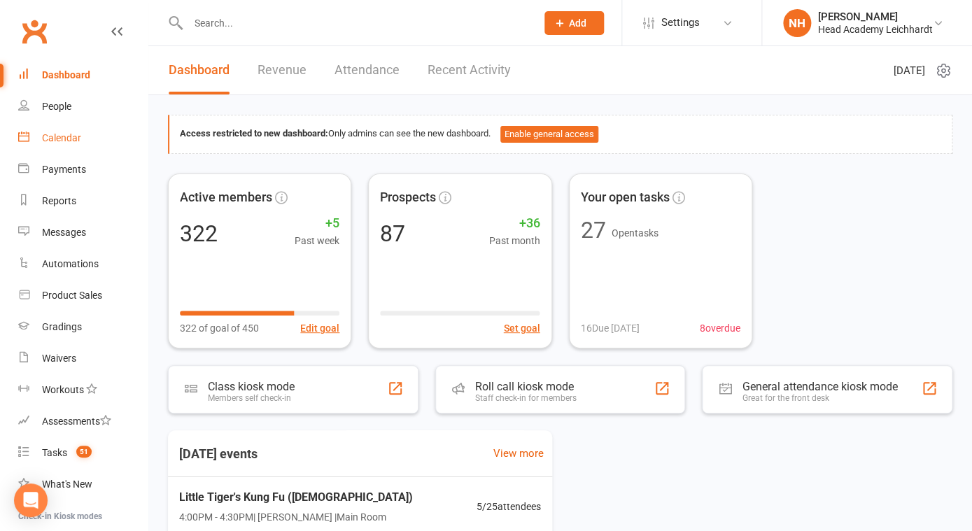
click at [55, 146] on link "Calendar" at bounding box center [82, 137] width 129 height 31
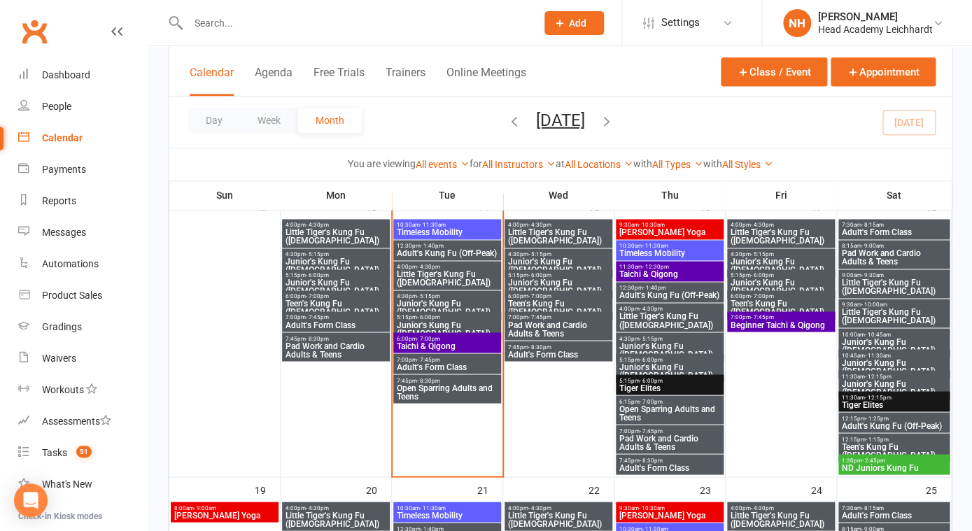
scroll to position [647, 0]
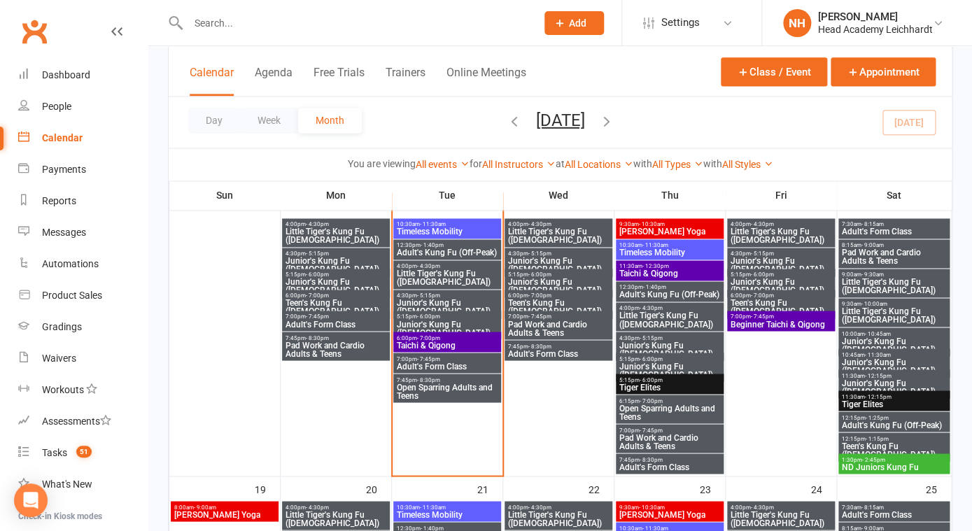
click at [430, 344] on span "Taichi & Qigong" at bounding box center [447, 345] width 102 height 8
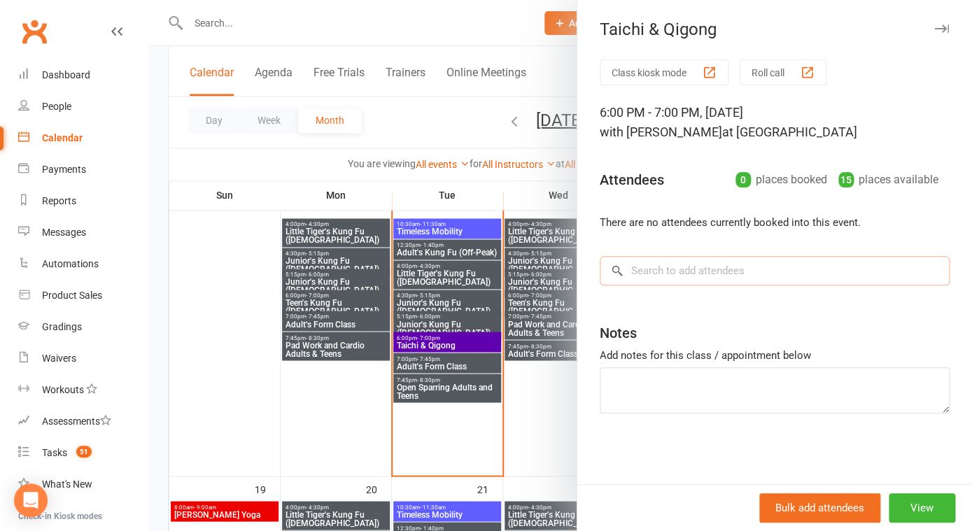
click at [656, 262] on input "search" at bounding box center [775, 270] width 350 height 29
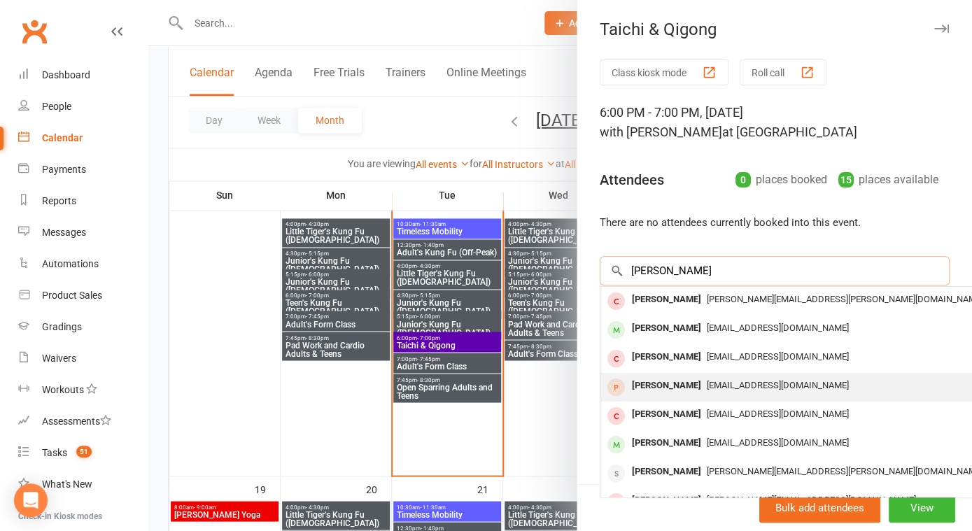
type input "chris"
click at [663, 383] on div "Chris Beaman" at bounding box center [666, 386] width 80 height 20
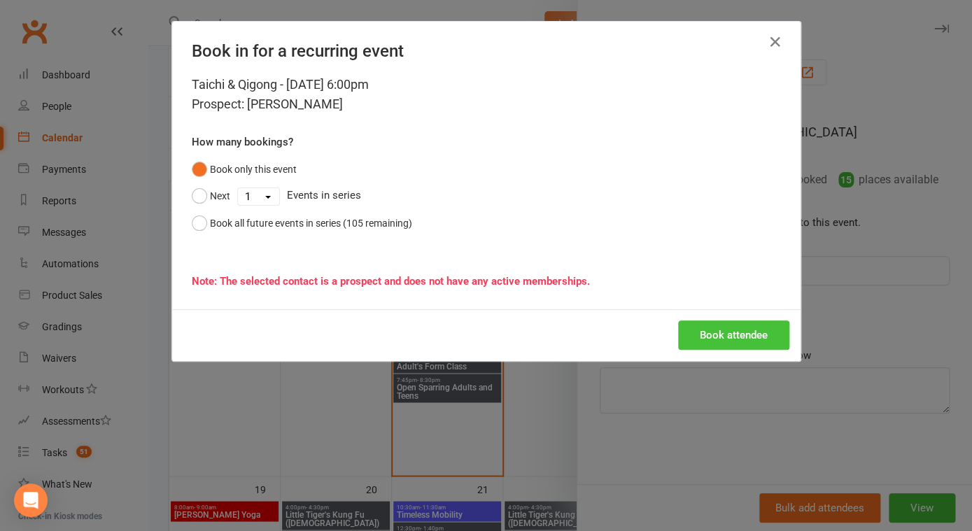
click at [735, 334] on button "Book attendee" at bounding box center [733, 334] width 111 height 29
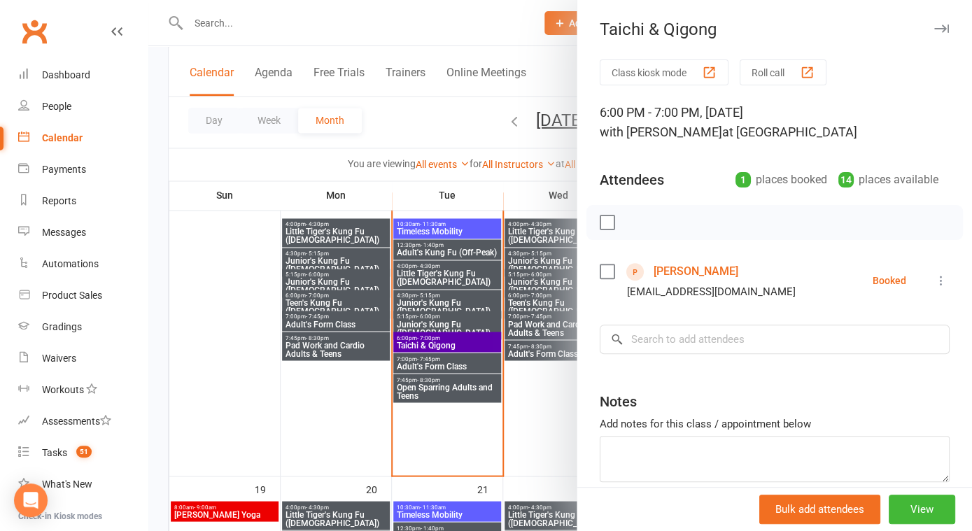
click at [944, 31] on icon "button" at bounding box center [941, 28] width 15 height 8
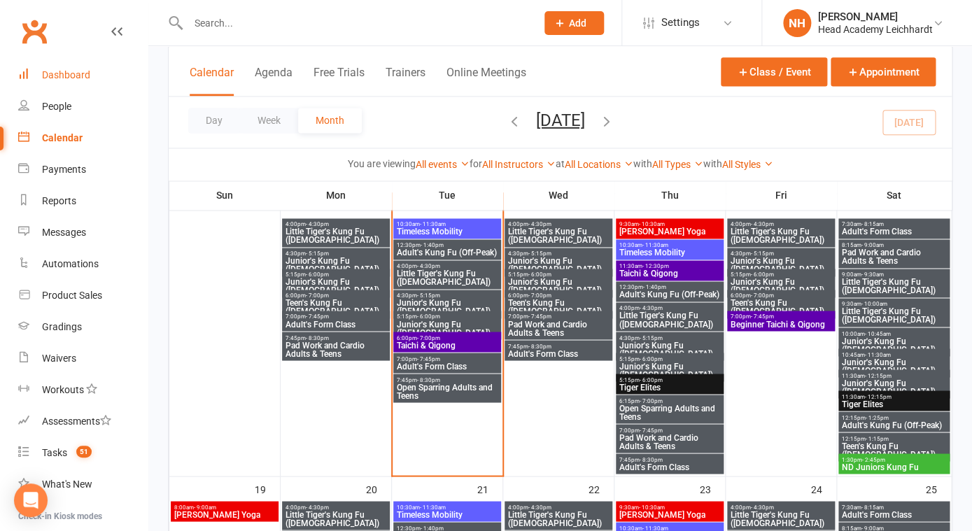
click at [70, 75] on div "Dashboard" at bounding box center [66, 74] width 48 height 11
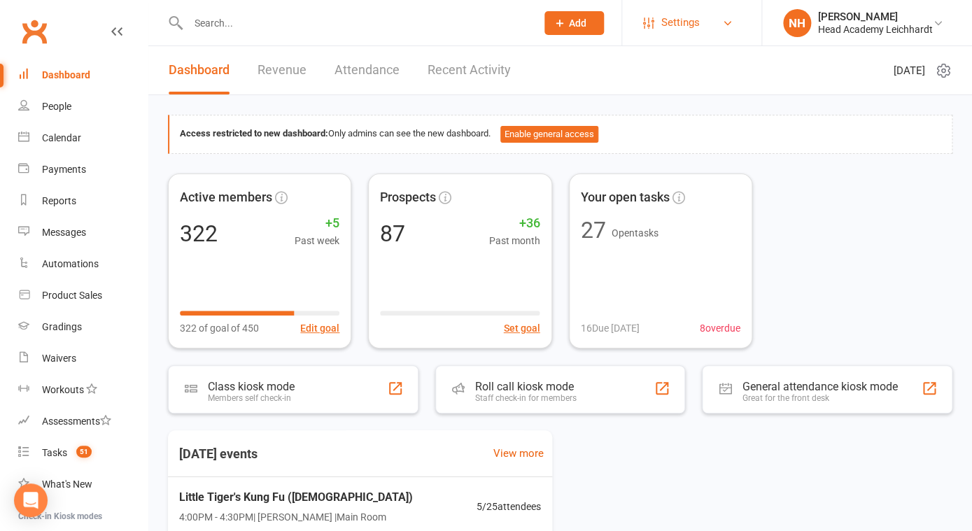
click at [691, 24] on span "Settings" at bounding box center [680, 22] width 38 height 31
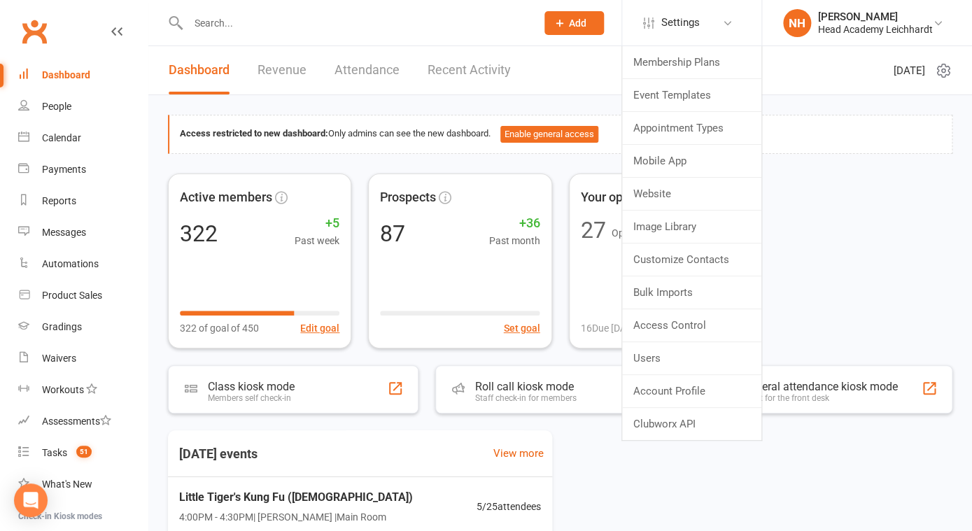
click at [807, 140] on div "Access restricted to new dashboard: Only admins can see the new dashboard. Enab…" at bounding box center [560, 134] width 761 height 17
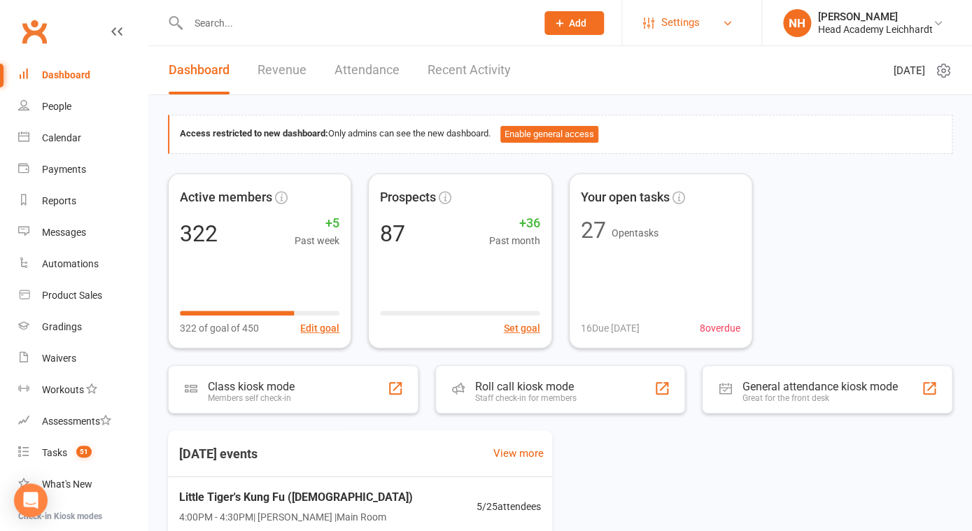
click at [682, 24] on span "Settings" at bounding box center [680, 22] width 38 height 31
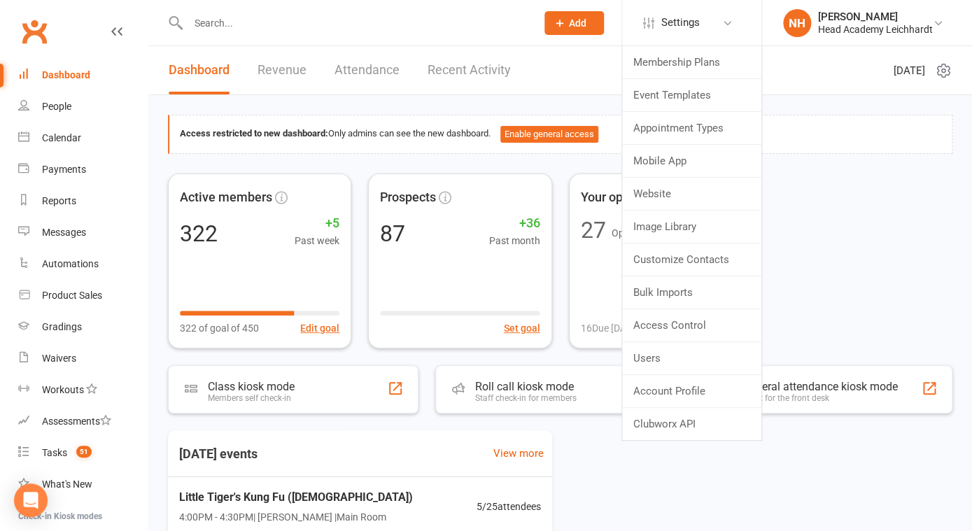
click at [851, 183] on div "Active members 322 +5 Past week 322 of goal of 450 Edit goal Prospects 87 +36 P…" at bounding box center [560, 261] width 784 height 175
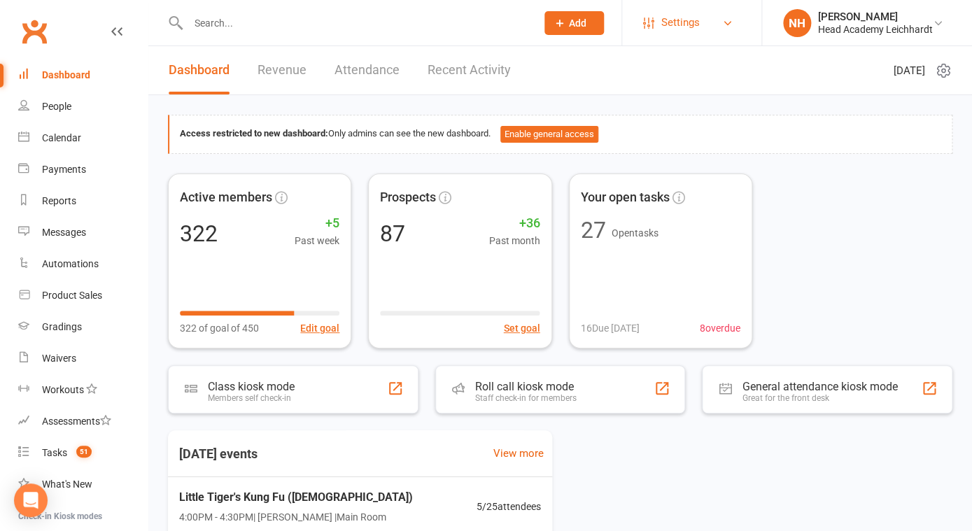
click at [685, 23] on span "Settings" at bounding box center [680, 22] width 38 height 31
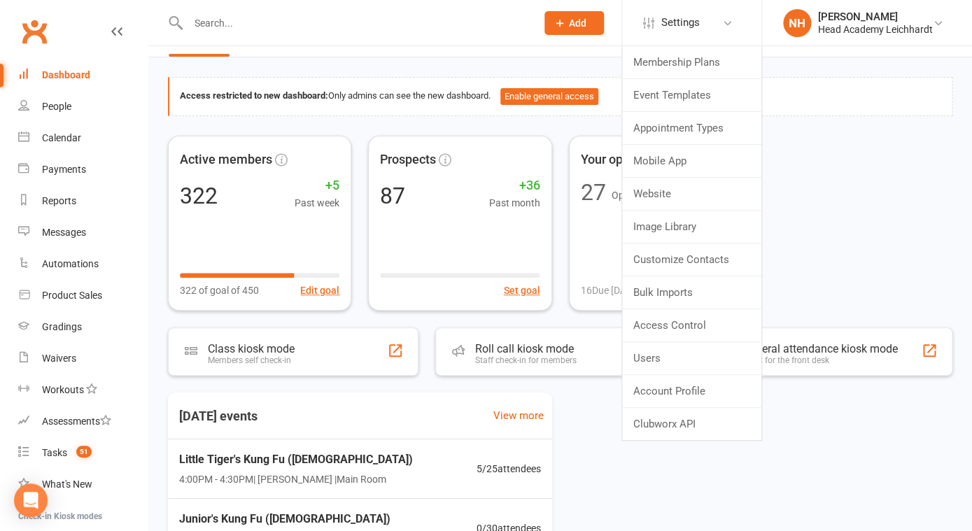
scroll to position [39, 0]
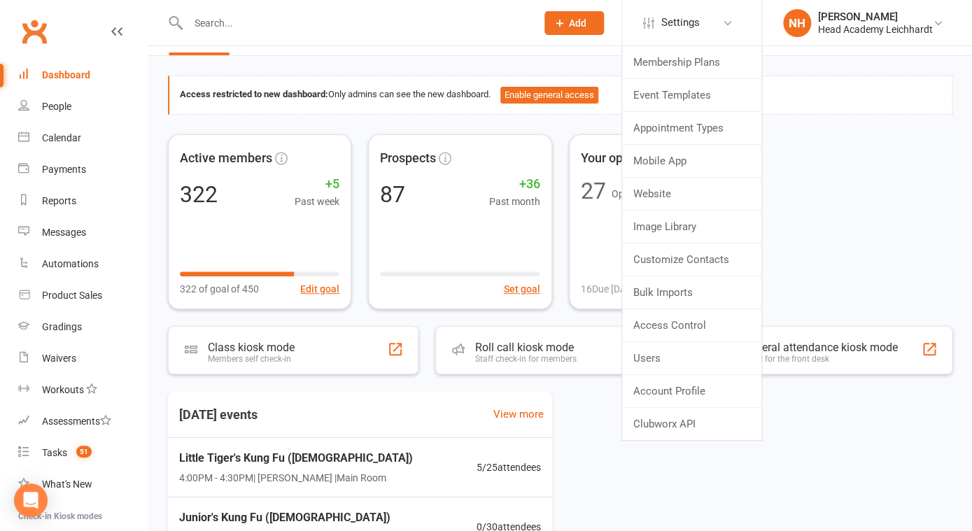
click at [824, 165] on div "Active members 322 +5 Past week 322 of goal of 450 Edit goal Prospects 87 +36 P…" at bounding box center [560, 221] width 784 height 175
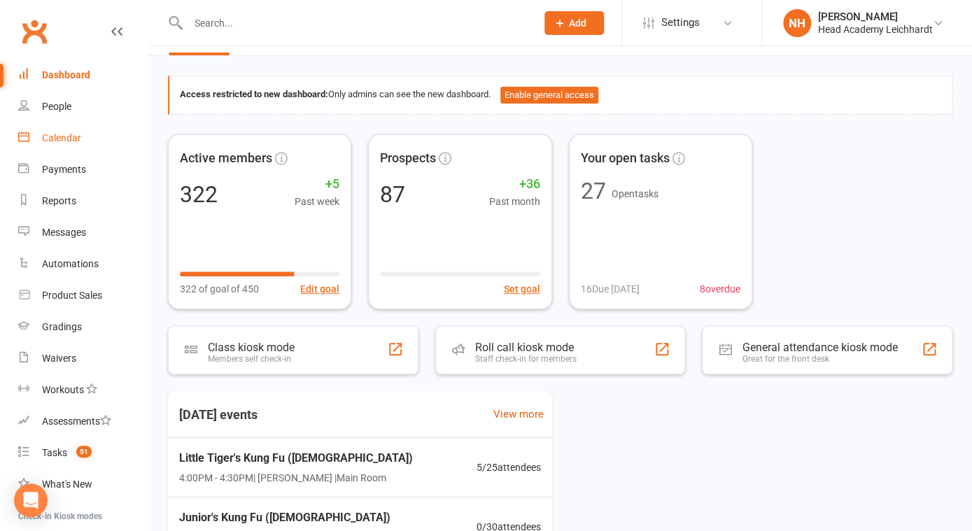
click at [66, 143] on div "Calendar" at bounding box center [61, 137] width 39 height 11
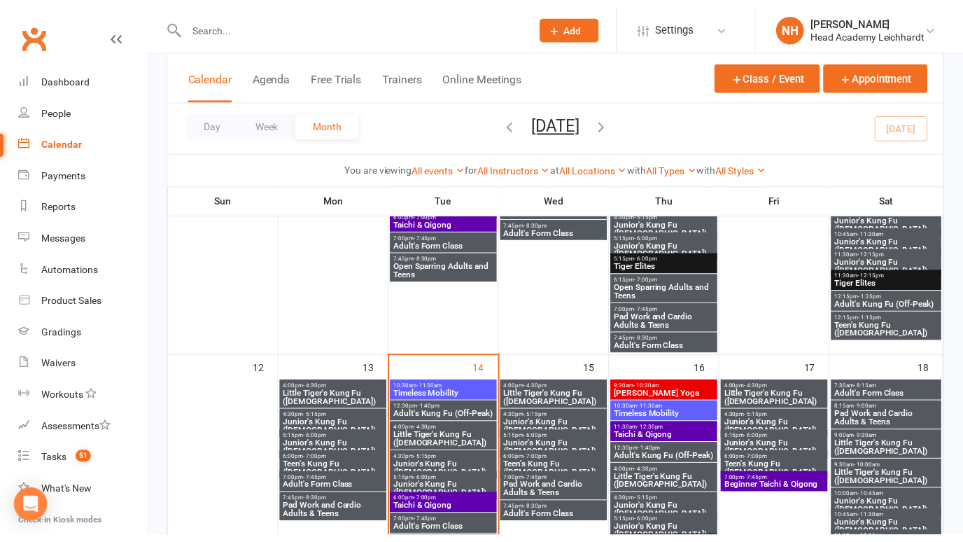
scroll to position [400, 0]
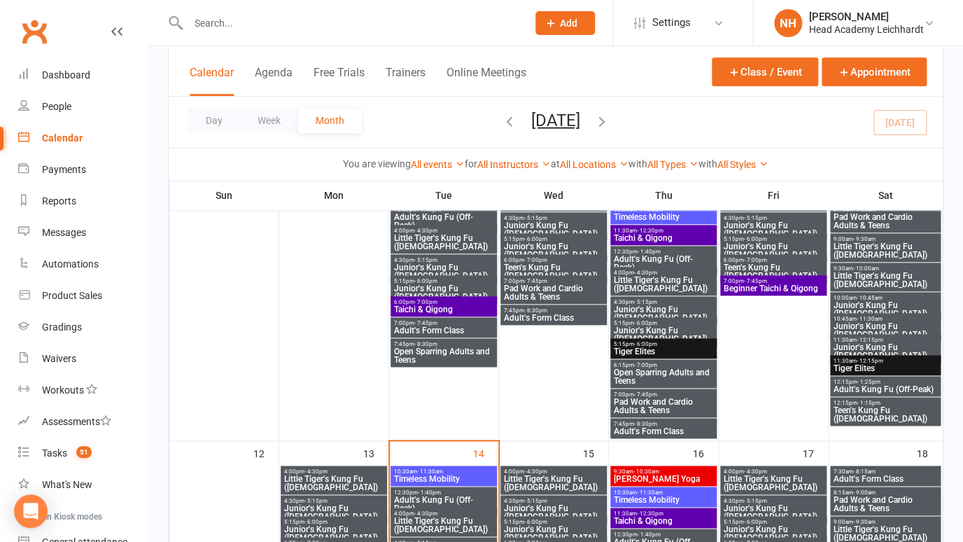
click at [565, 20] on span "Add" at bounding box center [568, 22] width 17 height 11
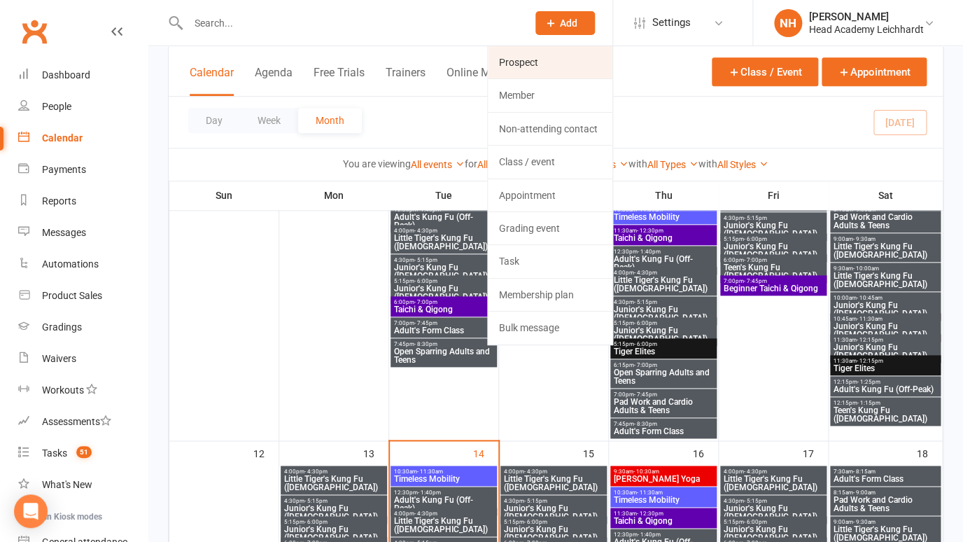
click at [518, 59] on link "Prospect" at bounding box center [550, 62] width 125 height 32
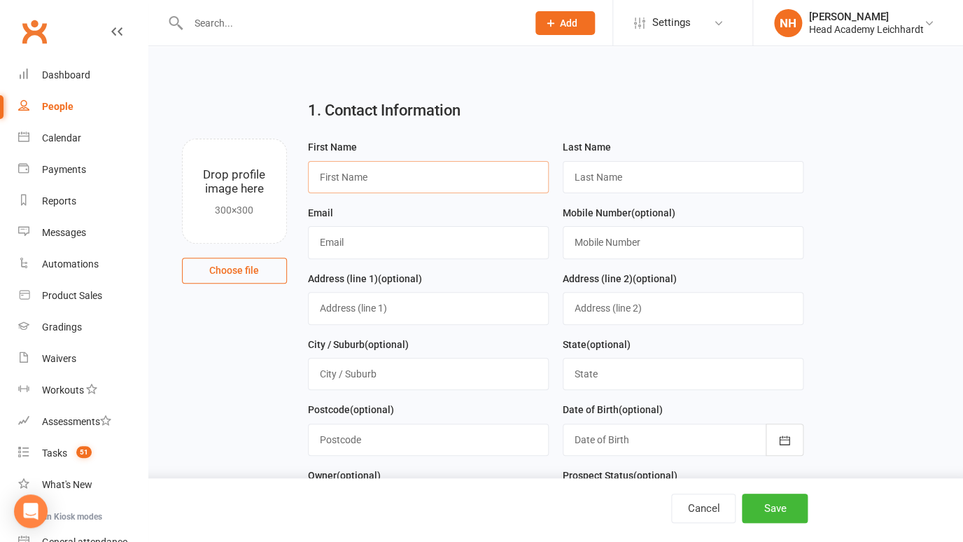
click at [358, 173] on input "text" at bounding box center [428, 177] width 241 height 32
type input "T"
type input "Rod"
type input "Crawford"
paste input "rodcrawford@woodland.net.au"
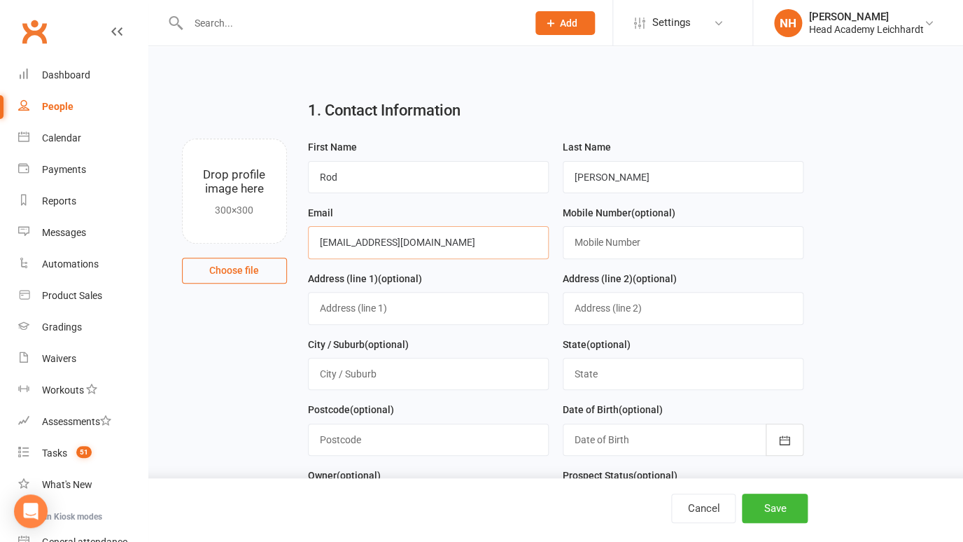
type input "rodcrawford@woodland.net.au"
click at [614, 251] on input "text" at bounding box center [682, 242] width 241 height 32
click at [628, 243] on input "text" at bounding box center [682, 242] width 241 height 32
paste input "0419 149 837"
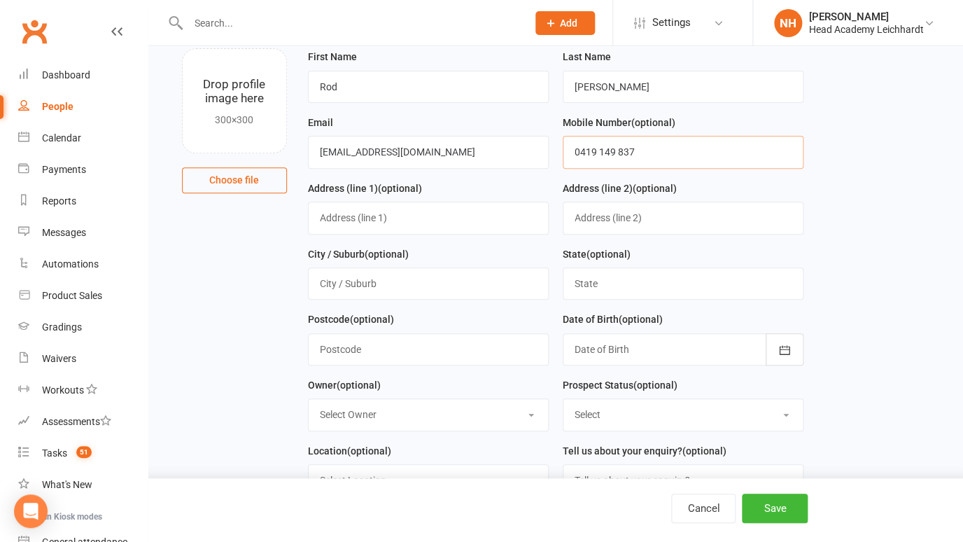
scroll to position [107, 0]
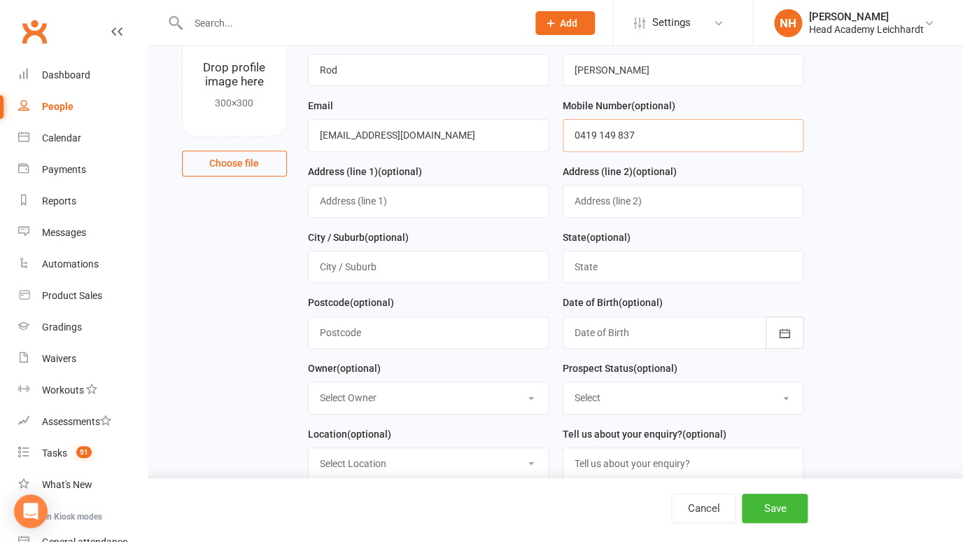
type input "0419 149 837"
select select "0"
click option "[PERSON_NAME]" at bounding box center [0, 0] width 0 height 0
click at [563, 382] on select "Select Initial Contact Follow-up Call Follow-up Email Almost Ready Not Ready No…" at bounding box center [682, 397] width 239 height 31
select select "Initial Contact"
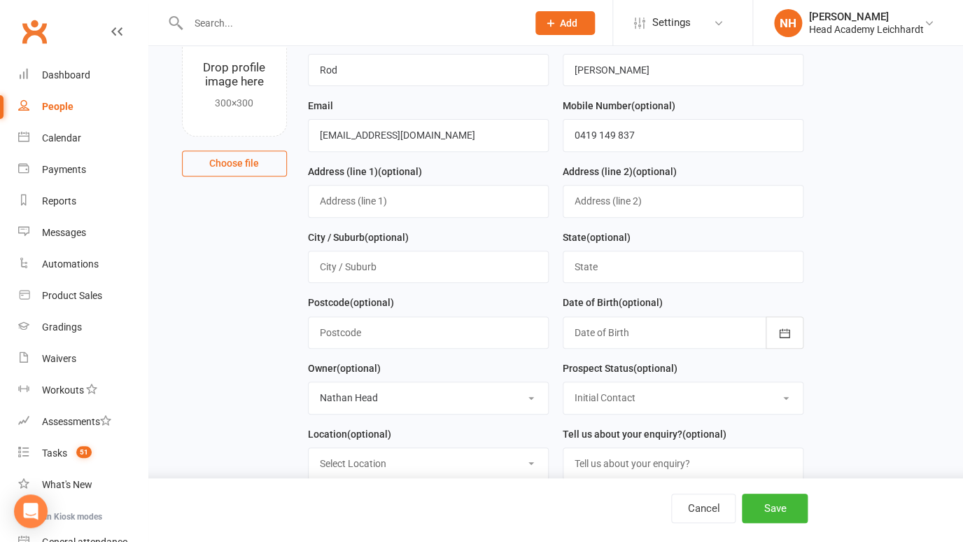
click option "Initial Contact" at bounding box center [0, 0] width 0 height 0
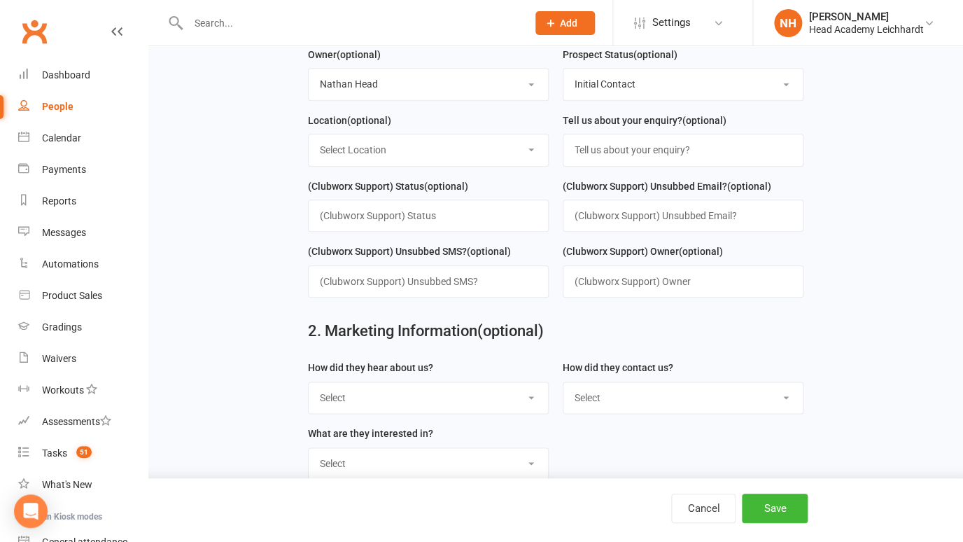
scroll to position [461, 0]
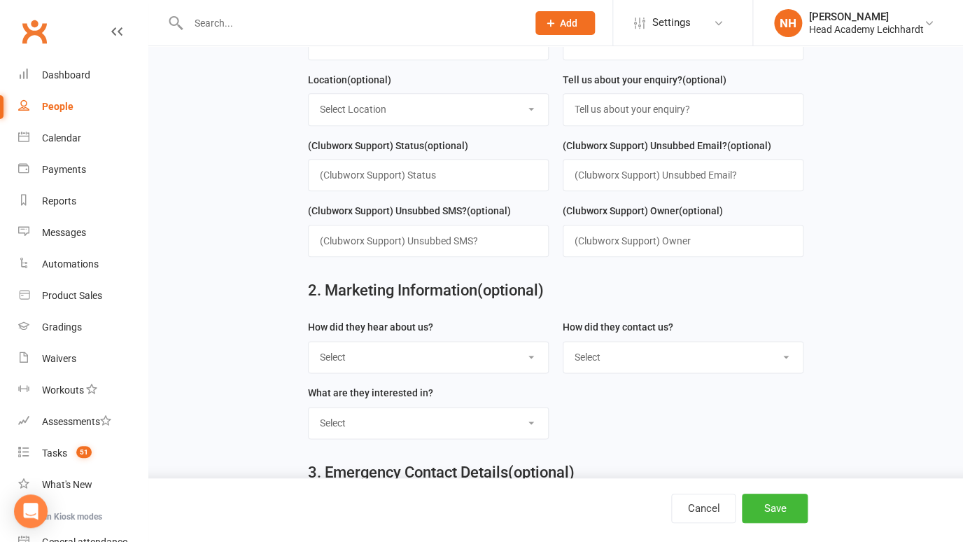
select select "Website Form"
click option "Website Form" at bounding box center [0, 0] width 0 height 0
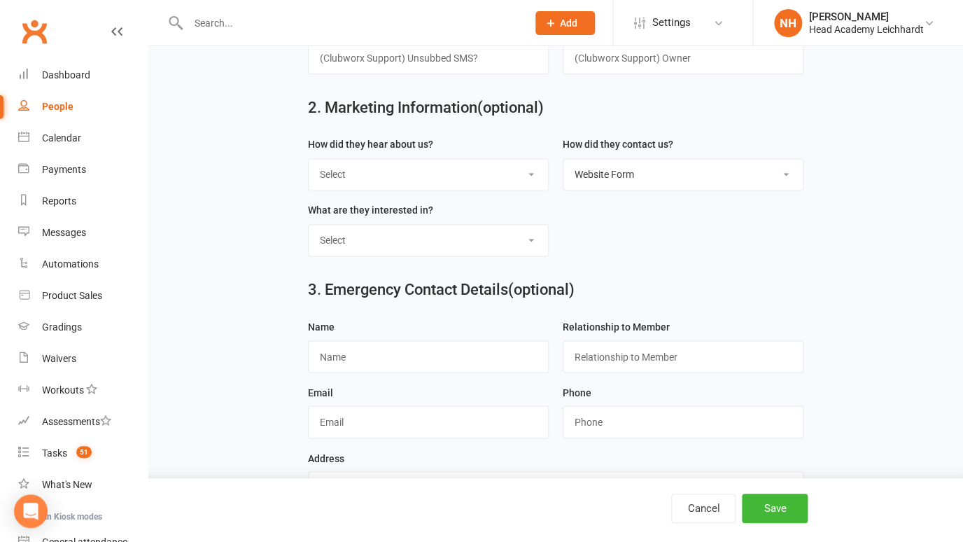
scroll to position [694, 0]
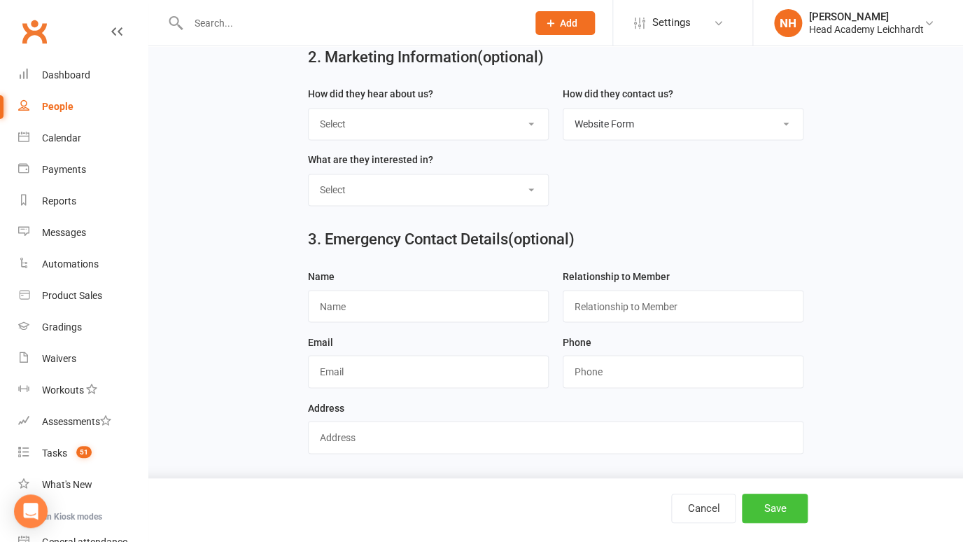
click at [775, 503] on button "Save" at bounding box center [775, 507] width 66 height 29
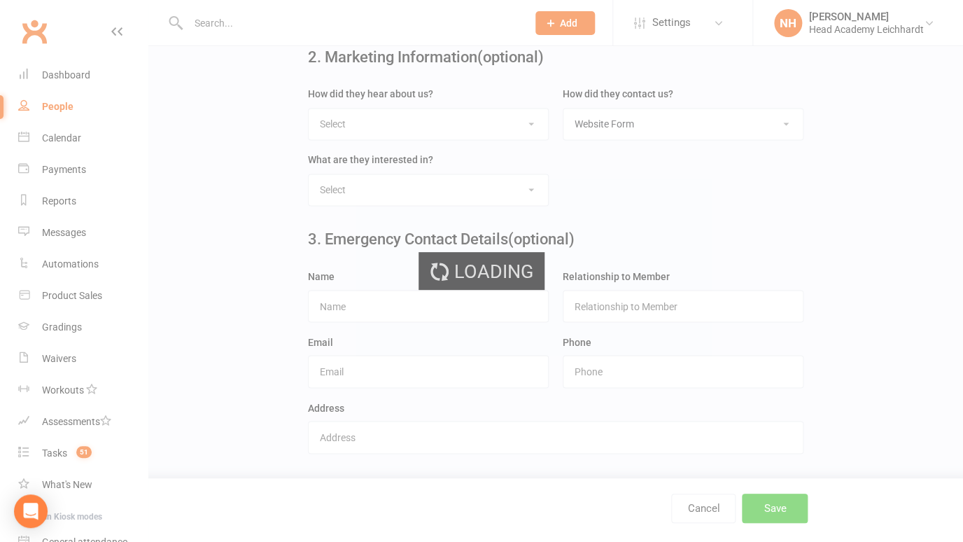
scroll to position [0, 0]
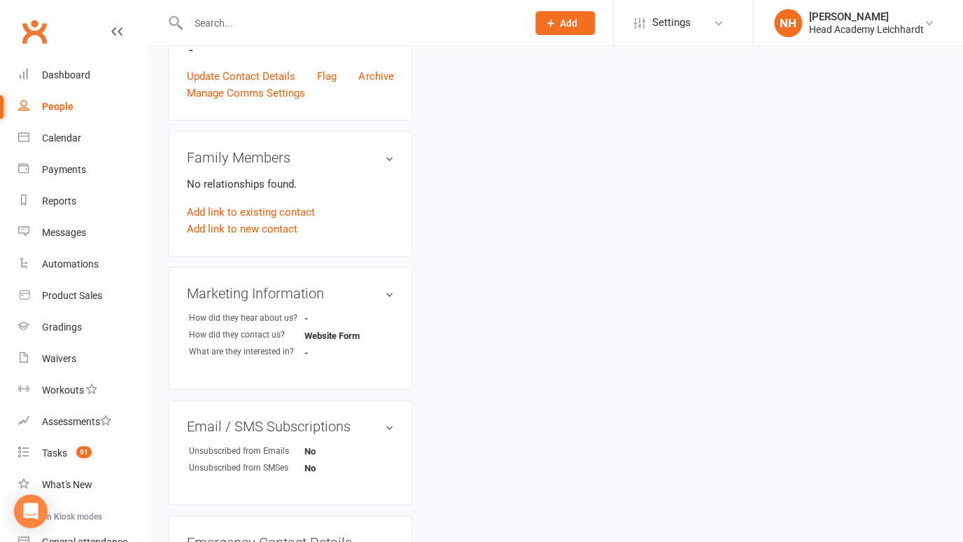
scroll to position [476, 0]
click at [378, 80] on link "Archive" at bounding box center [375, 77] width 35 height 17
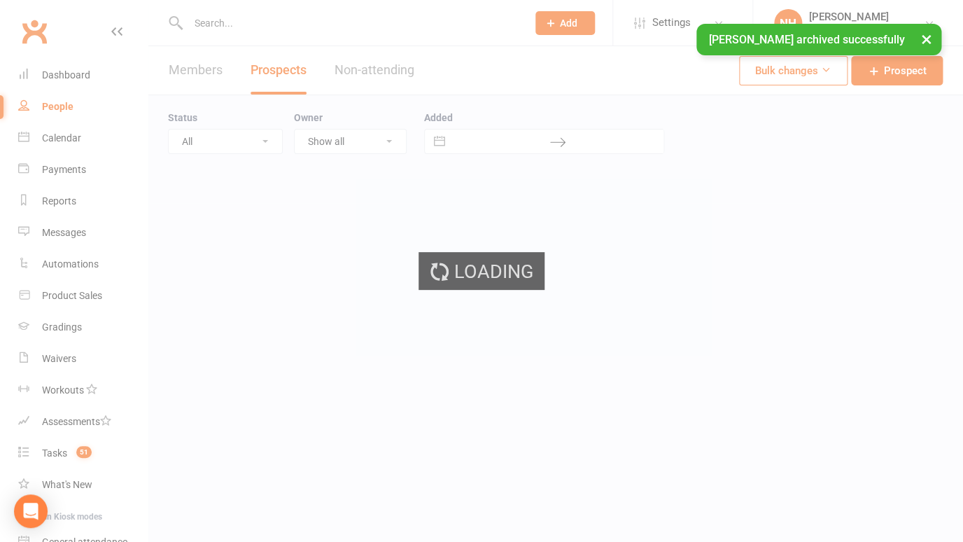
select select "100"
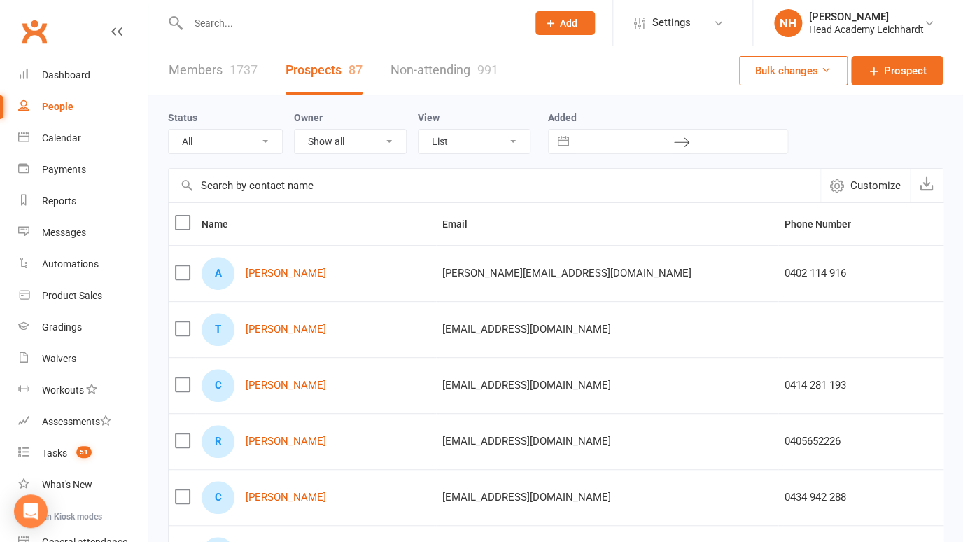
click at [292, 22] on input "text" at bounding box center [350, 23] width 333 height 20
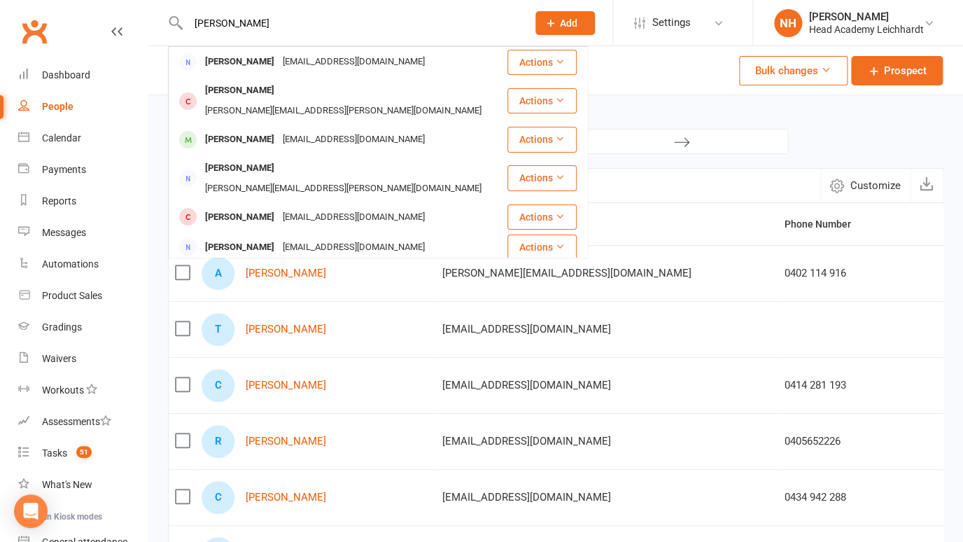
click at [301, 20] on input "chris" at bounding box center [350, 23] width 333 height 20
drag, startPoint x: 239, startPoint y: 22, endPoint x: 158, endPoint y: 19, distance: 81.2
click at [184, 19] on input "chris" at bounding box center [350, 23] width 333 height 20
paste input "kieran.hely@gmail.com"
type input "kieran.hely@gmail.com"
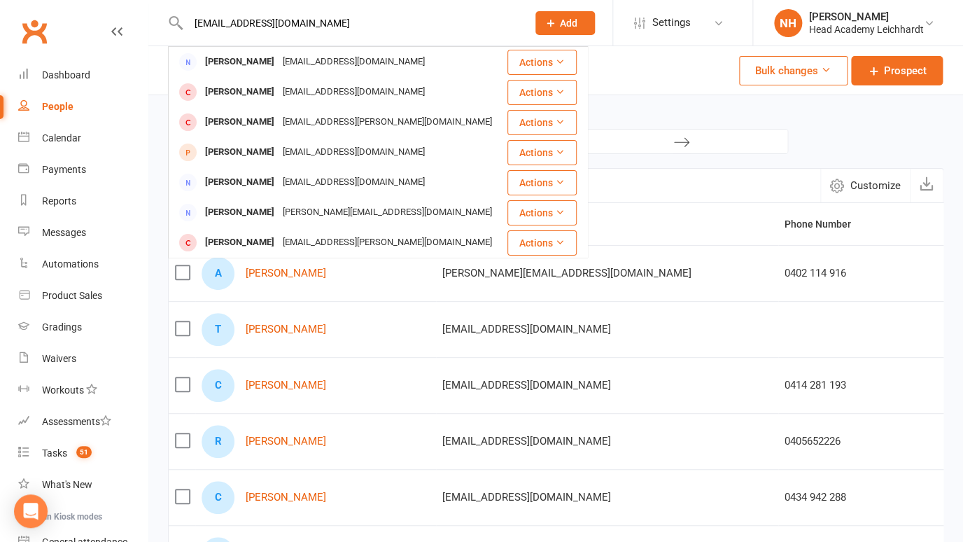
click at [550, 21] on icon at bounding box center [550, 23] width 13 height 13
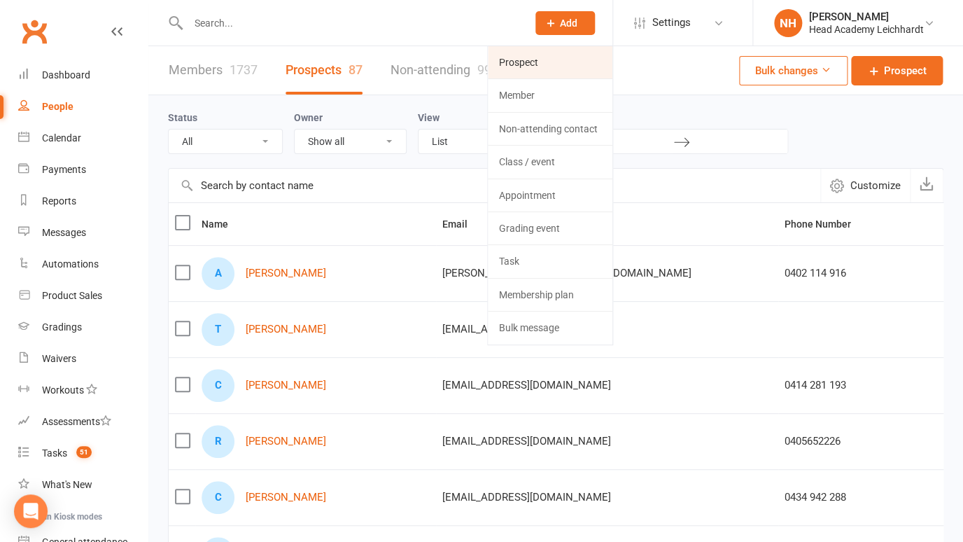
click at [519, 66] on link "Prospect" at bounding box center [550, 62] width 125 height 32
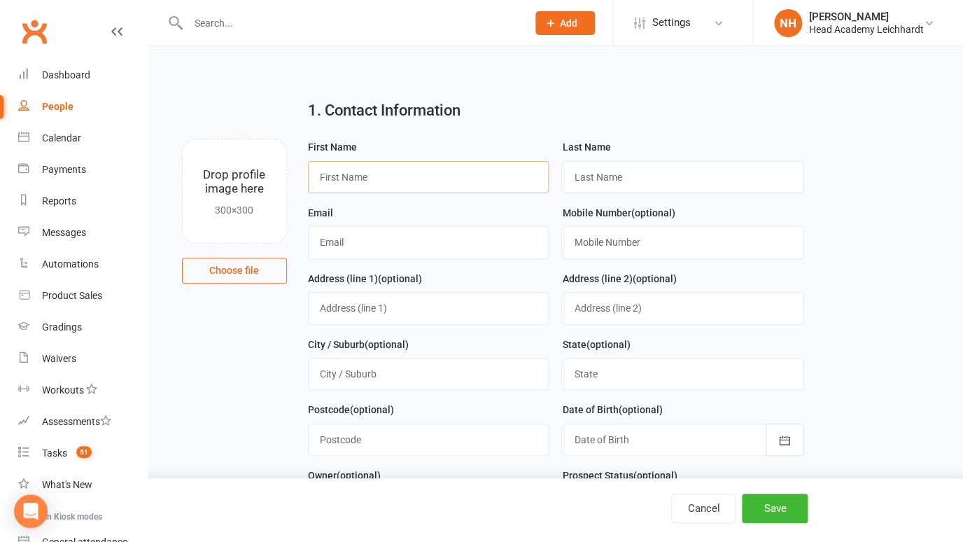
click at [379, 183] on input "text" at bounding box center [428, 177] width 241 height 32
type input "Keiran"
type input "Healey"
click at [441, 222] on div "Email" at bounding box center [428, 231] width 241 height 55
click at [421, 243] on input "text" at bounding box center [428, 242] width 241 height 32
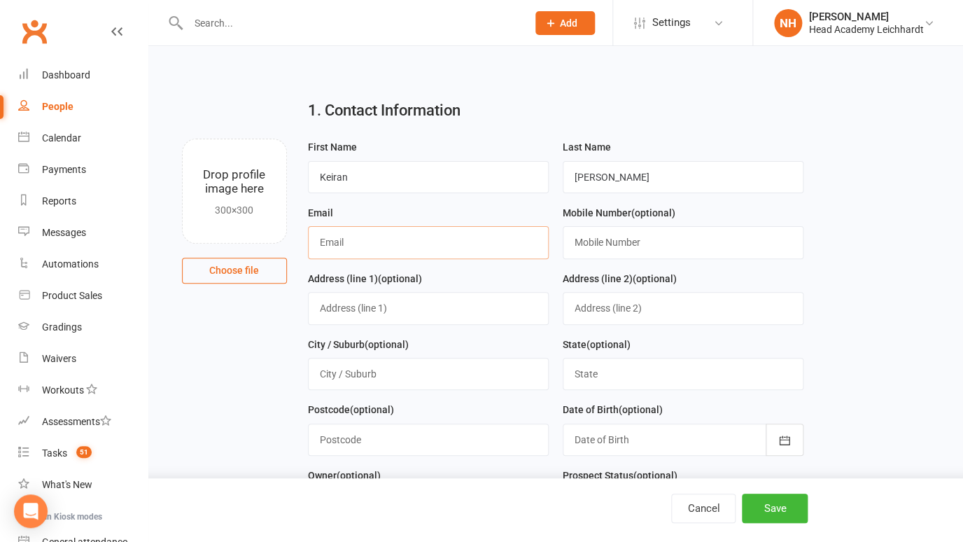
paste input "kieran.hely@gmail.com"
type input "kieran.hely@gmail.com"
click at [604, 246] on input "text" at bounding box center [682, 242] width 241 height 32
click at [597, 245] on input "text" at bounding box center [682, 242] width 241 height 32
paste input "0431 873 779"
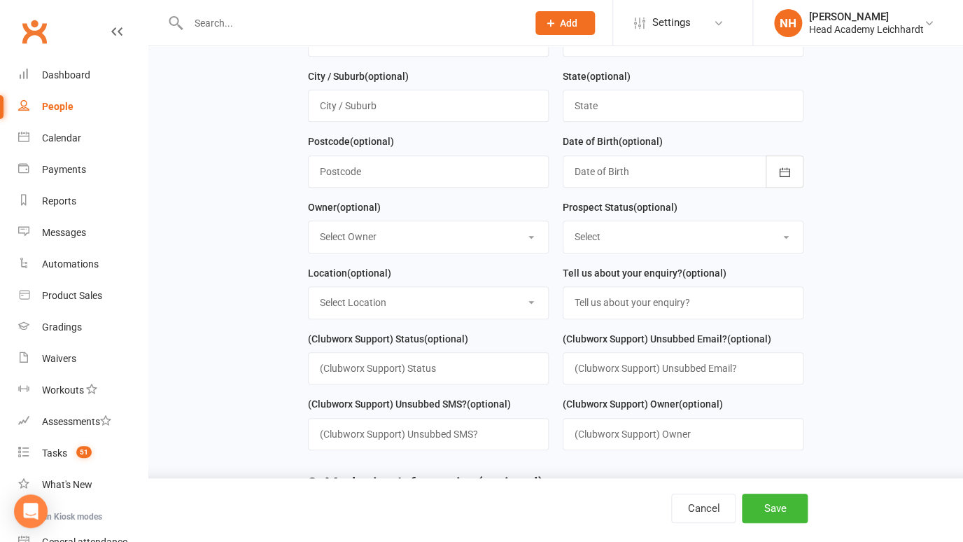
scroll to position [277, 0]
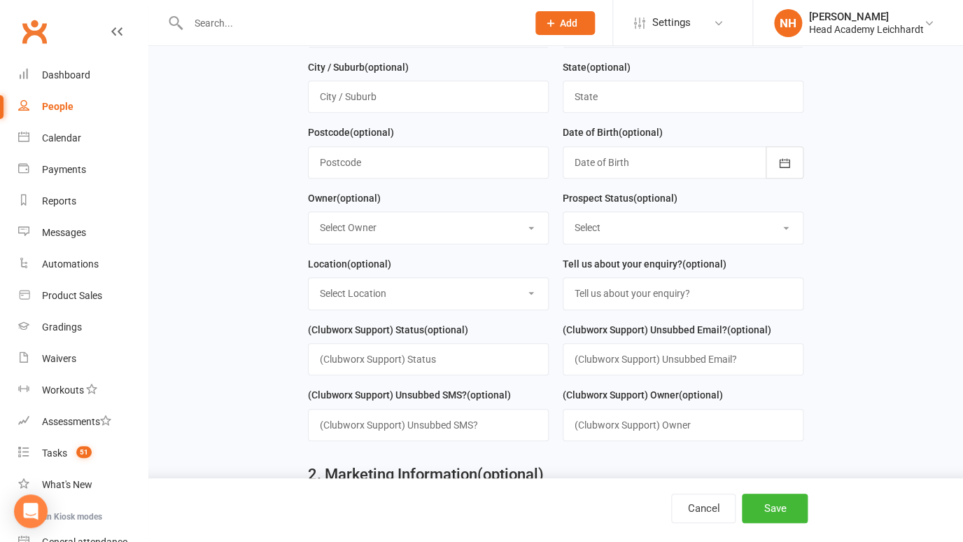
type input "0431 873 779"
select select "Initial Contact"
click option "Initial Contact" at bounding box center [0, 0] width 0 height 0
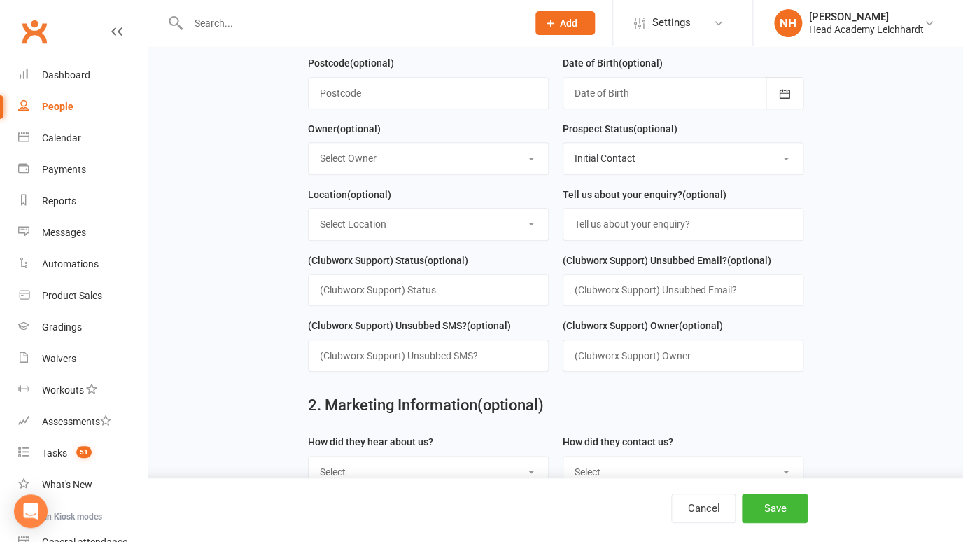
scroll to position [359, 0]
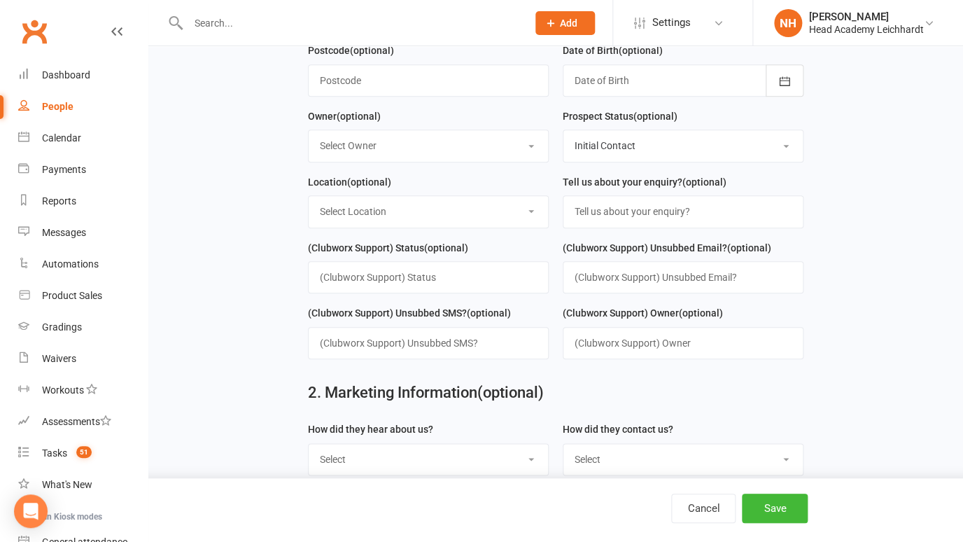
select select "0"
click option "[PERSON_NAME]" at bounding box center [0, 0] width 0 height 0
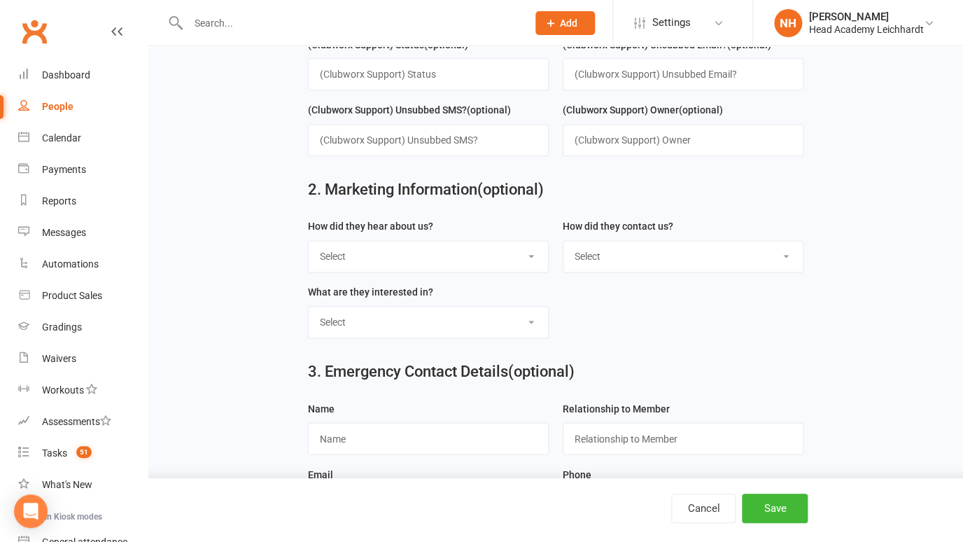
scroll to position [569, 0]
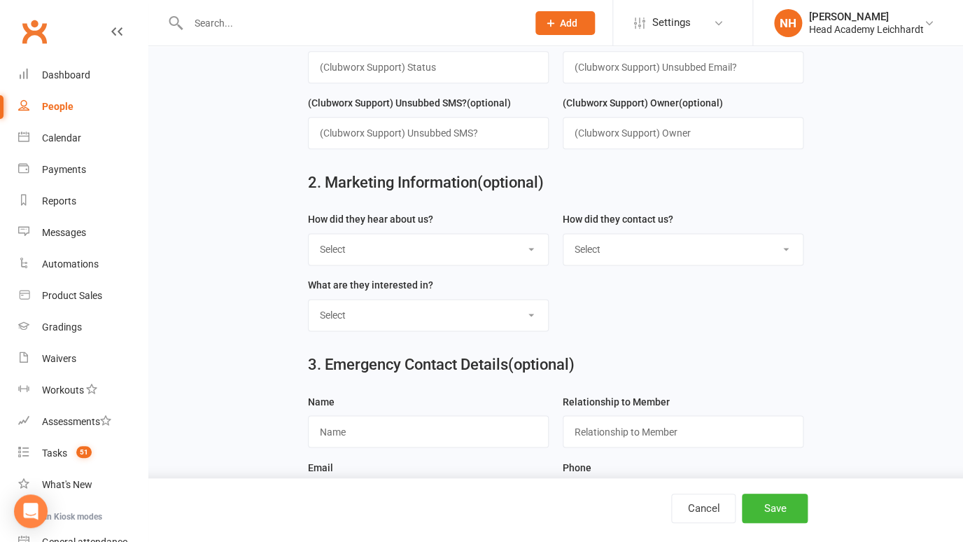
select select "Website Form"
click option "Website Form" at bounding box center [0, 0] width 0 height 0
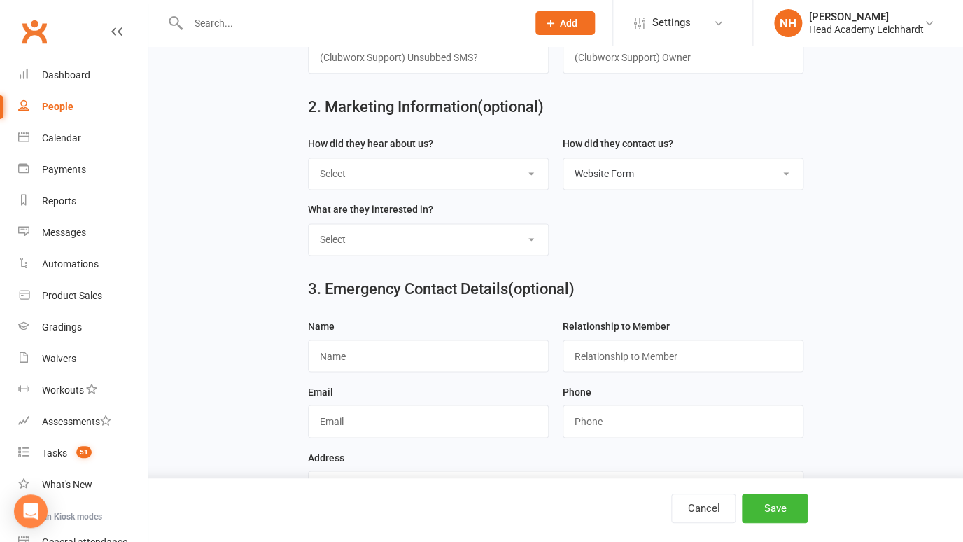
scroll to position [694, 0]
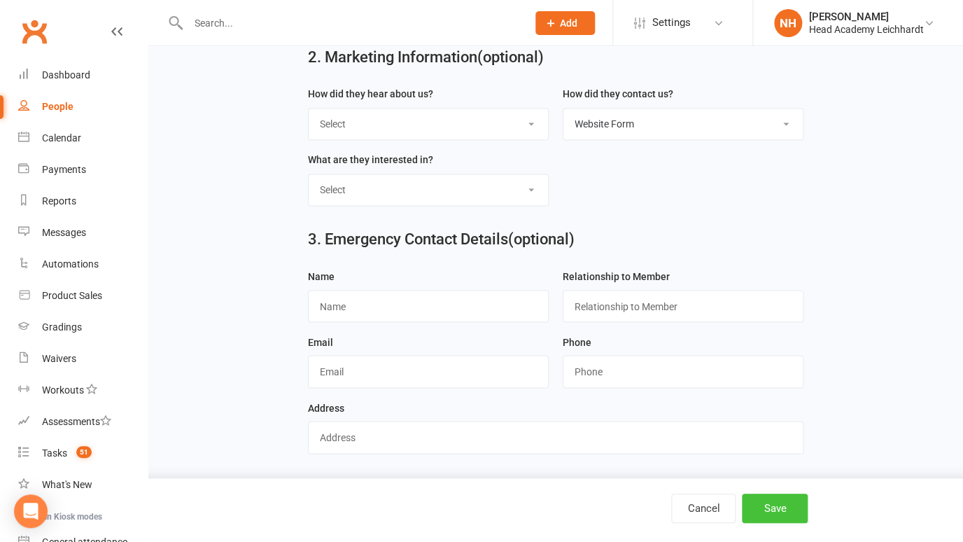
click at [774, 514] on button "Save" at bounding box center [775, 507] width 66 height 29
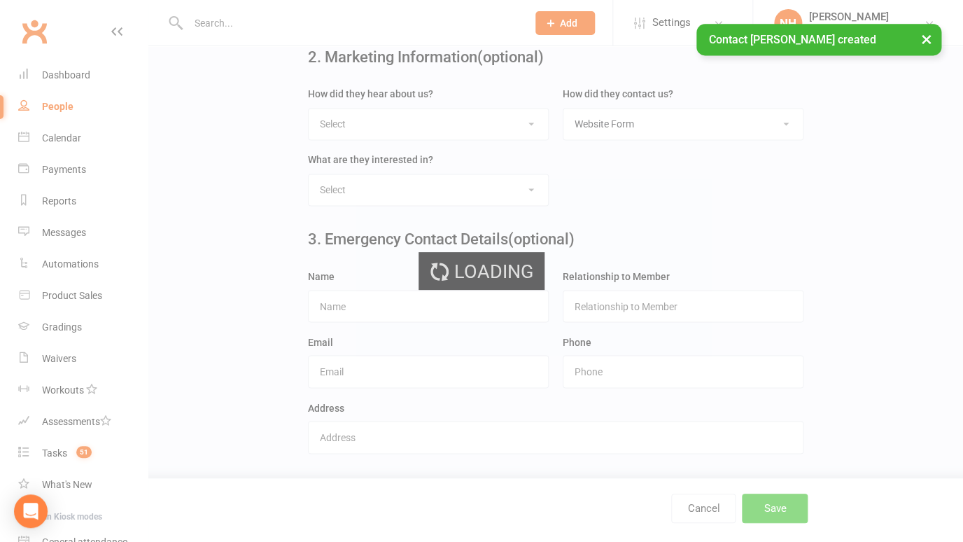
scroll to position [0, 0]
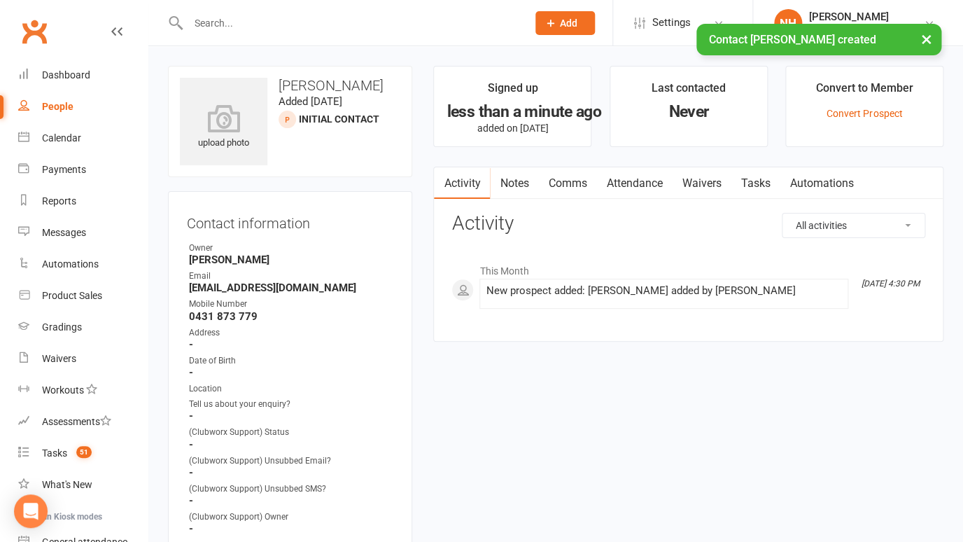
click at [768, 178] on link "Tasks" at bounding box center [754, 183] width 49 height 32
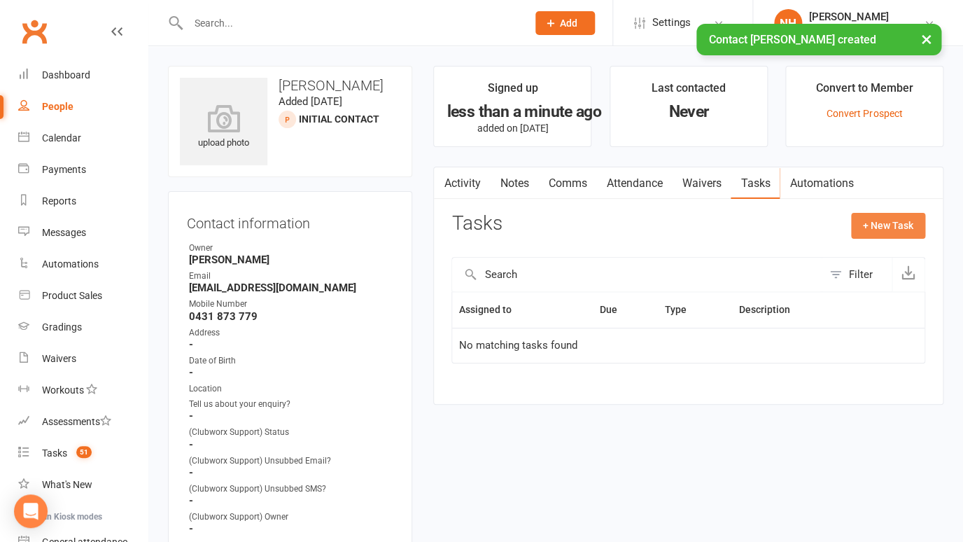
click at [876, 223] on button "+ New Task" at bounding box center [888, 225] width 74 height 25
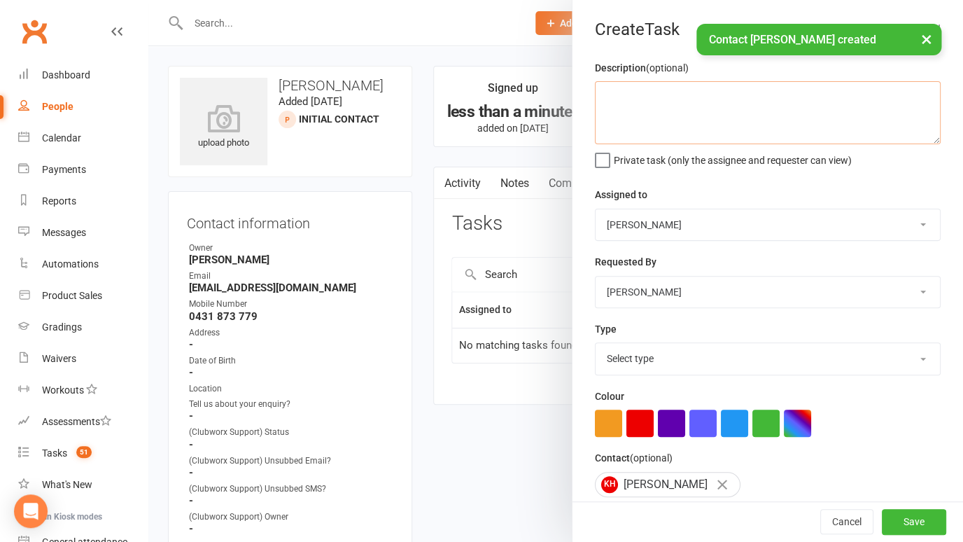
click at [641, 107] on textarea at bounding box center [768, 112] width 346 height 63
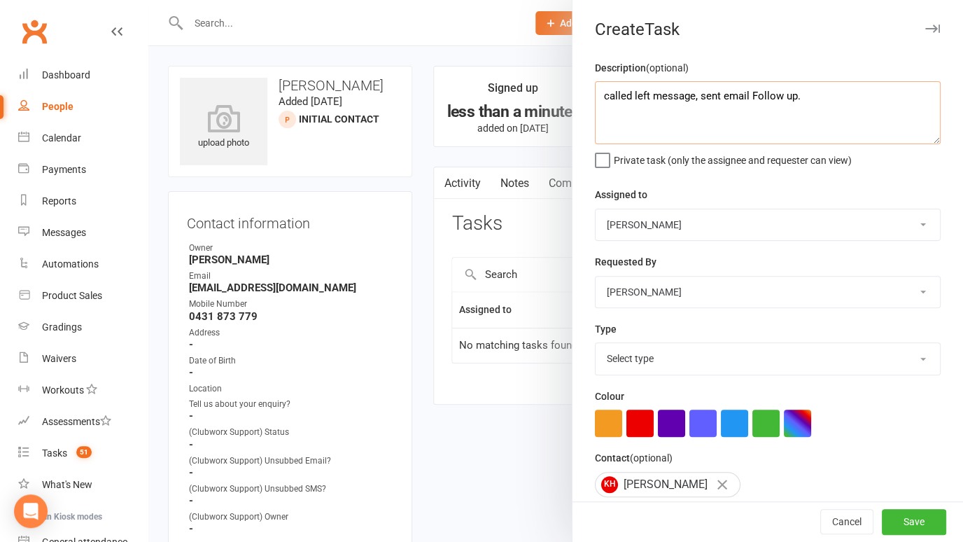
type textarea "called left message, sent email Follow up."
select select "18926"
click option "Phone call" at bounding box center [0, 0] width 0 height 0
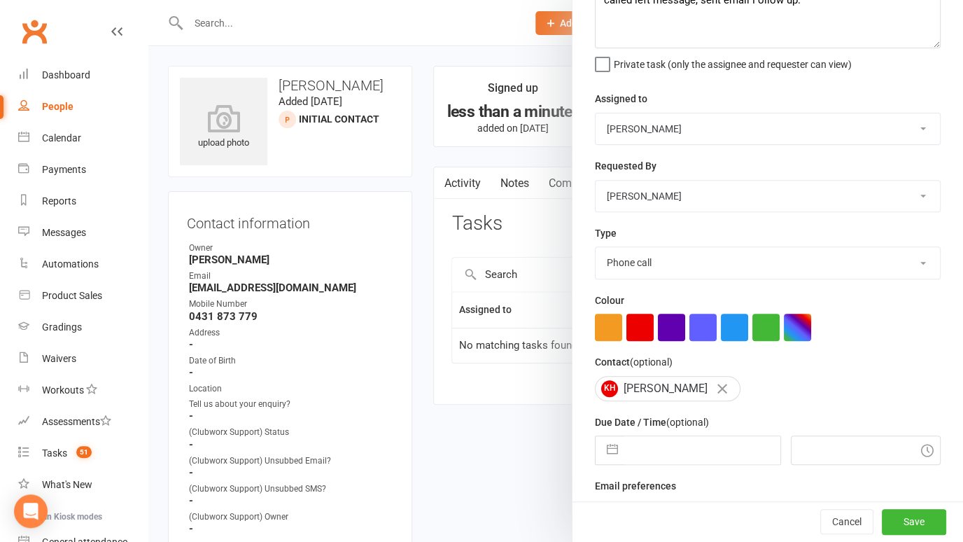
scroll to position [124, 0]
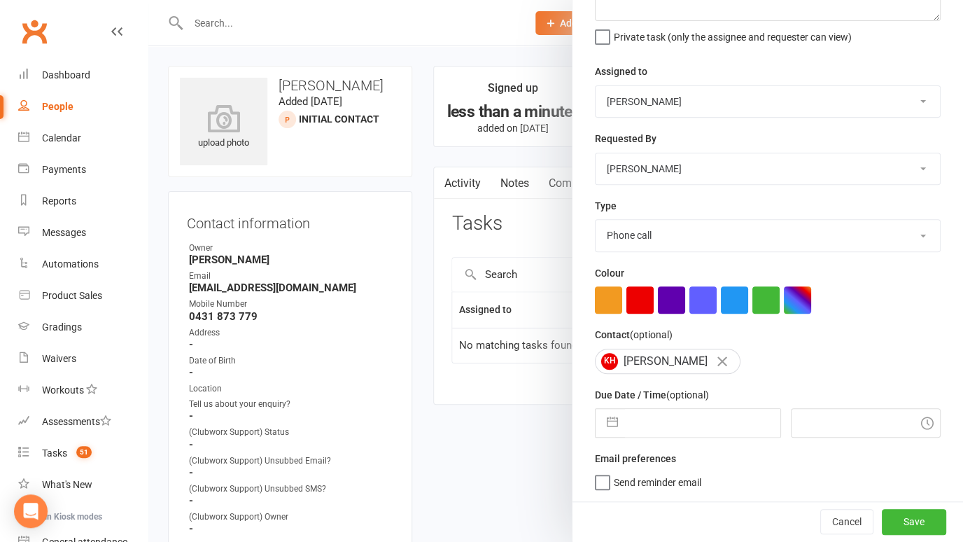
select select "8"
select select "2025"
select select "9"
select select "2025"
select select "10"
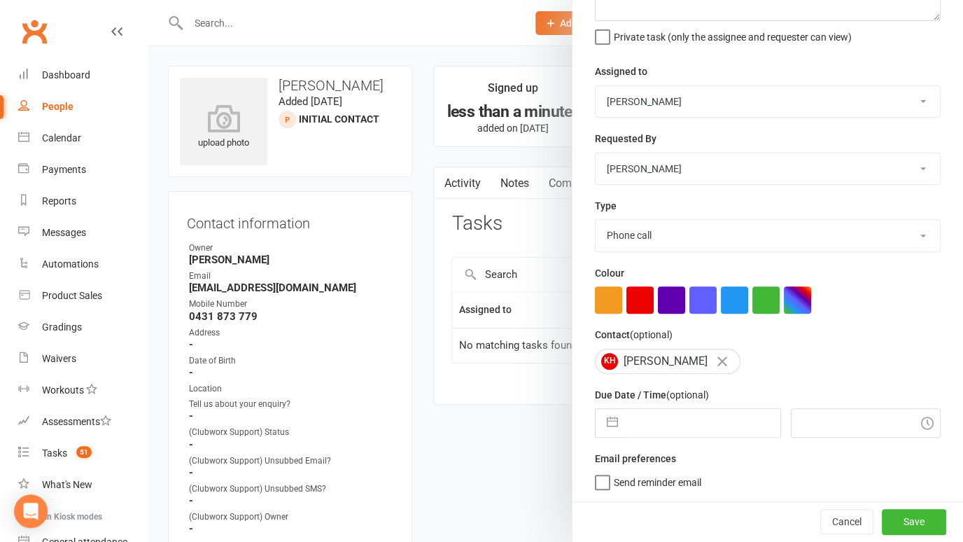
select select "2025"
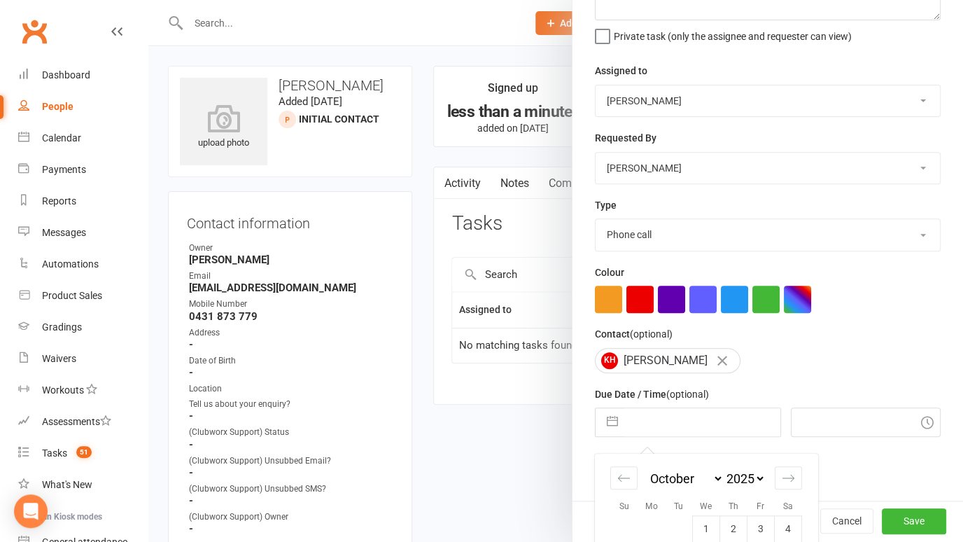
click at [674, 434] on input "text" at bounding box center [702, 422] width 155 height 28
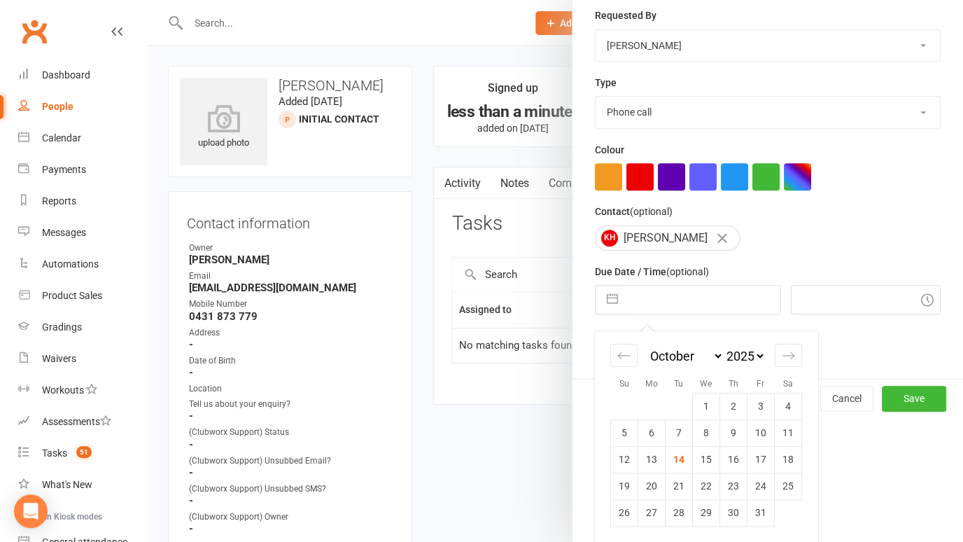
scroll to position [248, 0]
click at [702, 455] on td "15" at bounding box center [706, 458] width 27 height 27
type input "15 Oct 2025"
type input "4:30pm"
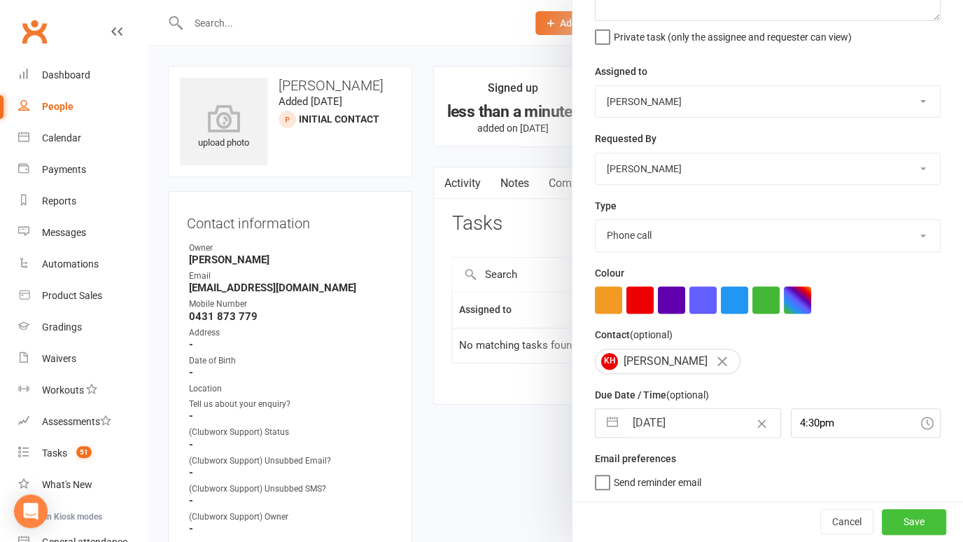
click at [913, 515] on button "Save" at bounding box center [914, 521] width 64 height 25
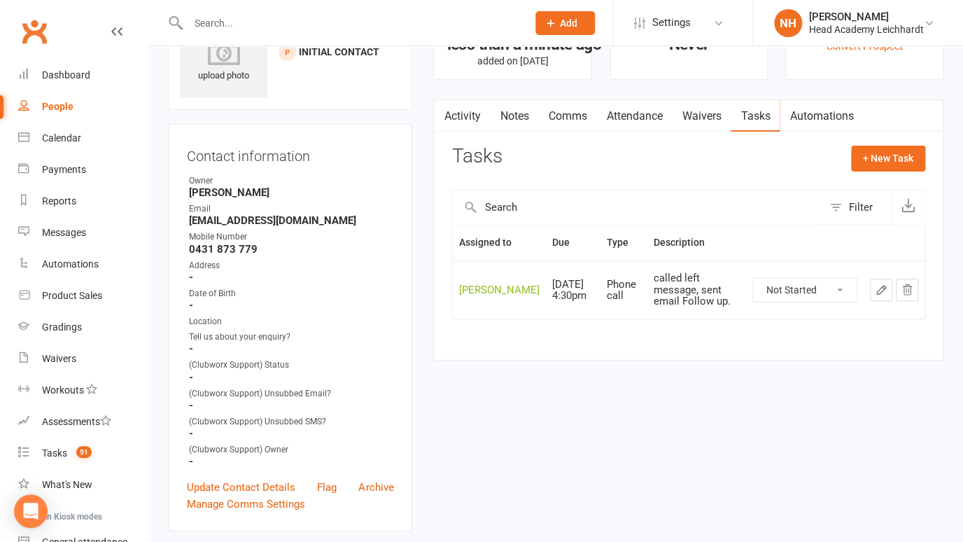
scroll to position [113, 0]
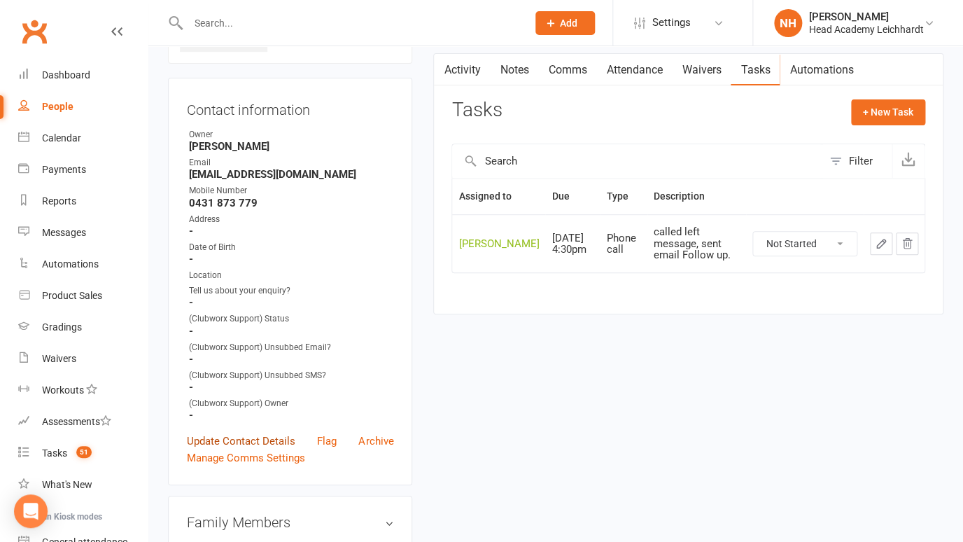
click at [262, 439] on link "Update Contact Details" at bounding box center [241, 440] width 108 height 17
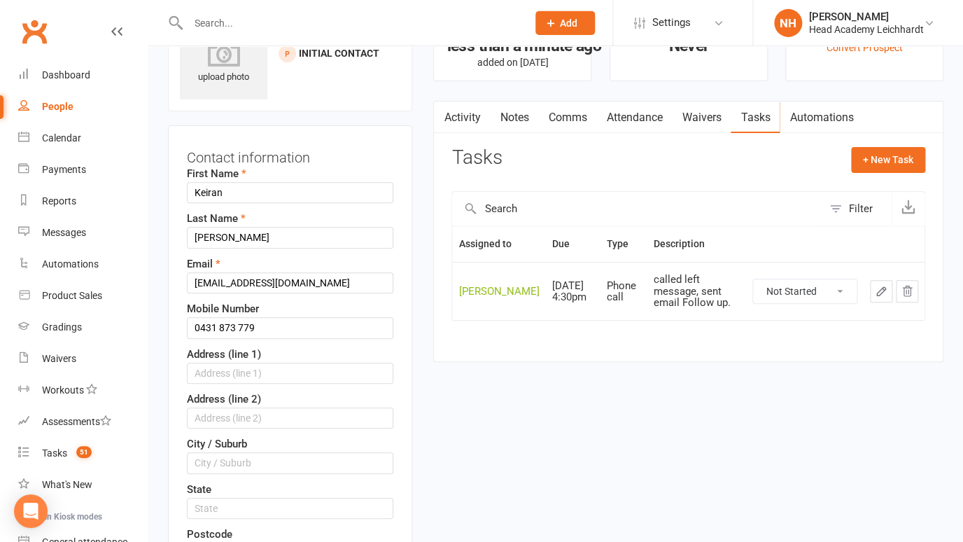
scroll to position [66, 0]
click at [206, 192] on input "Keiran" at bounding box center [290, 192] width 206 height 21
type input "Kieran"
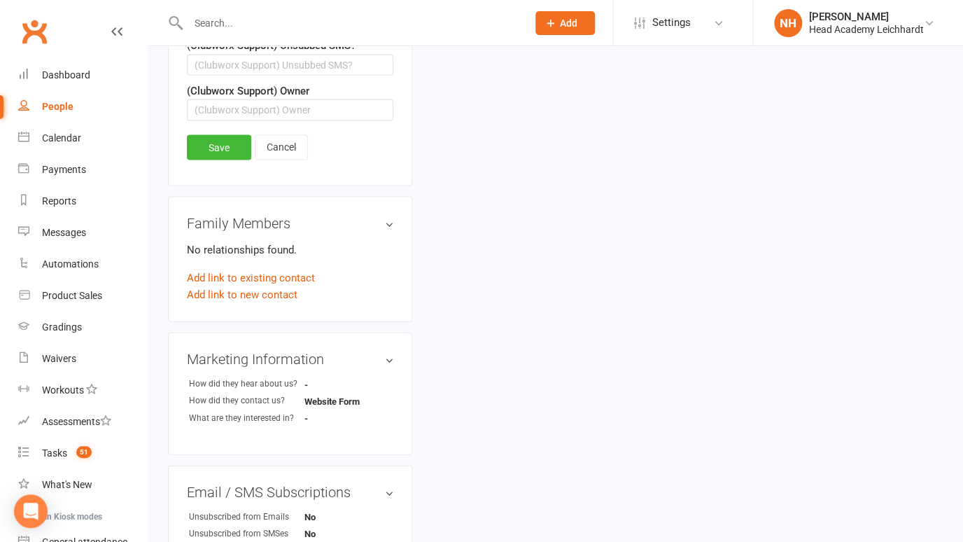
scroll to position [905, 0]
click at [220, 148] on link "Save" at bounding box center [219, 147] width 64 height 25
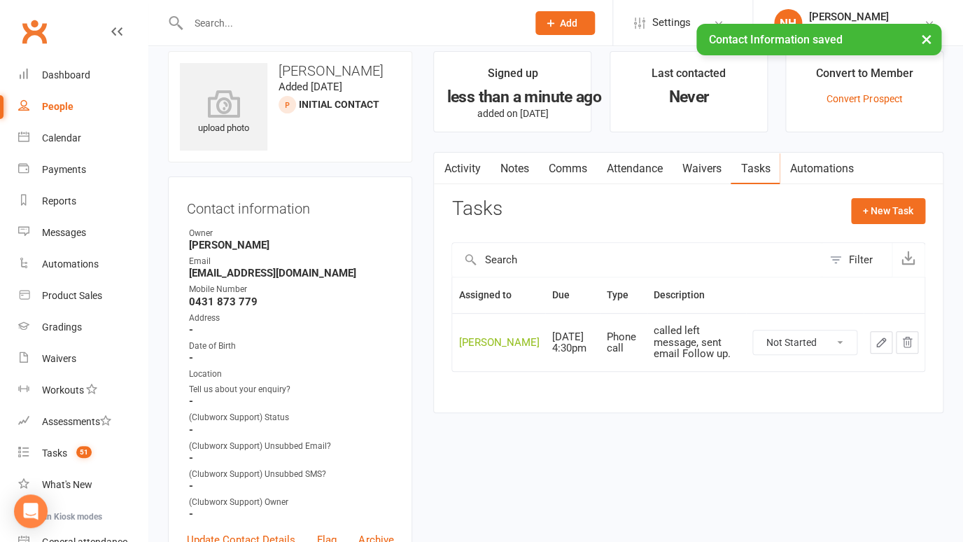
scroll to position [0, 0]
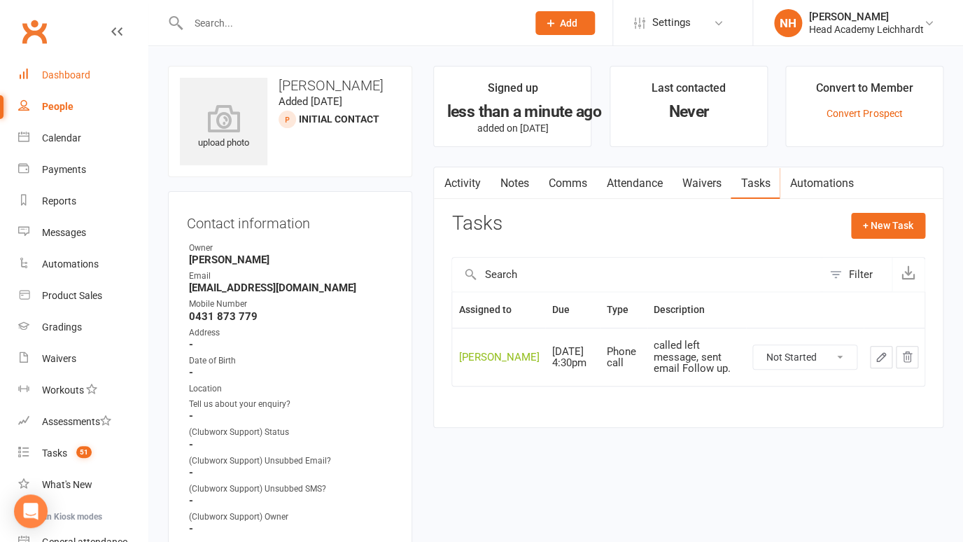
click at [70, 76] on div "Dashboard" at bounding box center [66, 74] width 48 height 11
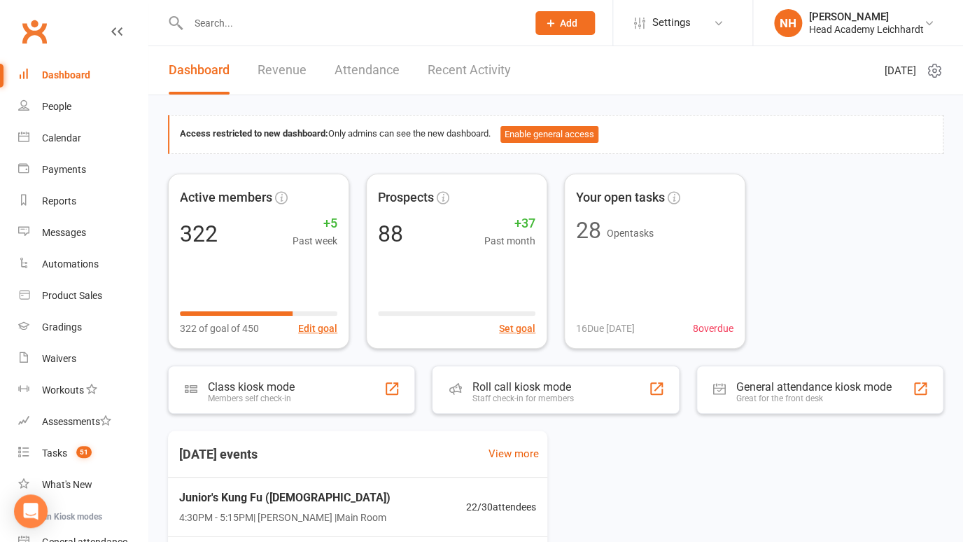
click at [285, 27] on input "text" at bounding box center [350, 23] width 333 height 20
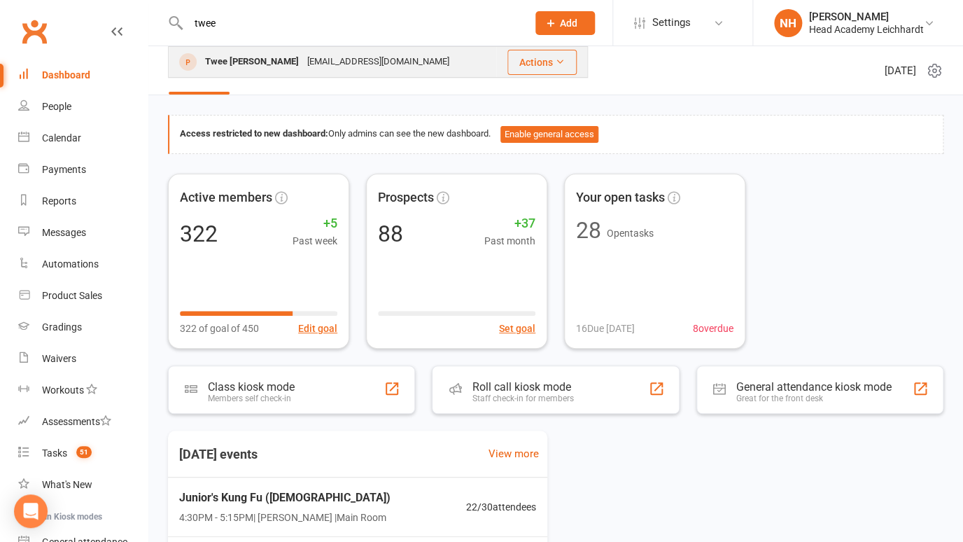
type input "twee"
click at [303, 62] on div "Tweethuy@hotmail.com" at bounding box center [378, 62] width 150 height 20
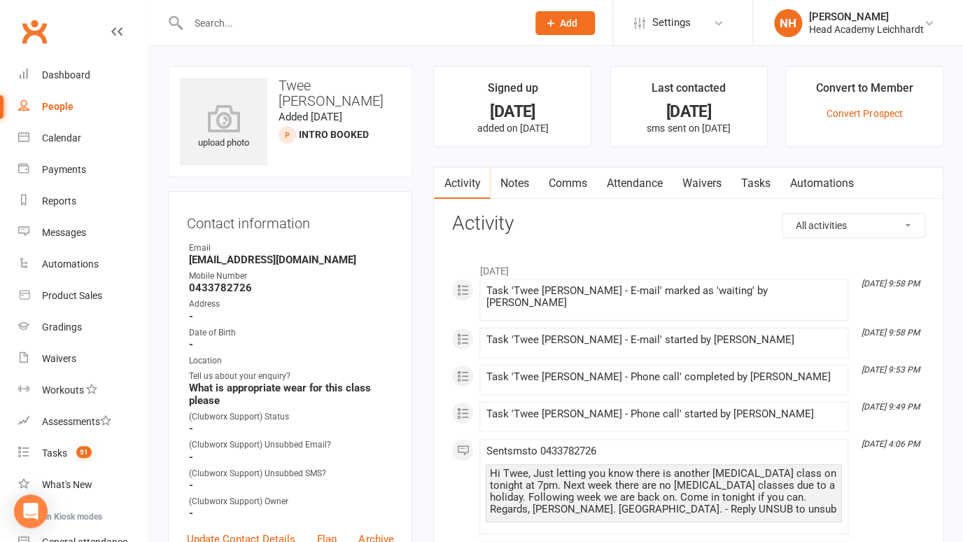
click at [883, 120] on li "Convert to Member Convert Prospect" at bounding box center [864, 106] width 158 height 81
click at [881, 116] on link "Convert Prospect" at bounding box center [864, 113] width 76 height 11
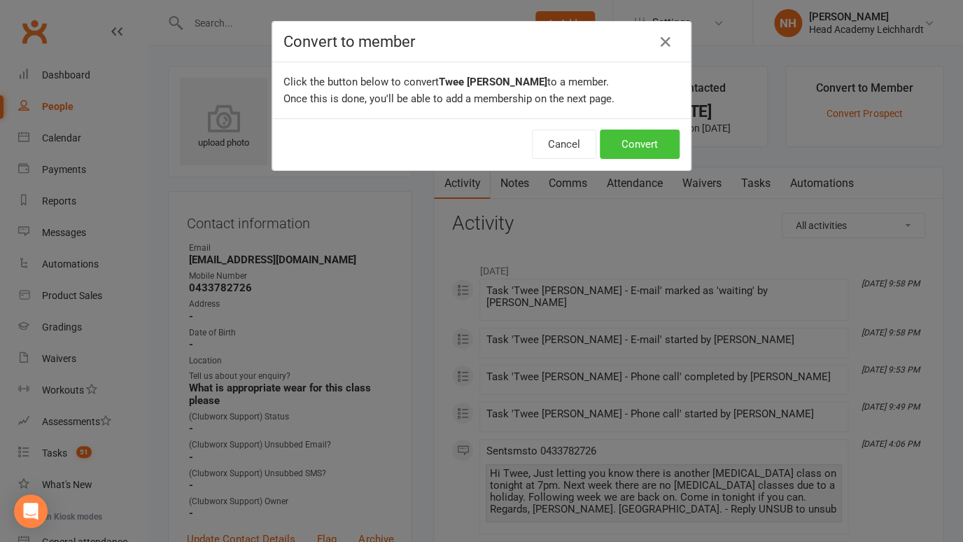
click at [632, 148] on button "Convert" at bounding box center [640, 143] width 80 height 29
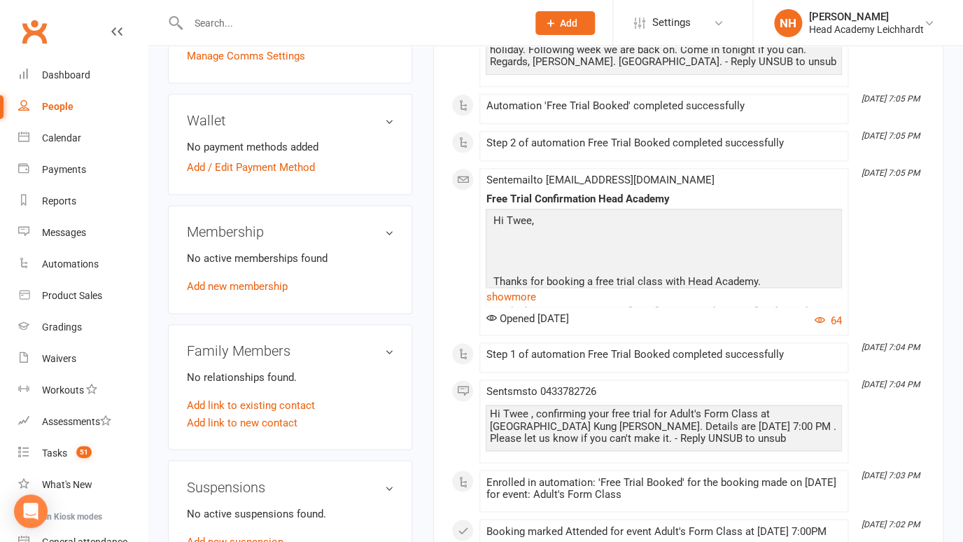
scroll to position [556, 0]
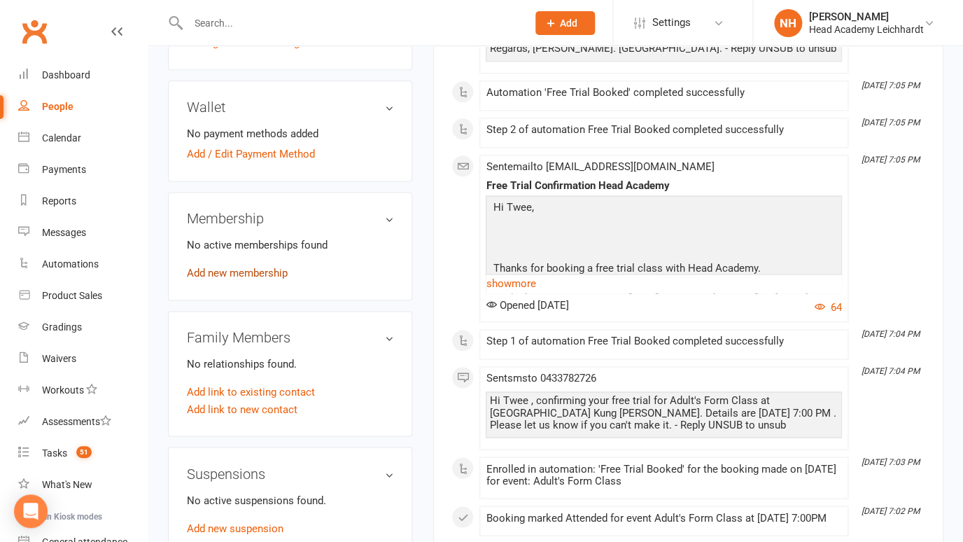
click at [250, 267] on link "Add new membership" at bounding box center [237, 273] width 101 height 13
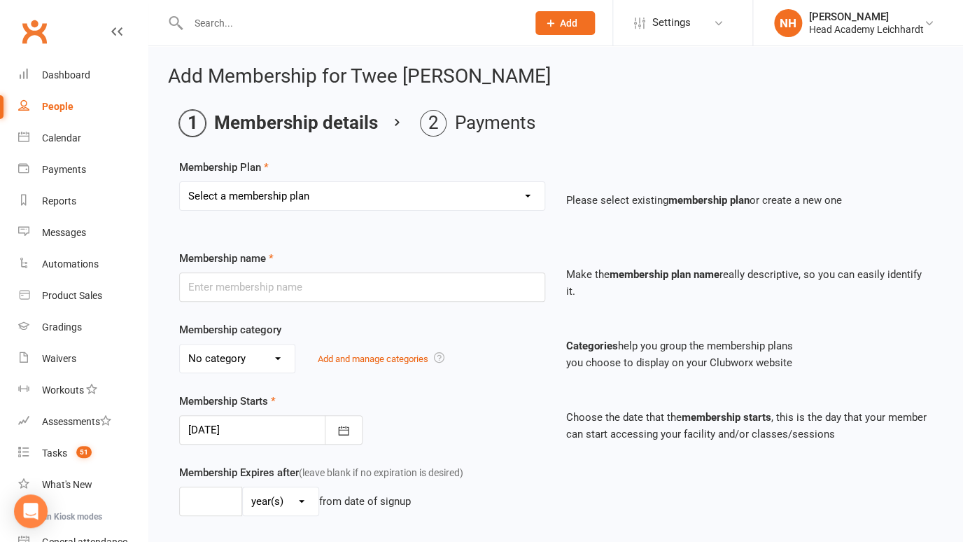
click at [180, 182] on select "Select a membership plan Create new Membership Plan 10 Class Pass Little Tigers…" at bounding box center [362, 196] width 365 height 28
select select "21"
click option "7 day trial" at bounding box center [0, 0] width 0 height 0
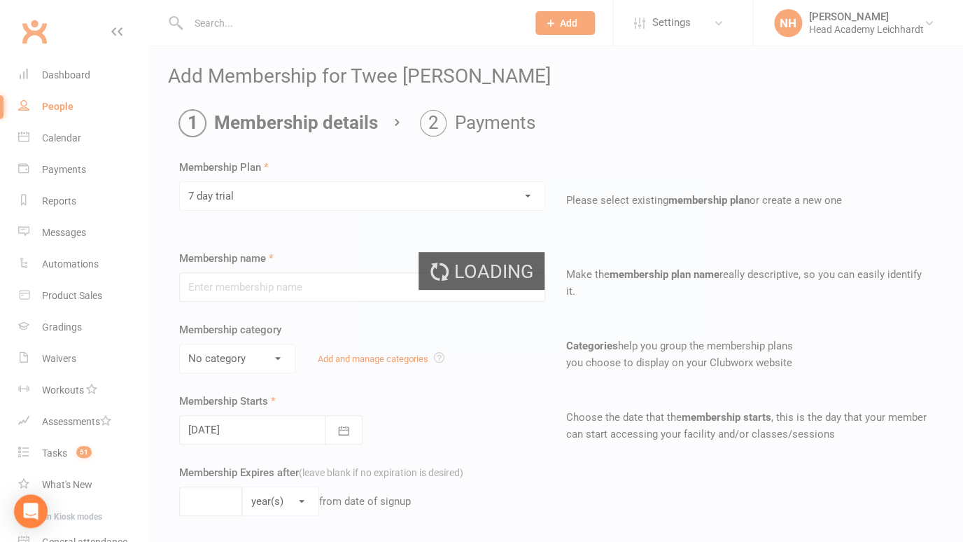
type input "7 day trial"
select select "2"
type input "7"
select select "0"
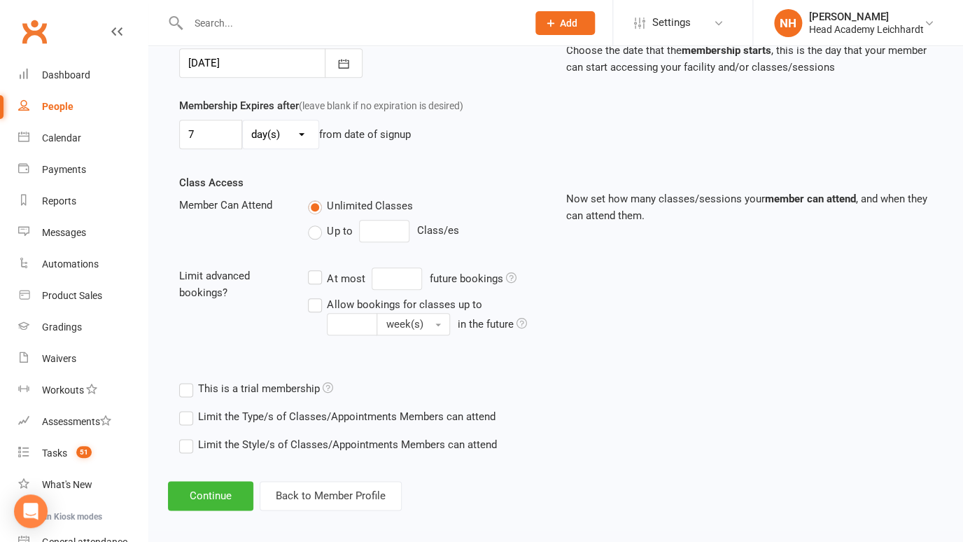
scroll to position [374, 0]
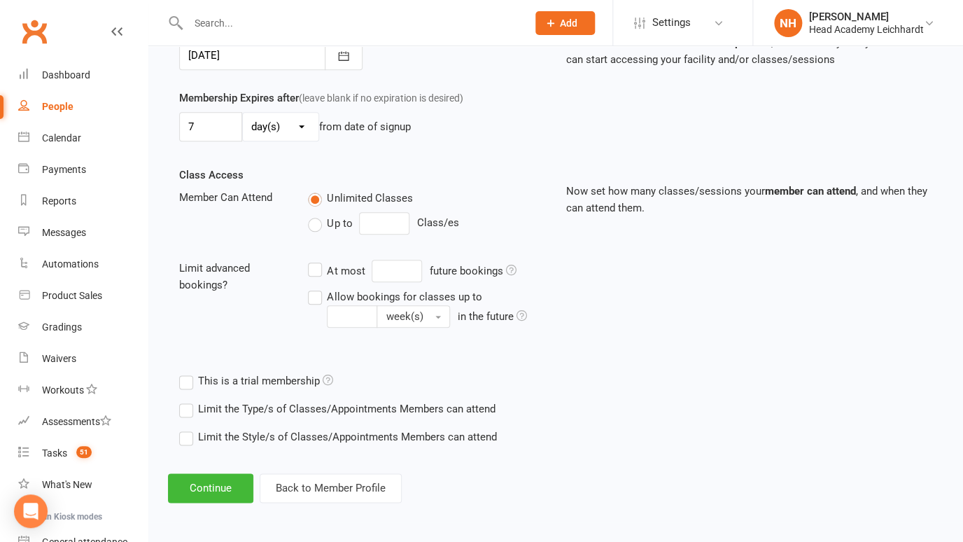
click at [192, 383] on label "This is a trial membership" at bounding box center [256, 380] width 154 height 17
click at [188, 372] on input "This is a trial membership" at bounding box center [183, 372] width 9 height 0
click at [221, 486] on button "Continue" at bounding box center [210, 487] width 85 height 29
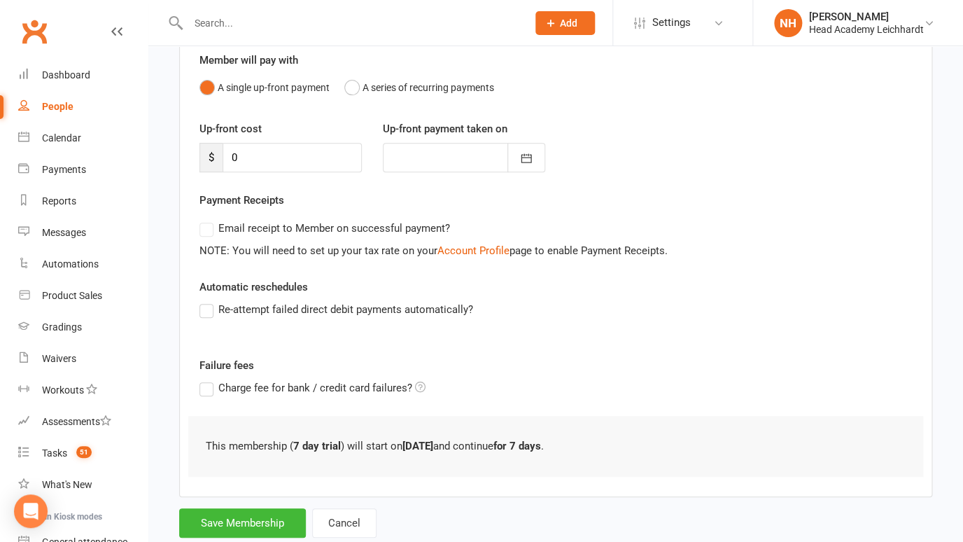
scroll to position [164, 0]
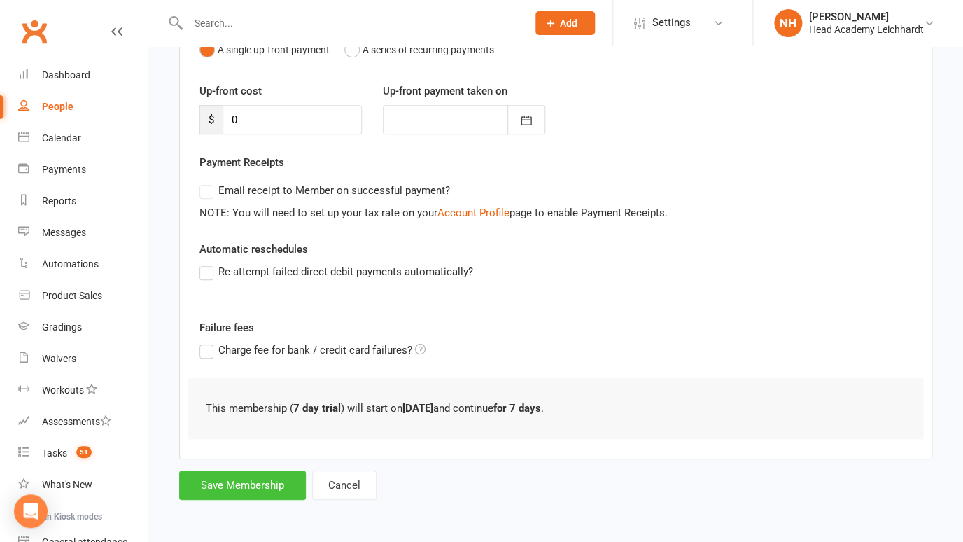
click at [257, 491] on button "Save Membership" at bounding box center [242, 484] width 127 height 29
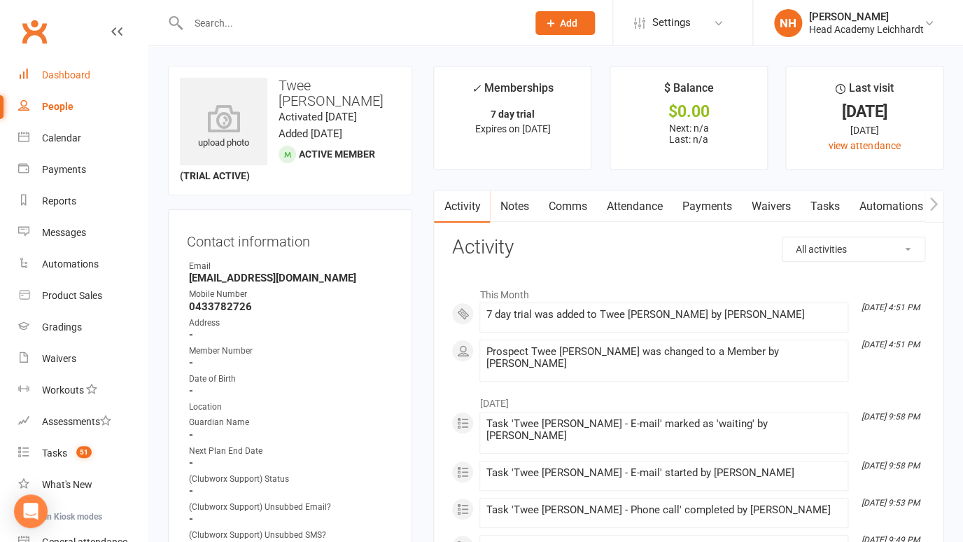
click at [75, 79] on div "Dashboard" at bounding box center [66, 74] width 48 height 11
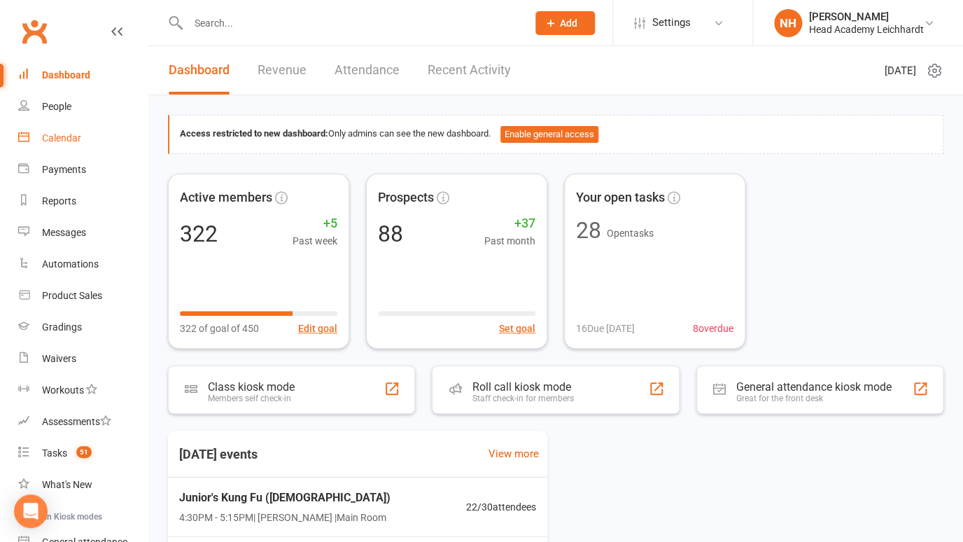
click at [69, 139] on div "Calendar" at bounding box center [61, 137] width 39 height 11
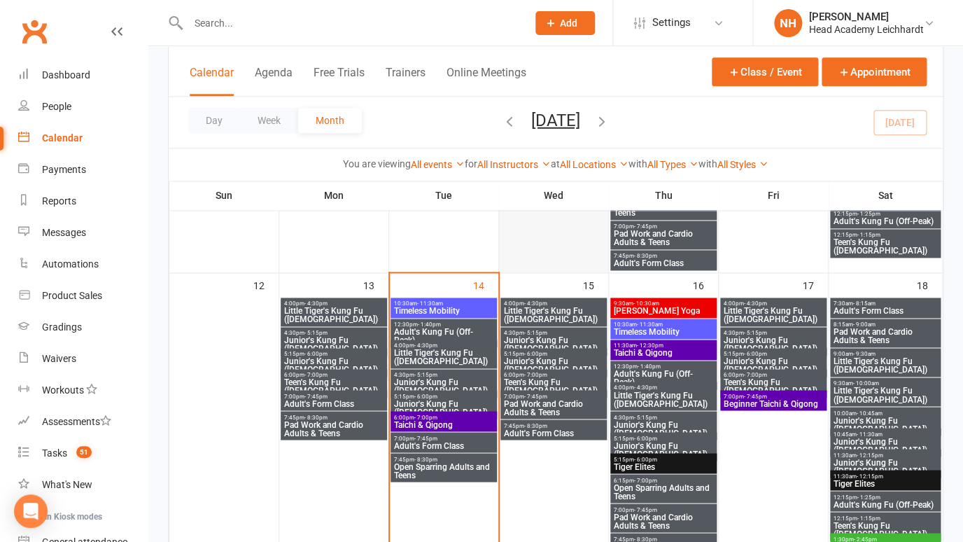
scroll to position [567, 0]
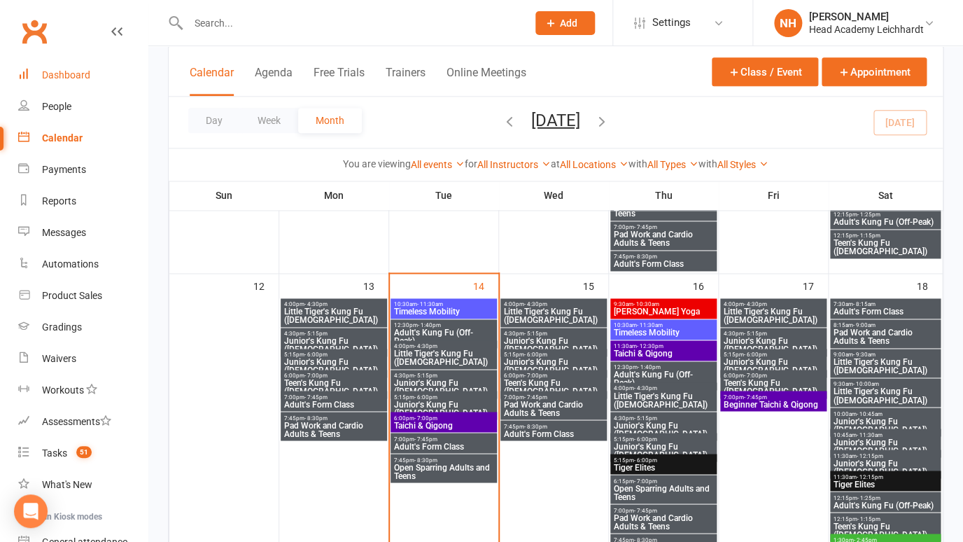
click at [73, 78] on div "Dashboard" at bounding box center [66, 74] width 48 height 11
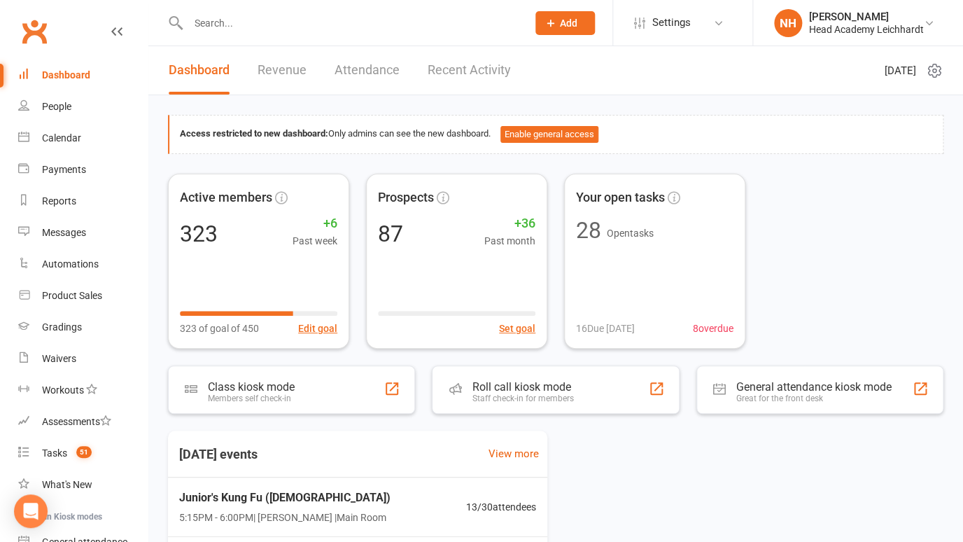
click at [66, 71] on div "Dashboard" at bounding box center [66, 74] width 48 height 11
click at [66, 76] on div "Dashboard" at bounding box center [66, 74] width 48 height 11
click at [276, 23] on input "text" at bounding box center [350, 23] width 333 height 20
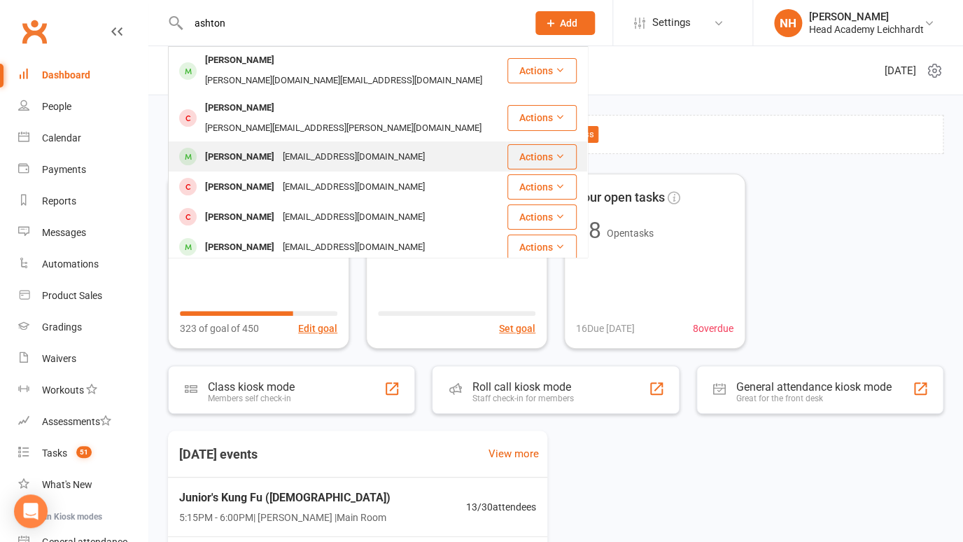
type input "ashton"
click at [231, 147] on div "Ashton Harker" at bounding box center [240, 157] width 78 height 20
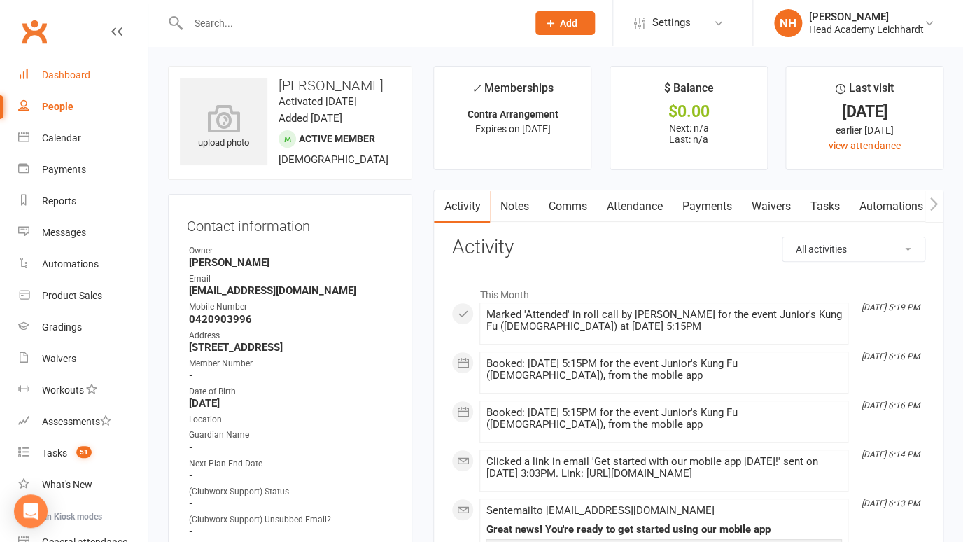
click at [71, 73] on div "Dashboard" at bounding box center [66, 74] width 48 height 11
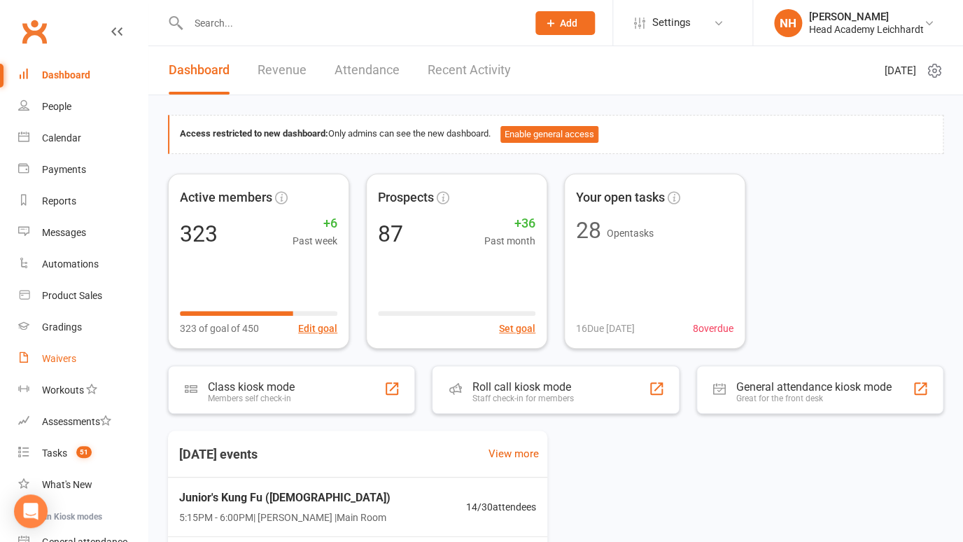
click at [63, 358] on div "Waivers" at bounding box center [59, 358] width 34 height 11
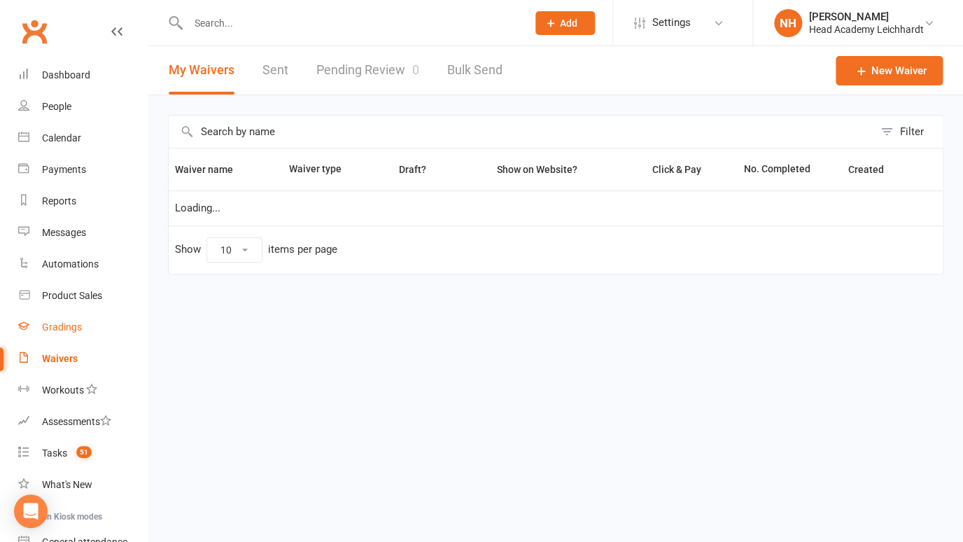
select select "100"
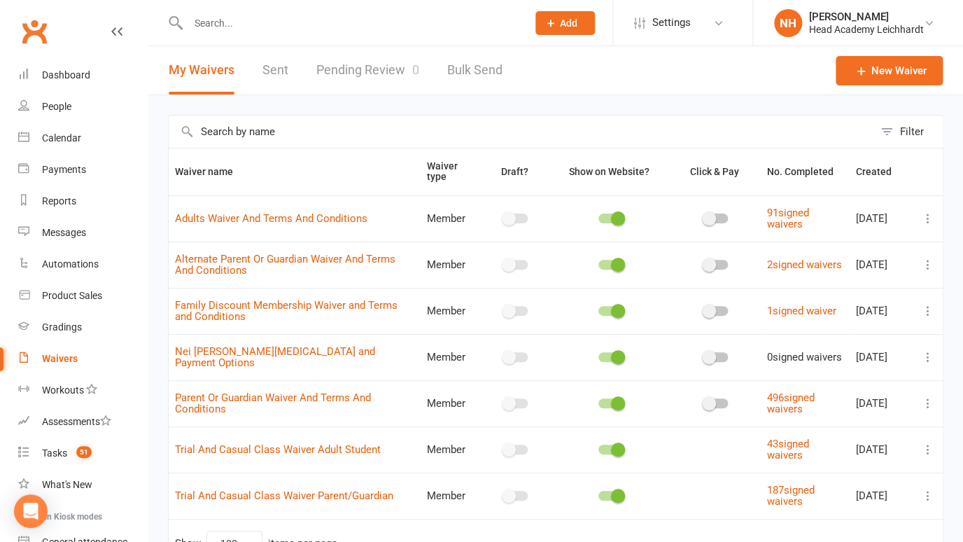
click at [928, 399] on icon at bounding box center [928, 403] width 14 height 14
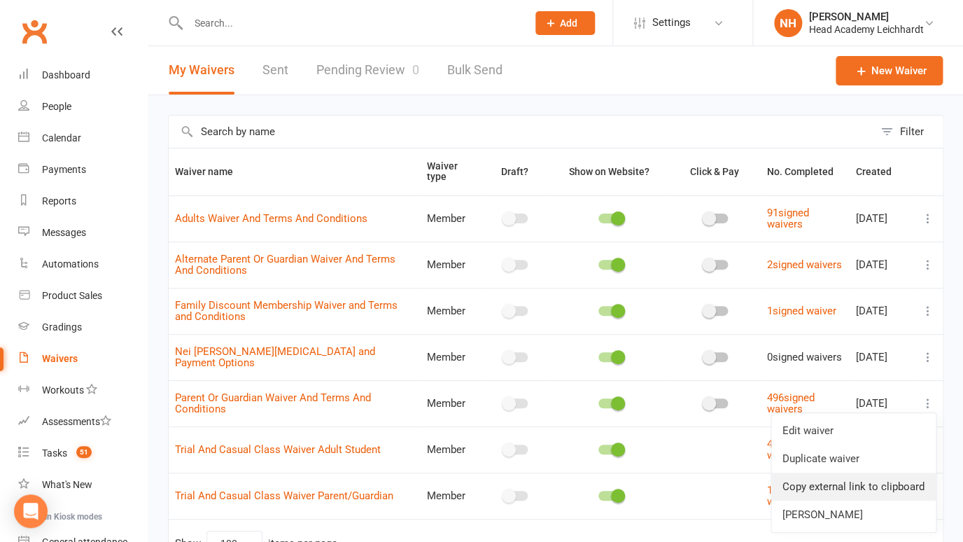
click at [807, 487] on link "Copy external link to clipboard" at bounding box center [853, 486] width 164 height 28
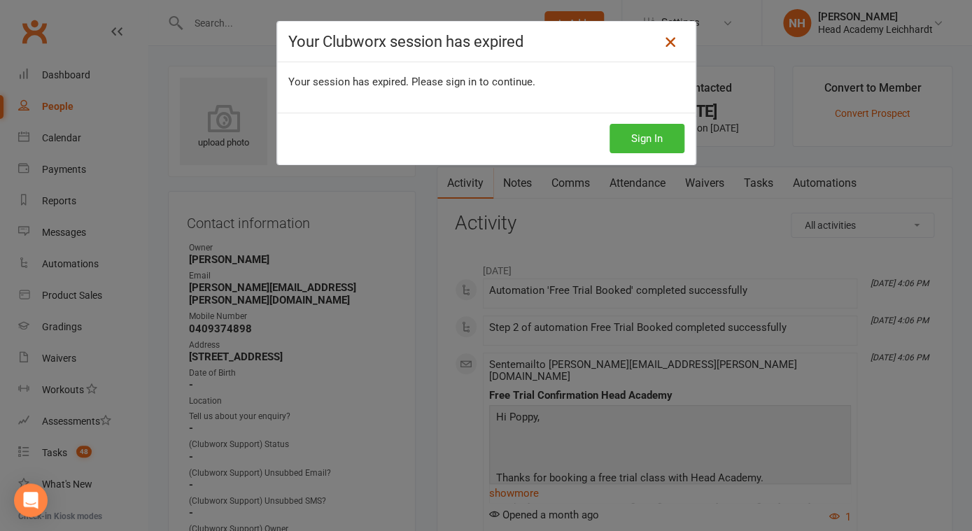
click at [674, 40] on icon at bounding box center [670, 42] width 17 height 17
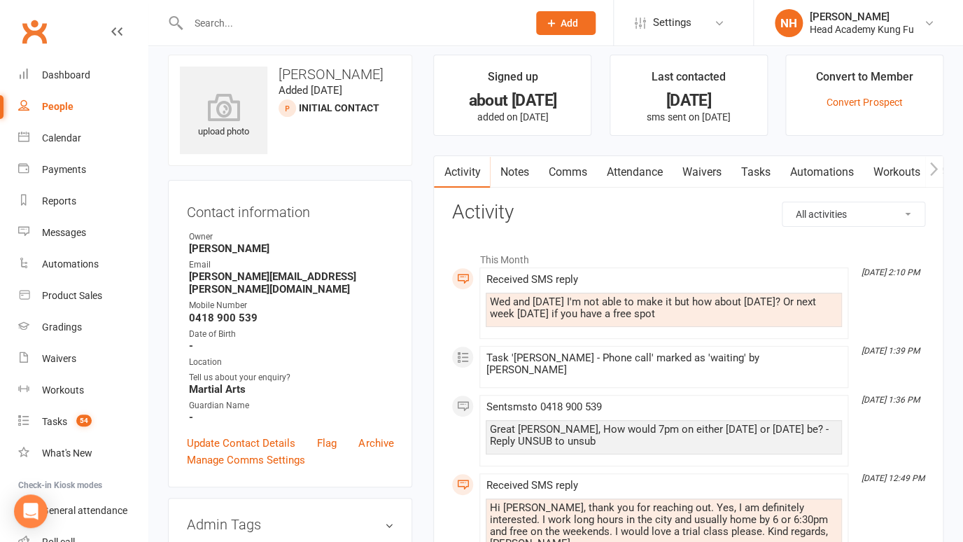
scroll to position [17, 0]
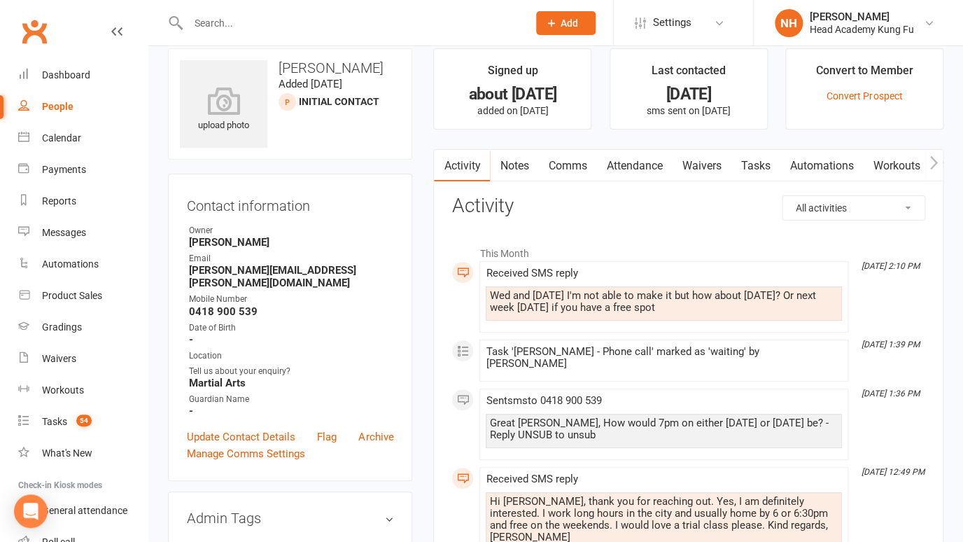
click at [565, 164] on link "Comms" at bounding box center [567, 166] width 58 height 32
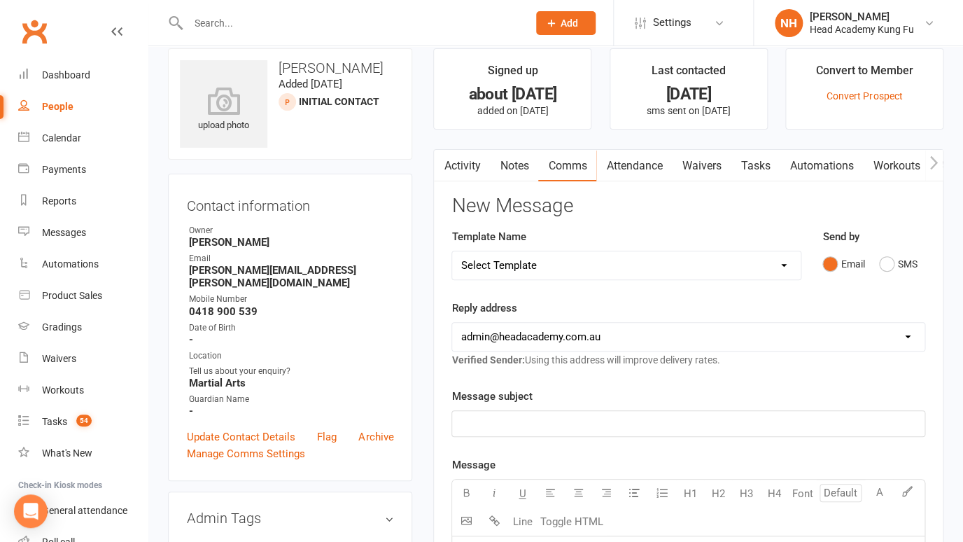
click at [494, 417] on p "﻿" at bounding box center [687, 423] width 455 height 17
click at [892, 261] on button "SMS" at bounding box center [898, 263] width 38 height 27
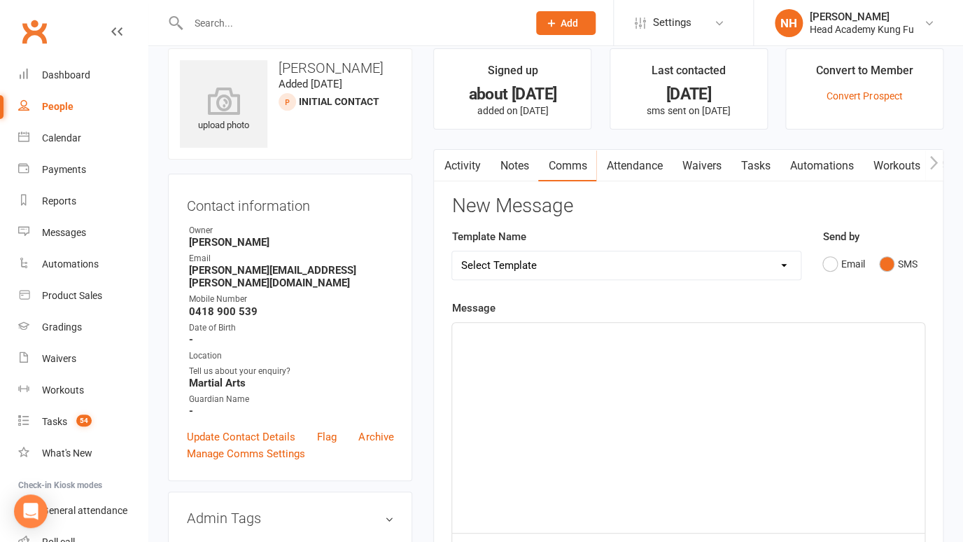
click at [569, 348] on div "﻿" at bounding box center [688, 428] width 472 height 210
click at [487, 337] on p "﻿" at bounding box center [687, 335] width 455 height 17
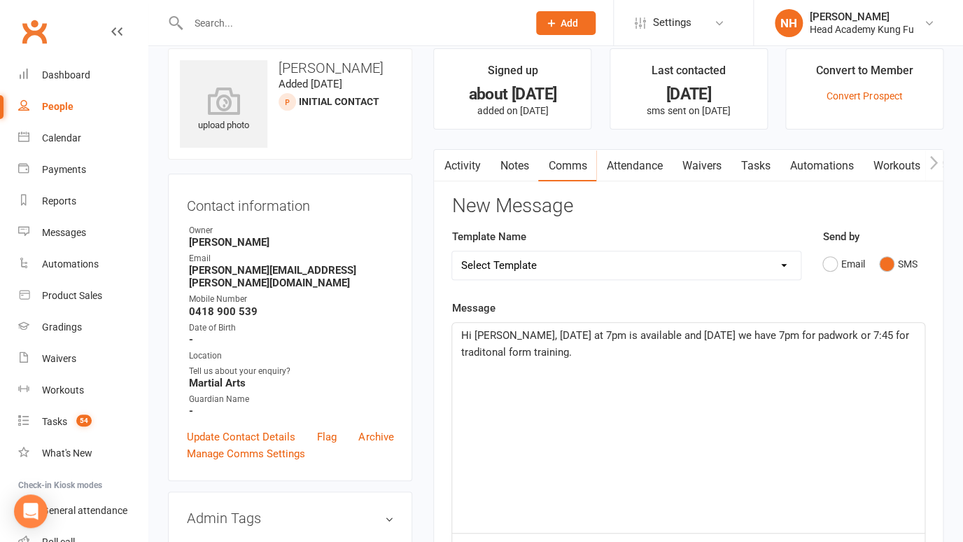
click at [814, 336] on span "Hi Thelma, Friday at 7pm is available and Tuesday we have 7pm for padwork or 7:…" at bounding box center [685, 343] width 451 height 29
click at [896, 339] on span "Hi Thelma, Friday at 7pm is available and Tuesday we have 7pm for padwork, or 7…" at bounding box center [686, 343] width 453 height 29
click at [579, 352] on p "Hi Thelma, Friday at 7pm is available and Tuesday we have 7pm for padwork, or 7…" at bounding box center [687, 344] width 455 height 34
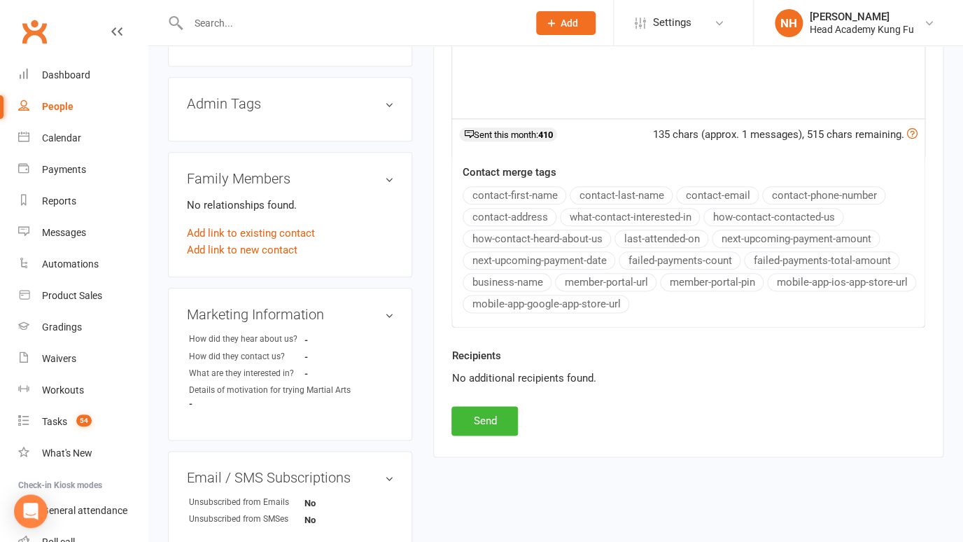
scroll to position [434, 0]
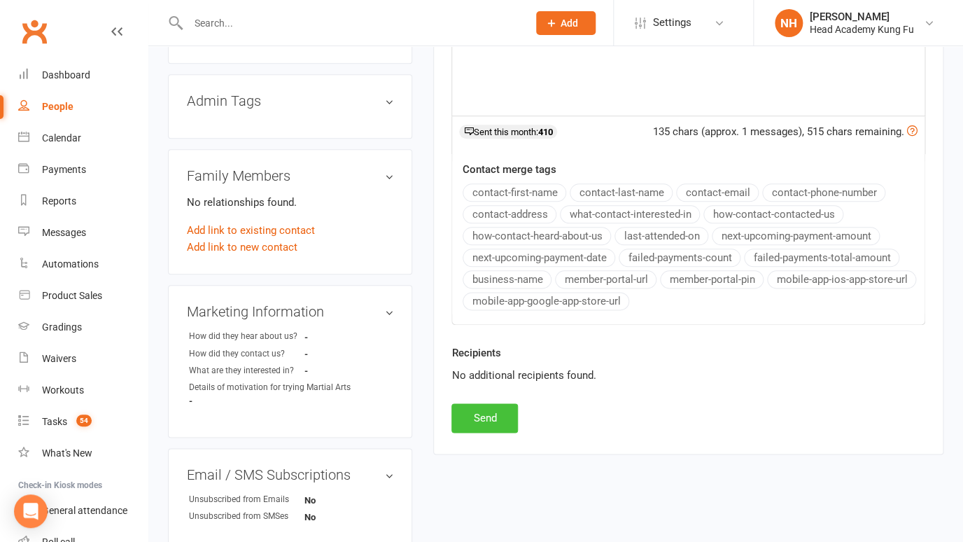
click at [494, 410] on button "Send" at bounding box center [484, 417] width 66 height 29
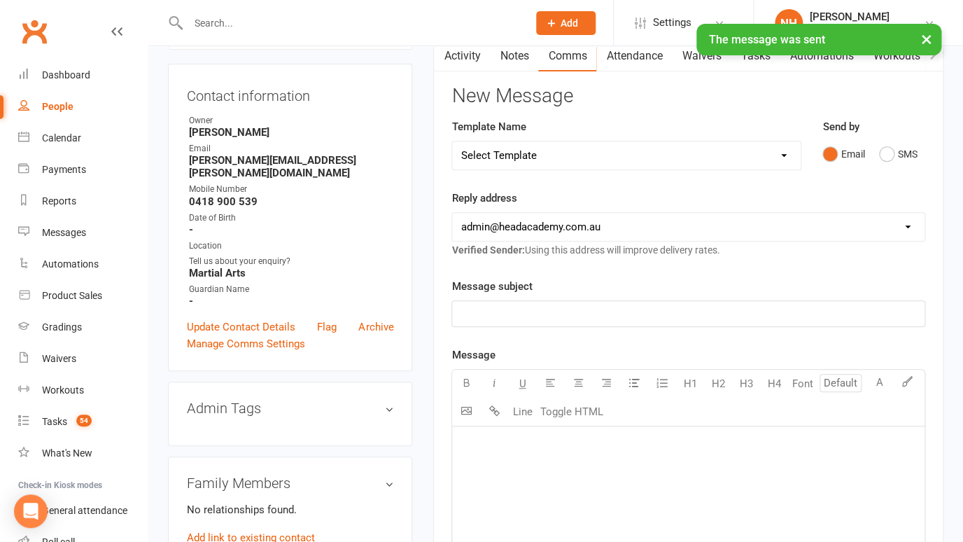
scroll to position [0, 0]
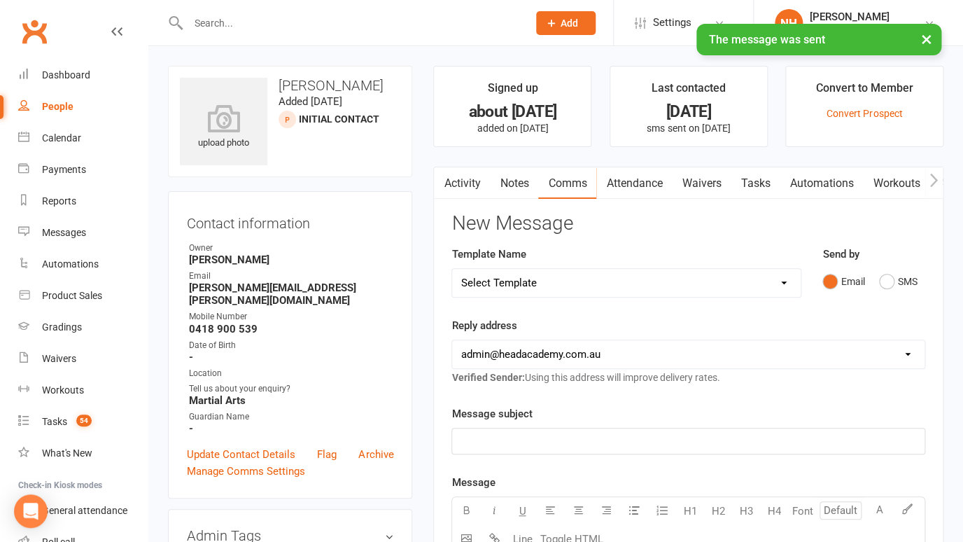
click at [755, 177] on link "Tasks" at bounding box center [754, 183] width 49 height 32
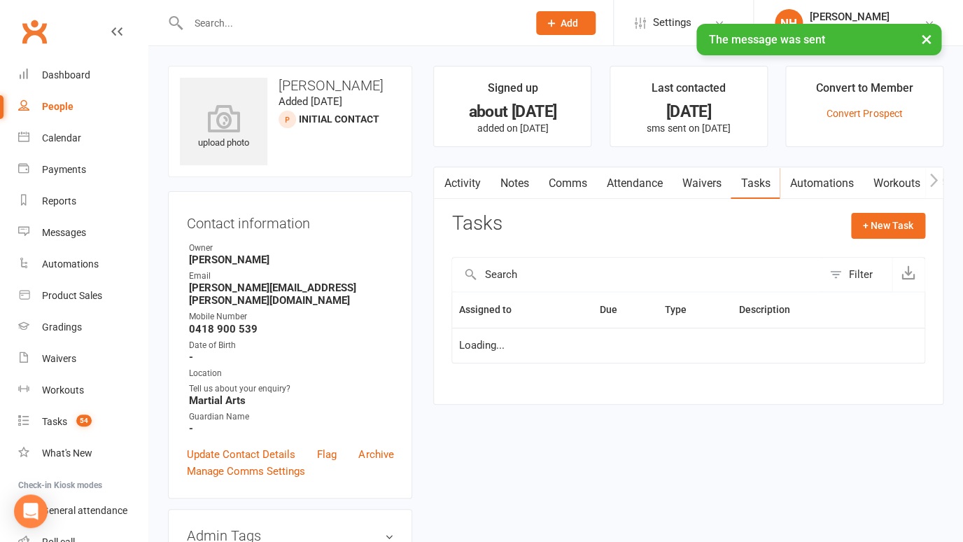
select select "waiting"
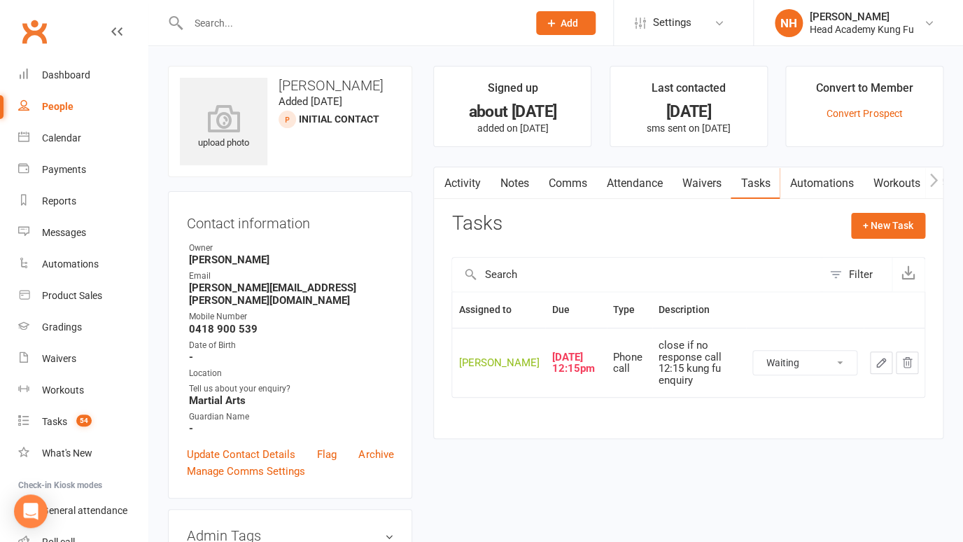
click option "Waiting" at bounding box center [0, 0] width 0 height 0
click at [879, 366] on icon "button" at bounding box center [881, 362] width 13 height 13
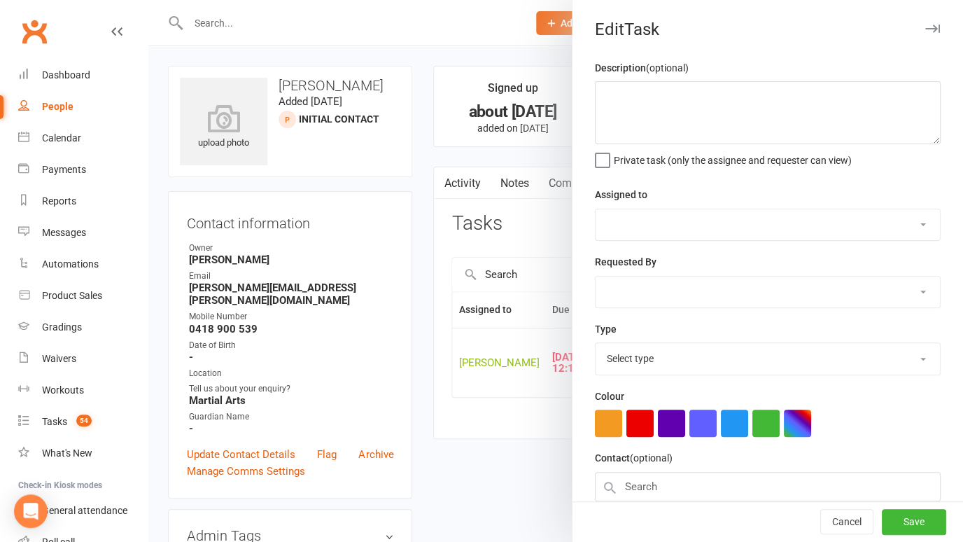
type textarea "close if no response call 12:15 kung fu enquiry"
select select "31972"
type input "17 Sep 2025"
type input "12:15pm"
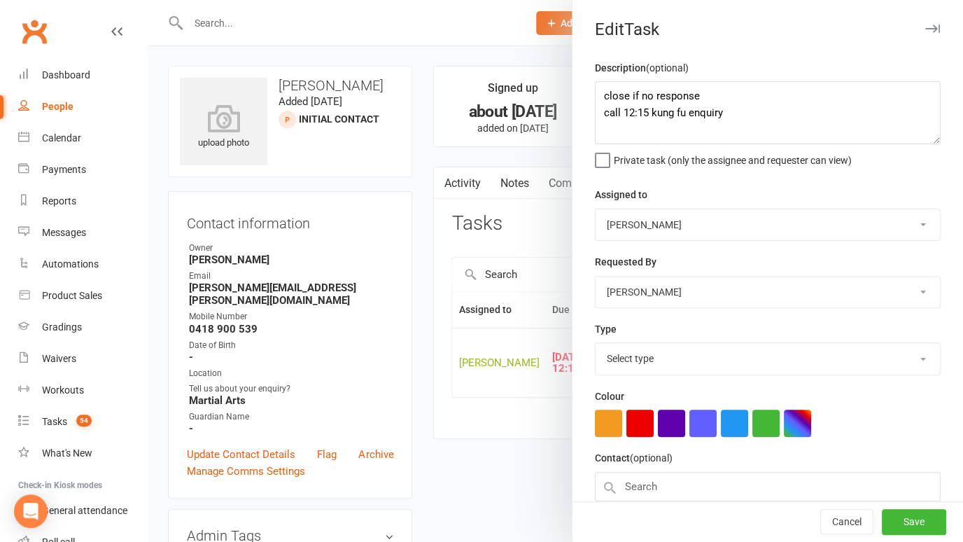
select select "14820"
click at [604, 97] on textarea "close if no response call 12:15 kung fu enquiry" at bounding box center [768, 112] width 346 height 63
type textarea "Finally contact, trying to book class in now 14/10 close if no response call 12…"
click at [910, 518] on button "Save" at bounding box center [914, 521] width 64 height 25
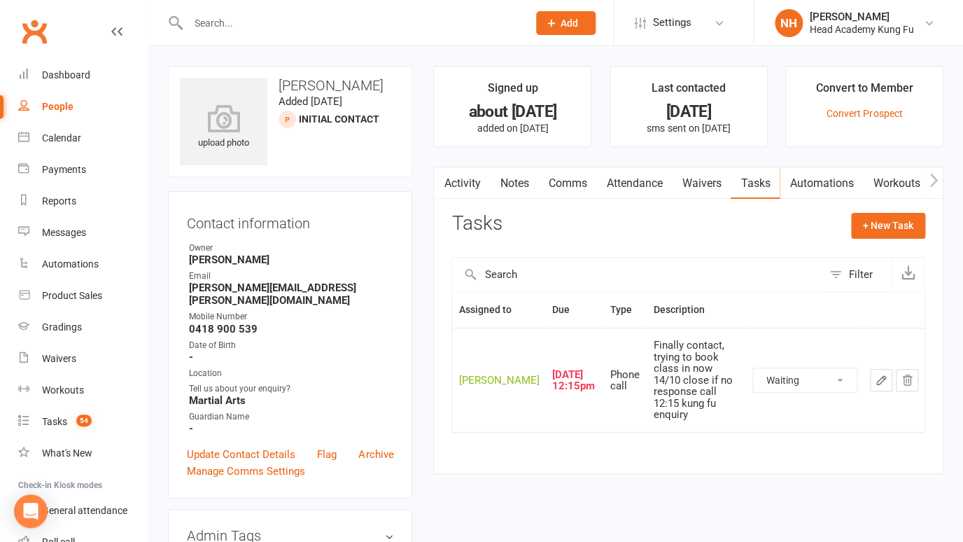
click at [882, 380] on icon "button" at bounding box center [881, 380] width 8 height 8
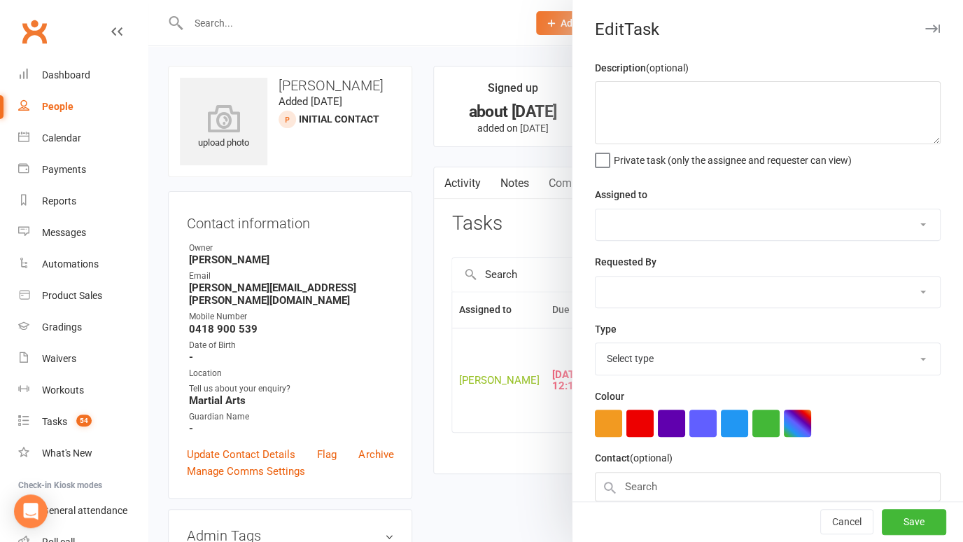
type textarea "Finally contact, trying to book class in now 14/10 close if no response call 12…"
select select "31972"
type input "17 Sep 2025"
type input "12:15pm"
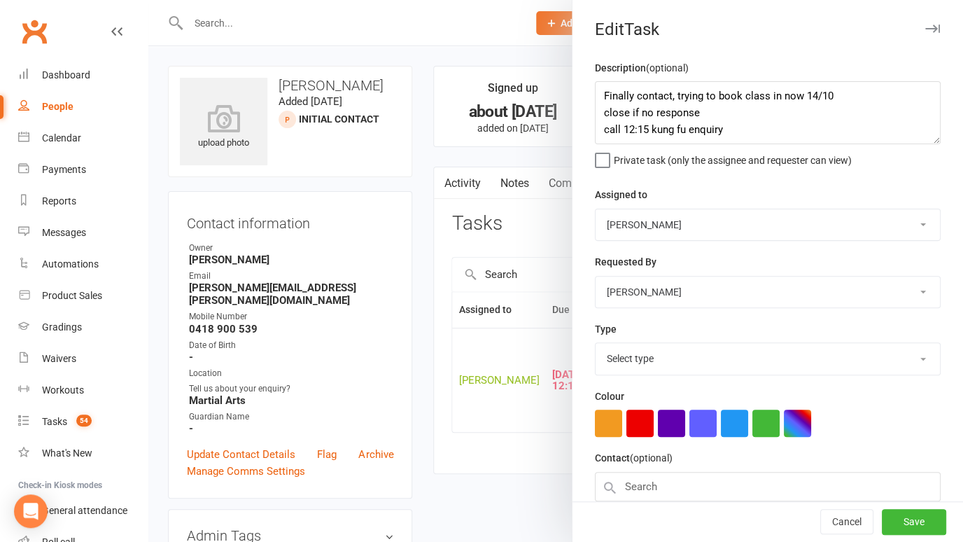
select select "14820"
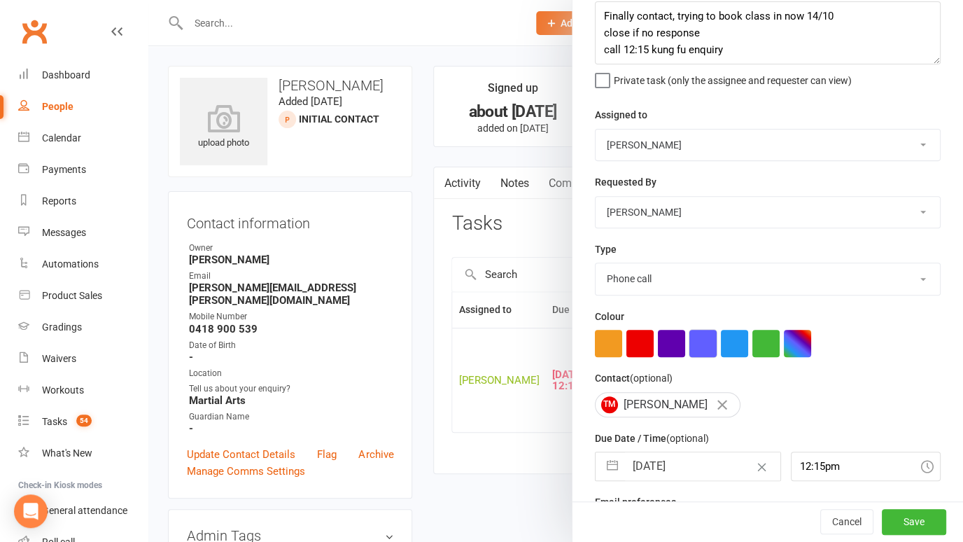
scroll to position [124, 0]
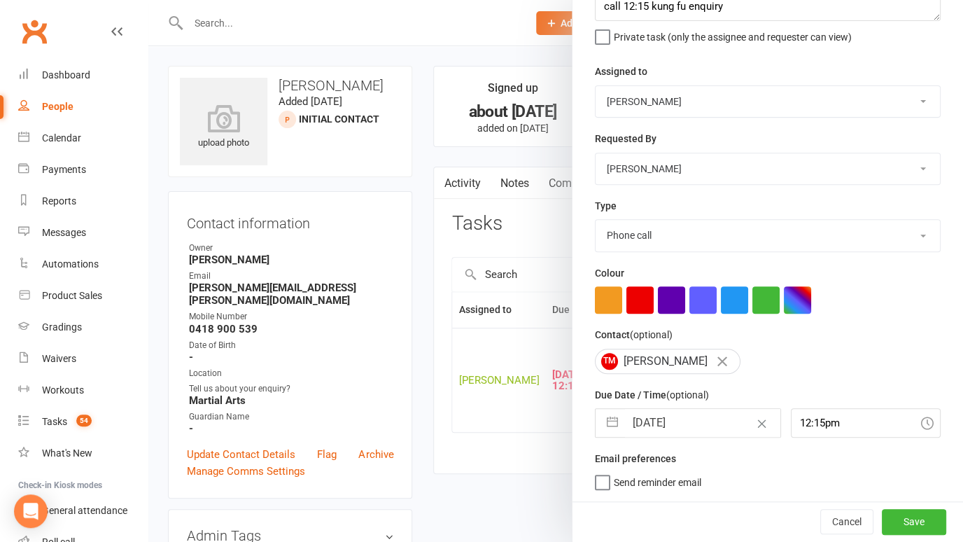
click at [691, 427] on input "17 Sep 2025" at bounding box center [702, 423] width 155 height 28
select select "7"
select select "2025"
select select "8"
select select "2025"
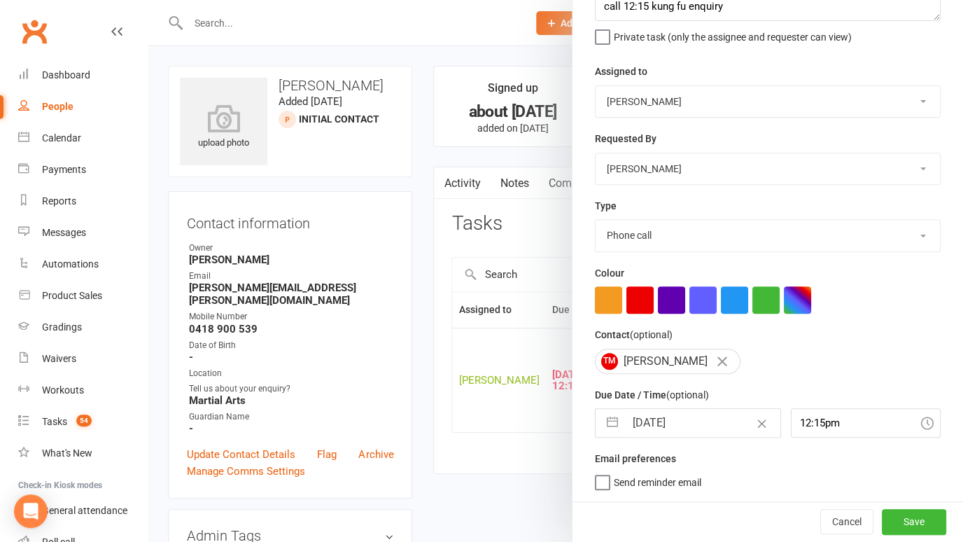
select select "9"
select select "2025"
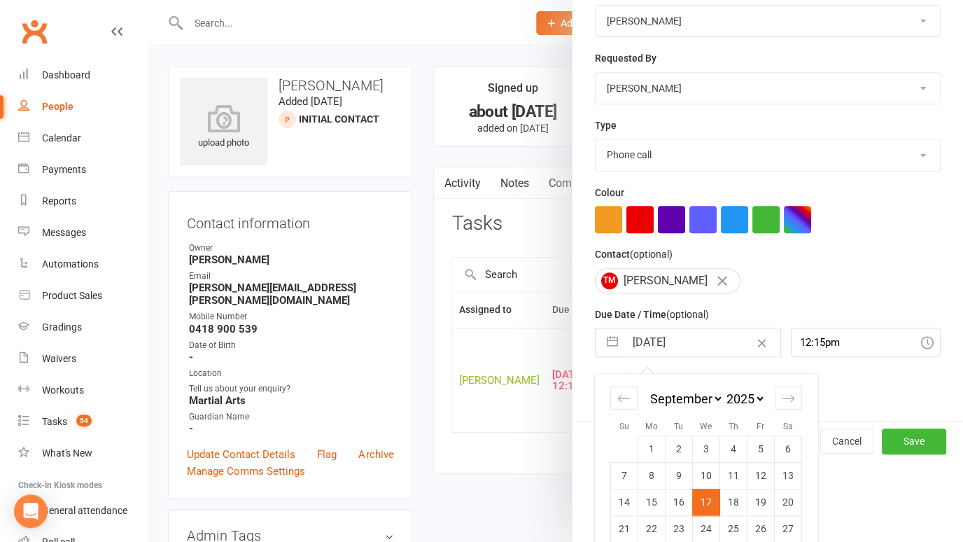
scroll to position [248, 0]
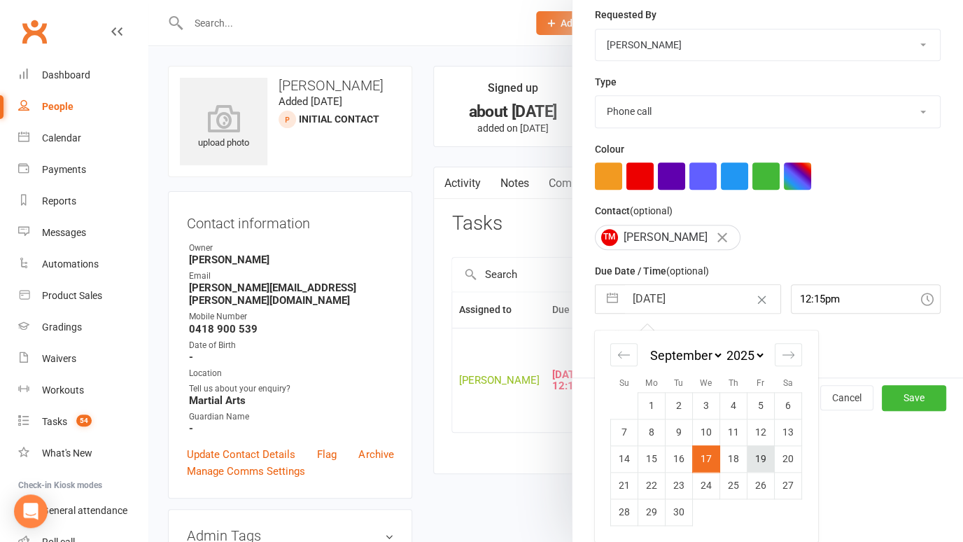
click at [759, 463] on td "19" at bounding box center [760, 458] width 27 height 27
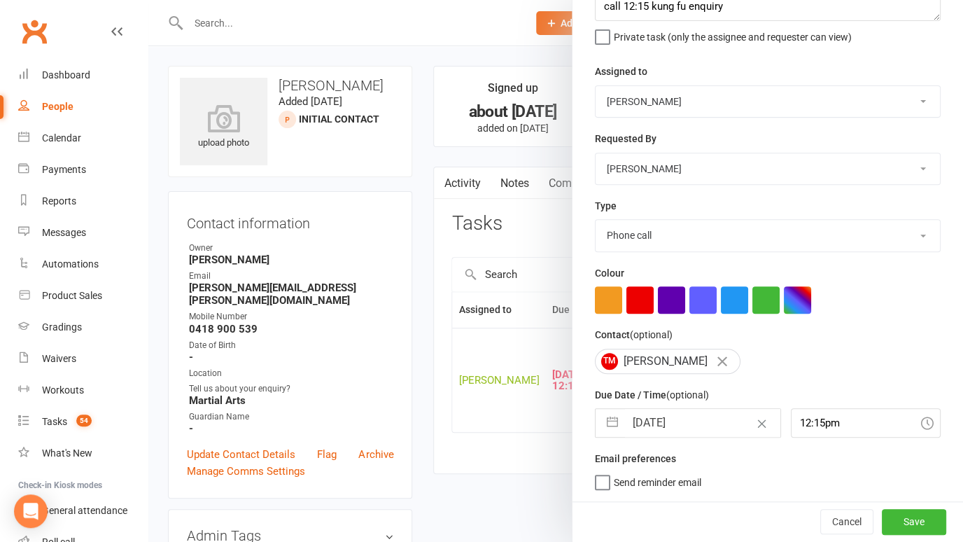
type input "19 Sep 2025"
click at [911, 528] on button "Save" at bounding box center [914, 521] width 64 height 25
